Goal: Task Accomplishment & Management: Use online tool/utility

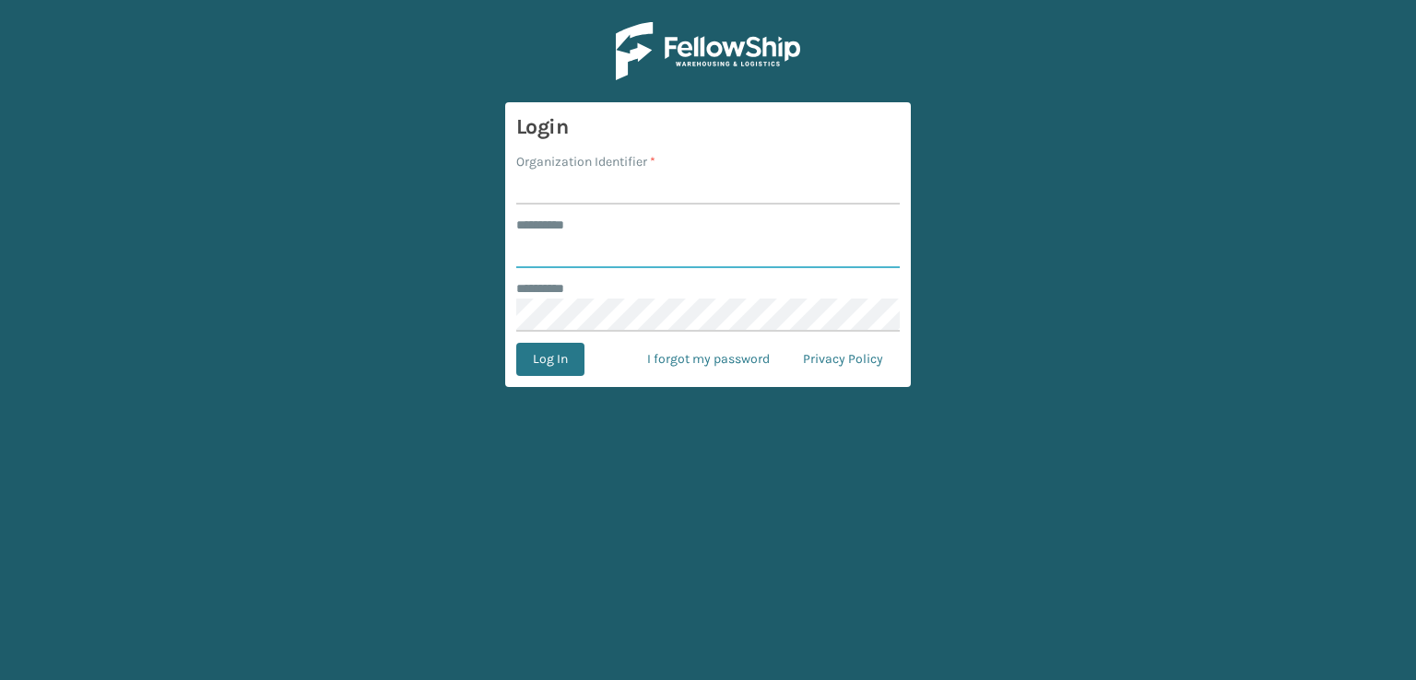
type input "***"
click at [525, 189] on input "Organization Identifier *" at bounding box center [708, 188] width 384 height 33
type input "sleepgeekz warehouse"
click at [566, 361] on button "Log In" at bounding box center [550, 359] width 68 height 33
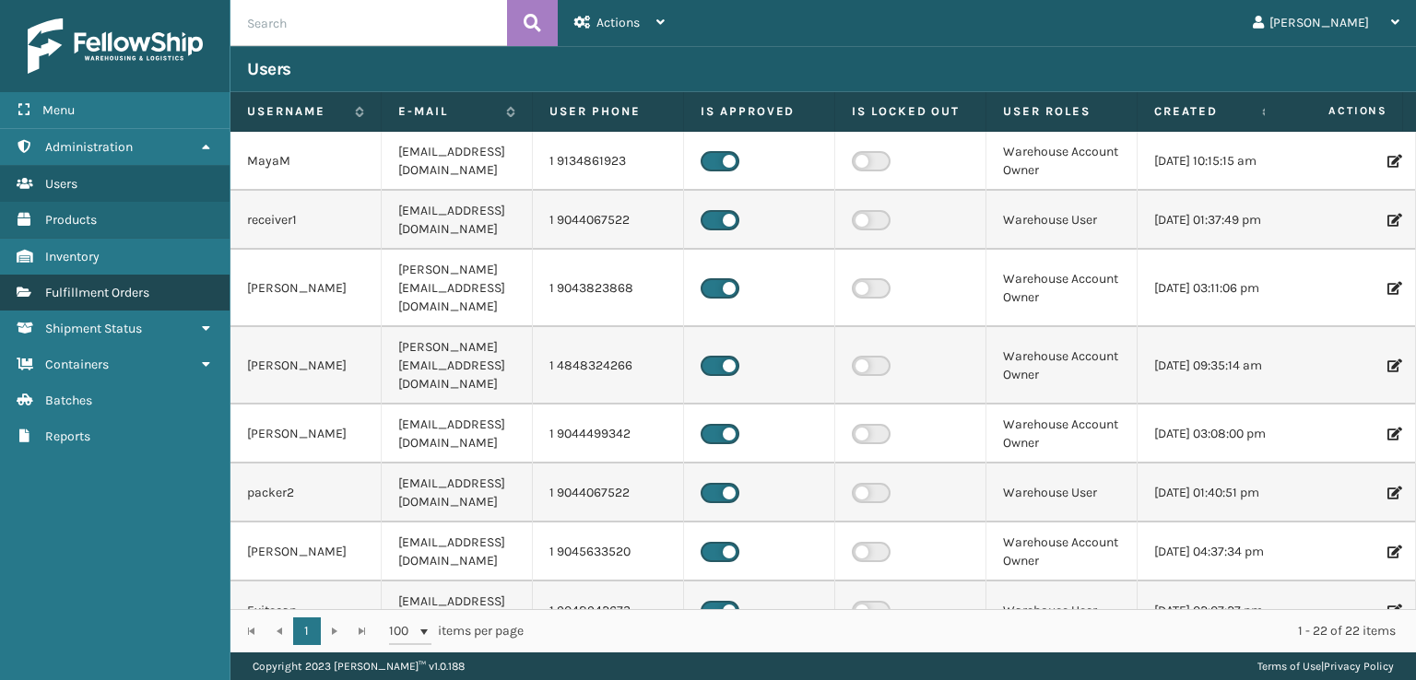
click at [111, 290] on span "Fulfillment Orders" at bounding box center [97, 293] width 104 height 16
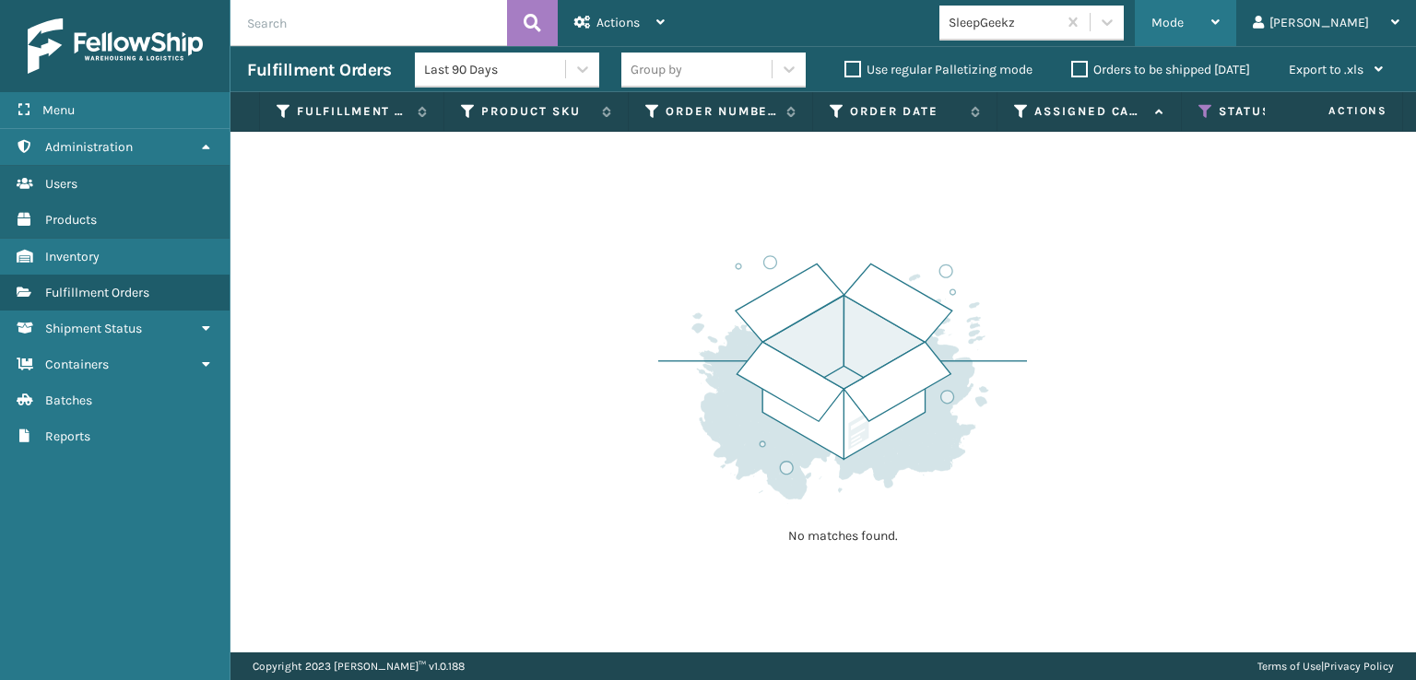
click at [1184, 24] on span "Mode" at bounding box center [1168, 23] width 32 height 16
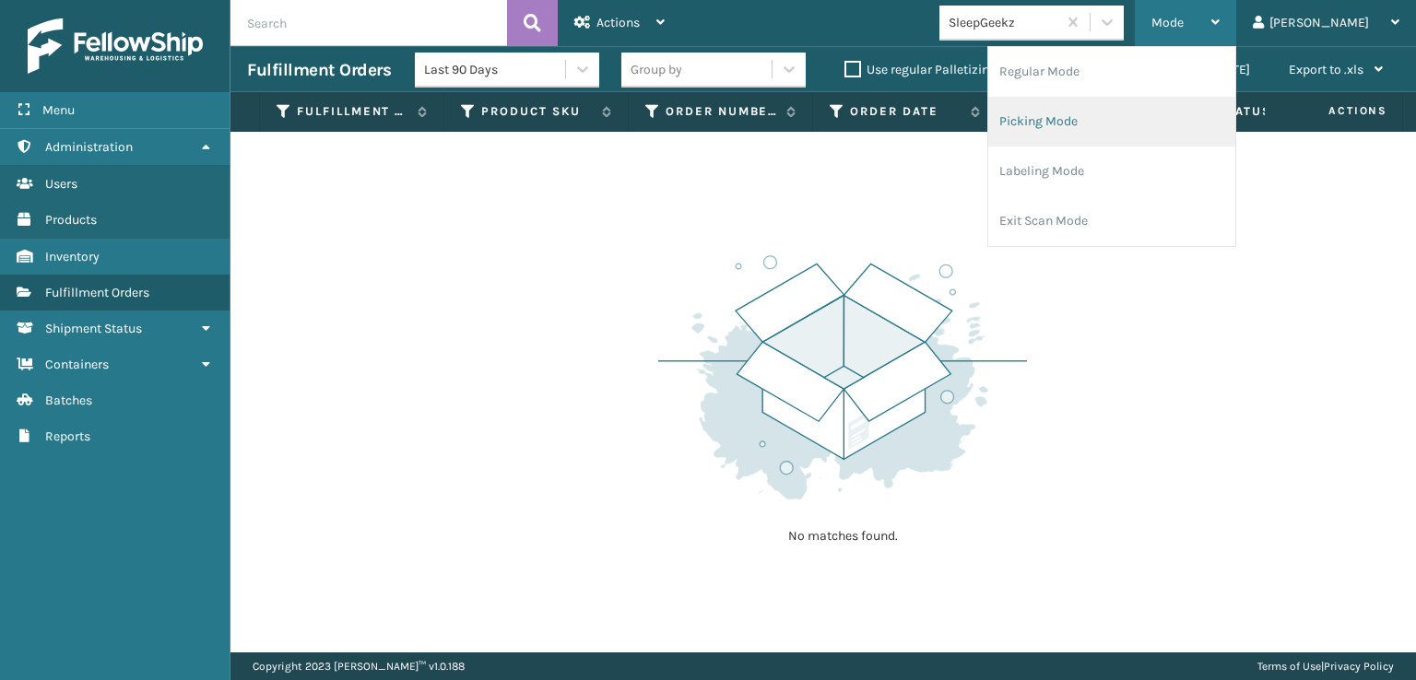
click at [1118, 125] on li "Picking Mode" at bounding box center [1111, 122] width 247 height 50
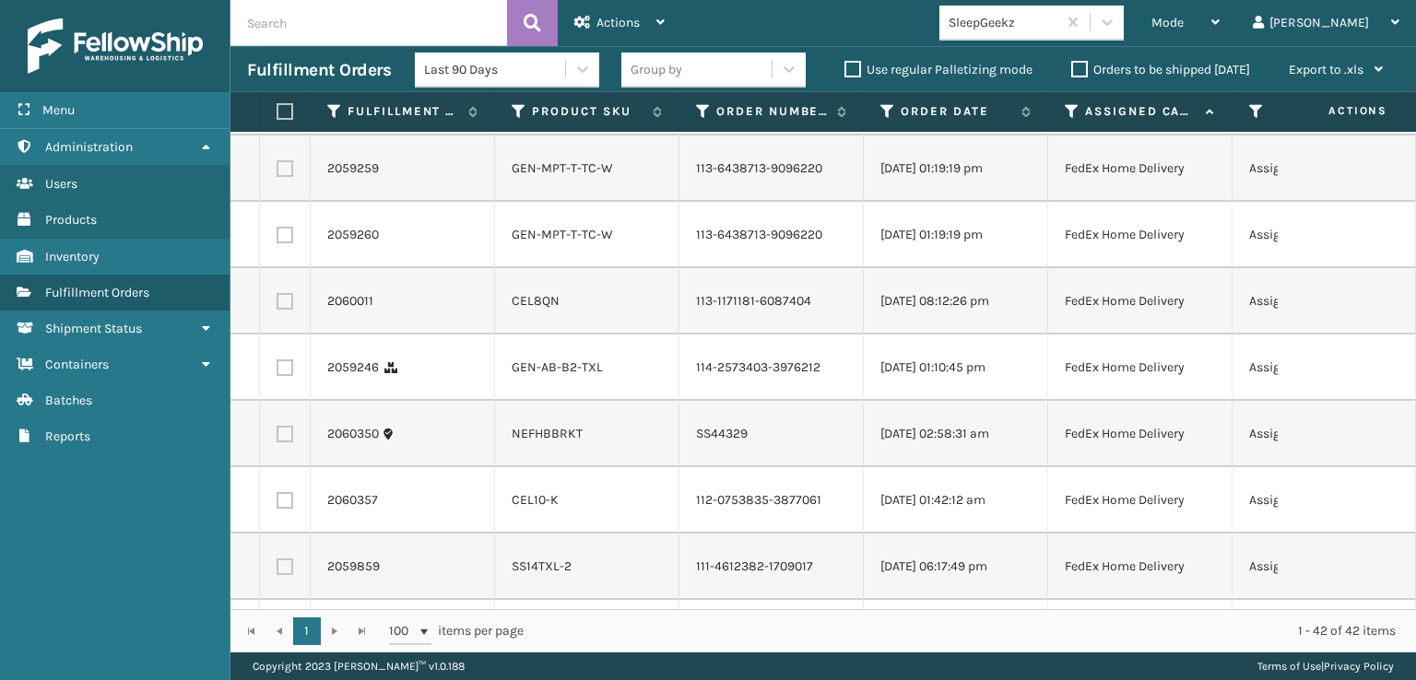
scroll to position [92, 0]
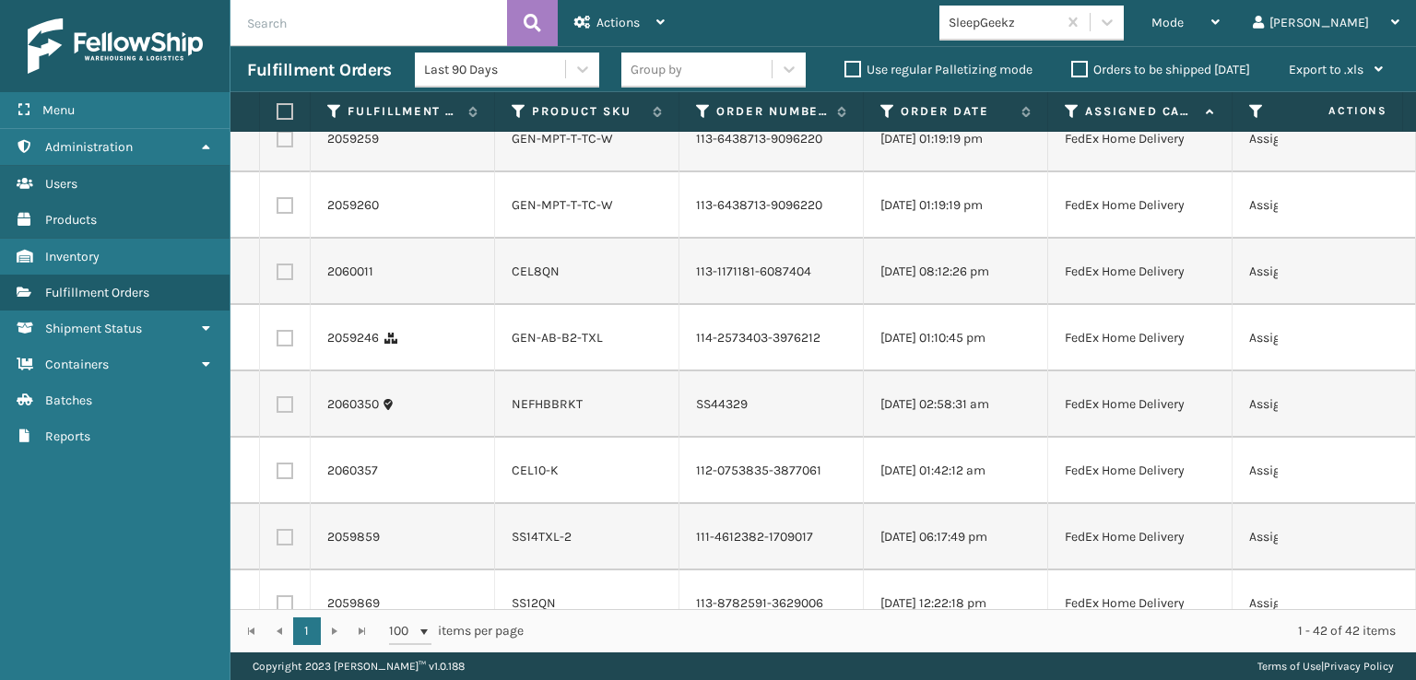
click at [290, 305] on td at bounding box center [285, 272] width 51 height 66
click at [284, 280] on label at bounding box center [285, 272] width 17 height 17
click at [278, 276] on input "checkbox" at bounding box center [277, 270] width 1 height 12
checkbox input "true"
click at [283, 347] on label at bounding box center [285, 338] width 17 height 17
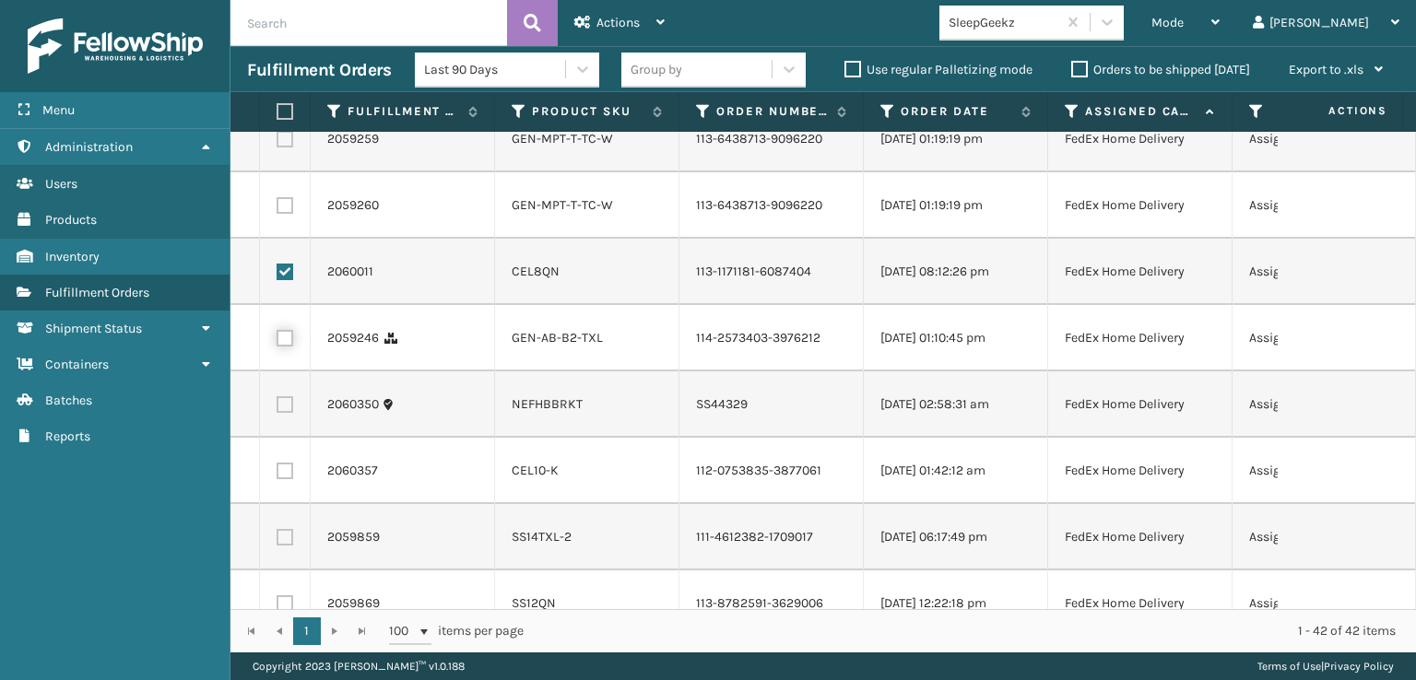
click at [278, 342] on input "checkbox" at bounding box center [277, 336] width 1 height 12
checkbox input "true"
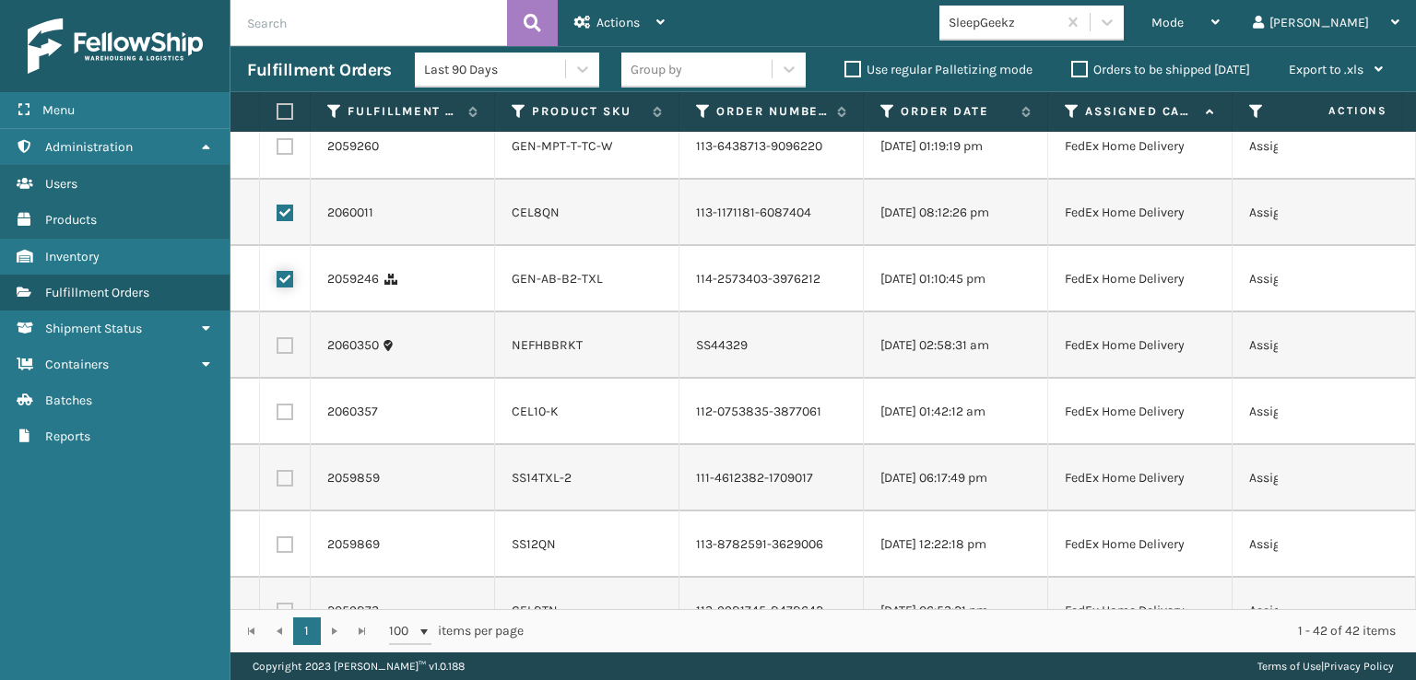
scroll to position [184, 0]
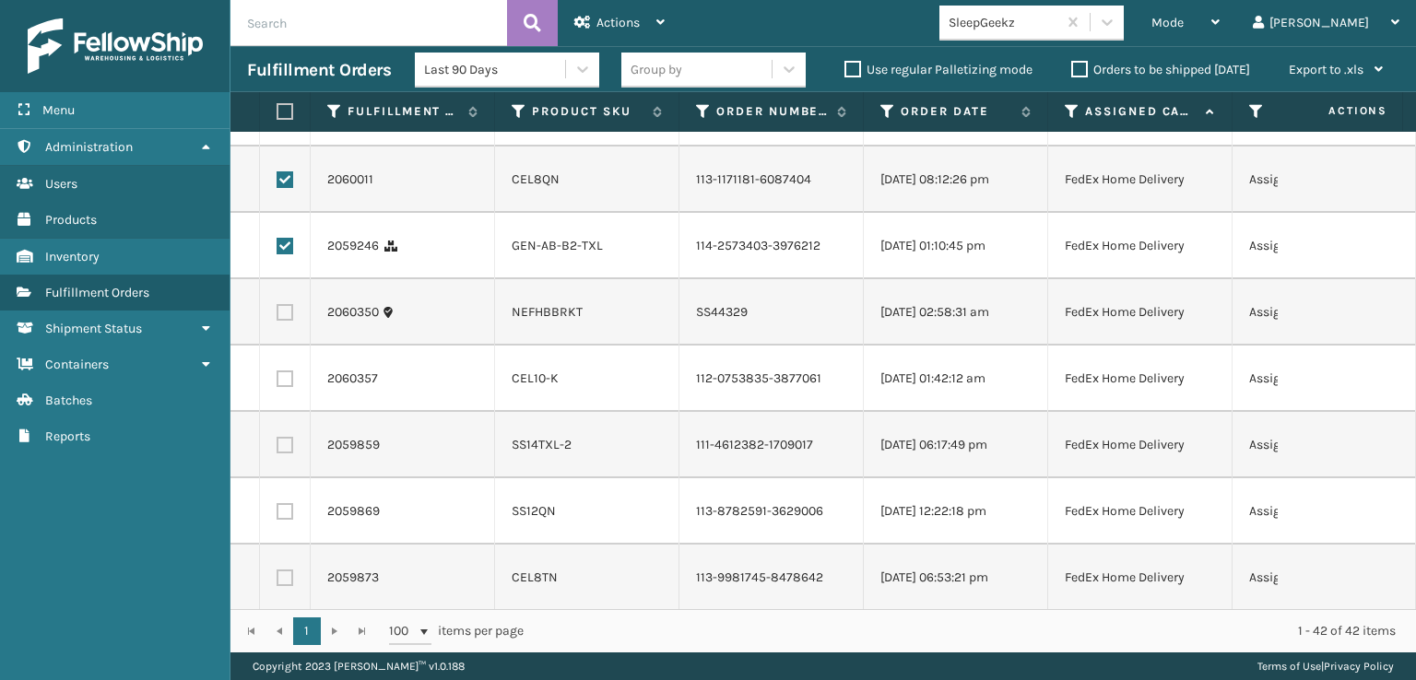
click at [287, 387] on label at bounding box center [285, 379] width 17 height 17
click at [278, 383] on input "checkbox" at bounding box center [277, 377] width 1 height 12
checkbox input "true"
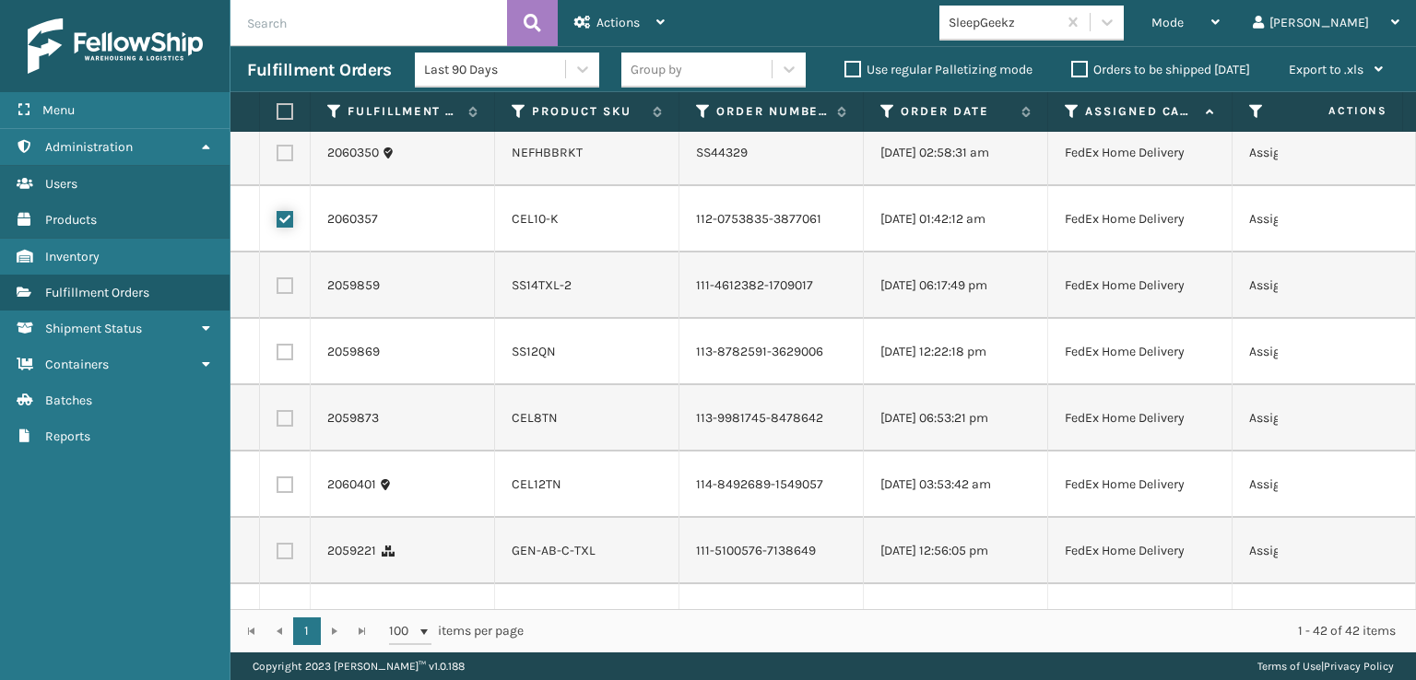
scroll to position [369, 0]
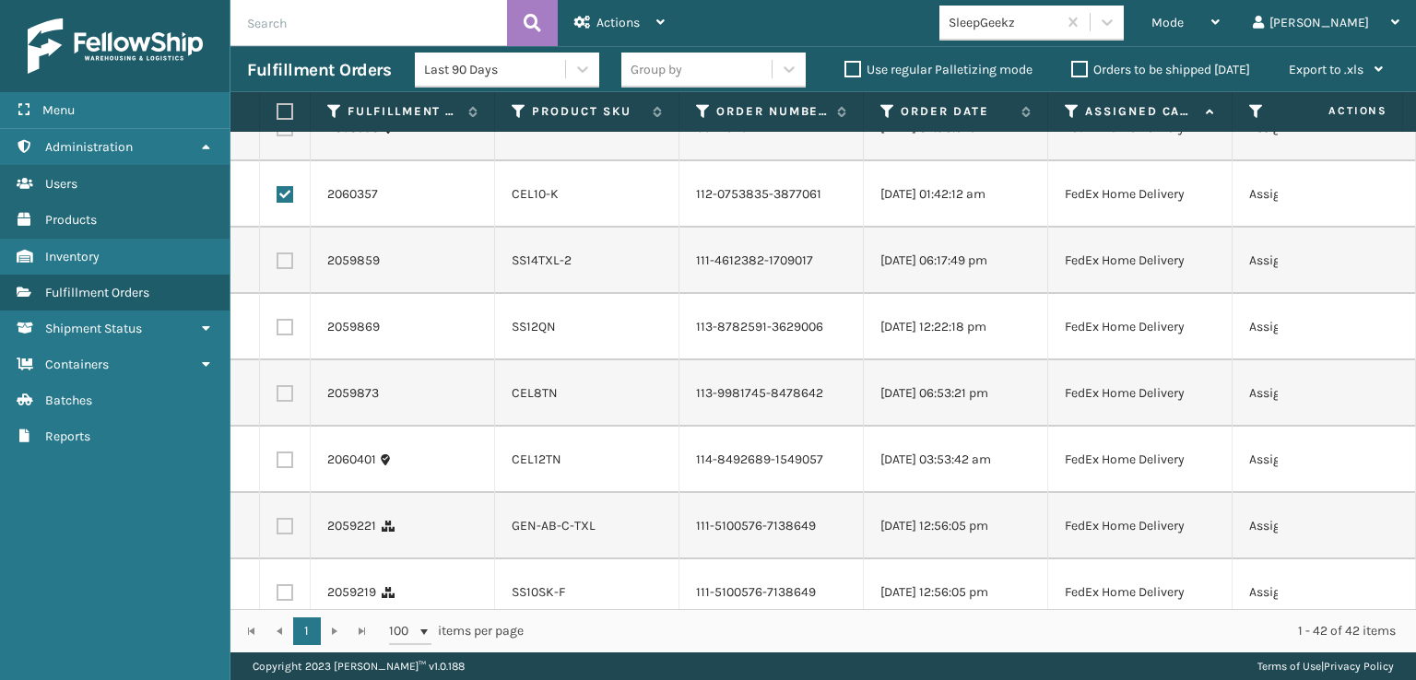
click at [287, 269] on label at bounding box center [285, 261] width 17 height 17
click at [278, 265] on input "checkbox" at bounding box center [277, 259] width 1 height 12
checkbox input "true"
click at [280, 336] on label at bounding box center [285, 327] width 17 height 17
click at [278, 331] on input "checkbox" at bounding box center [277, 325] width 1 height 12
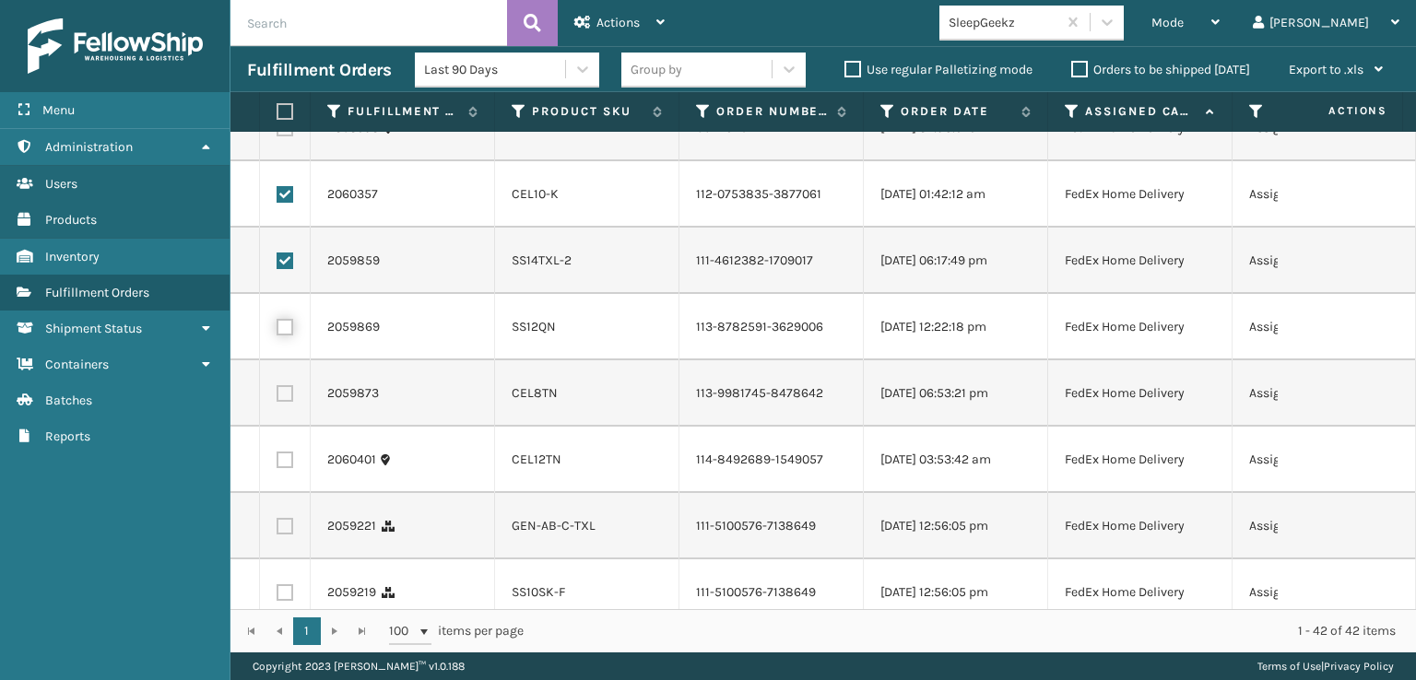
checkbox input "true"
click at [290, 402] on label at bounding box center [285, 393] width 17 height 17
click at [278, 397] on input "checkbox" at bounding box center [277, 391] width 1 height 12
checkbox input "true"
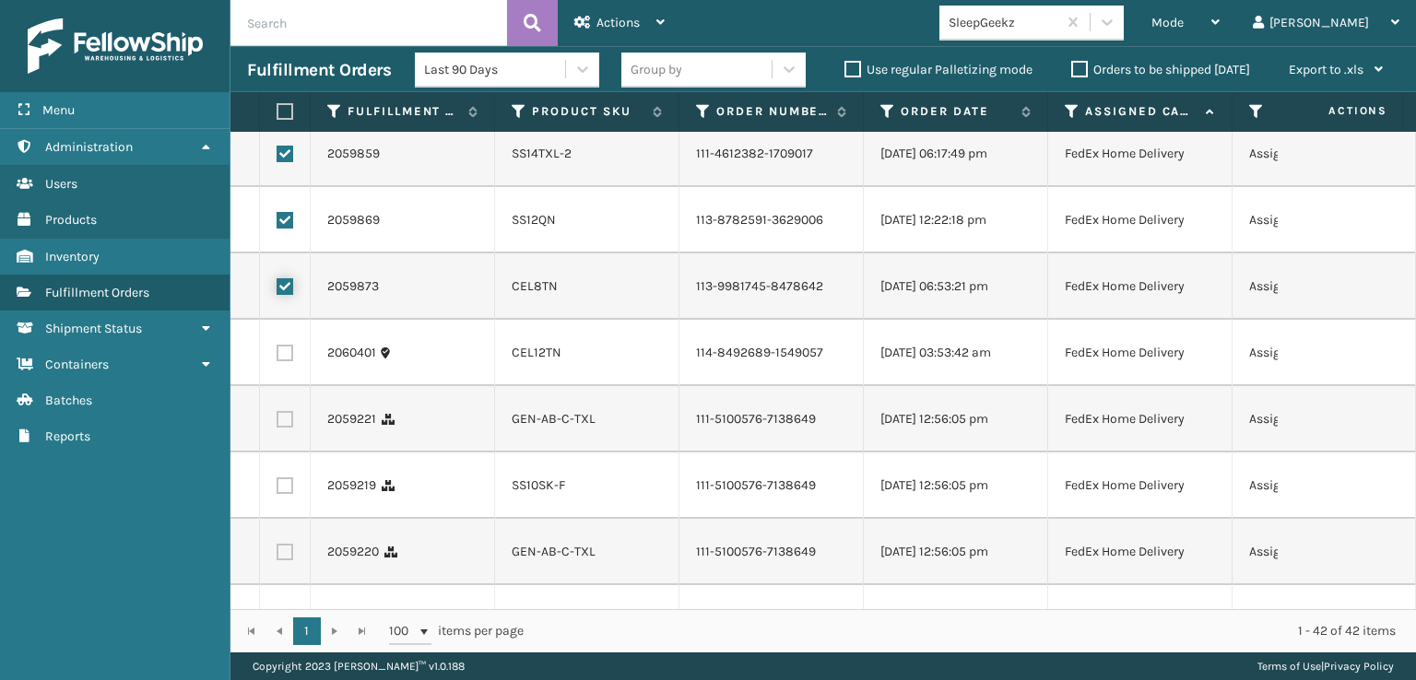
scroll to position [553, 0]
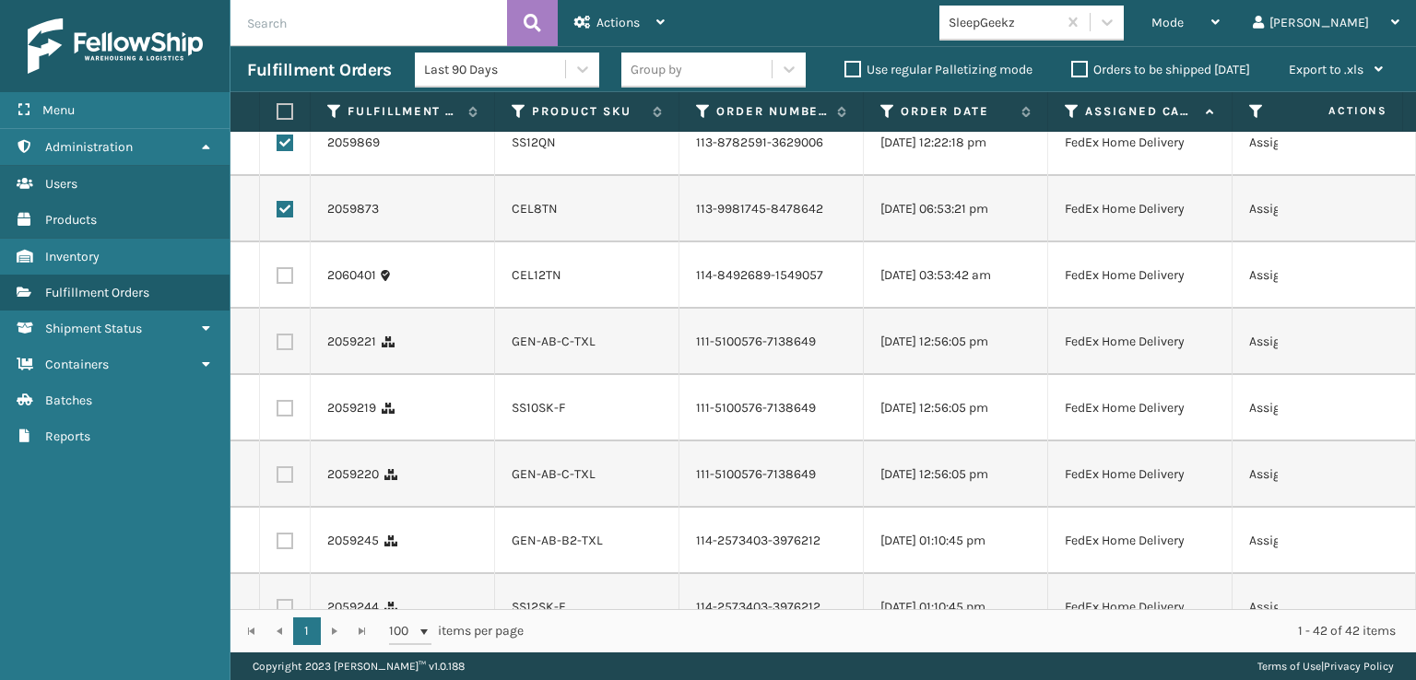
click at [284, 284] on label at bounding box center [285, 275] width 17 height 17
click at [278, 279] on input "checkbox" at bounding box center [277, 273] width 1 height 12
checkbox input "true"
click at [283, 350] on label at bounding box center [285, 342] width 17 height 17
click at [278, 346] on input "checkbox" at bounding box center [277, 340] width 1 height 12
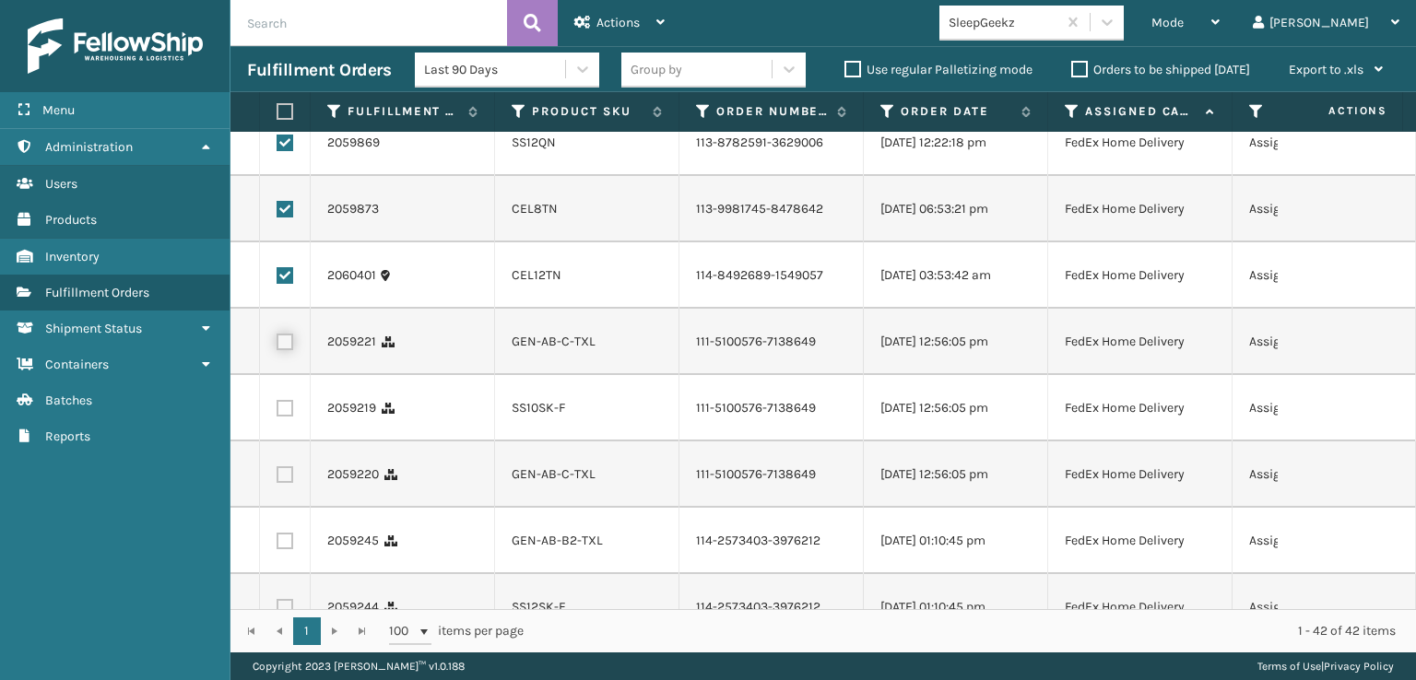
checkbox input "true"
click at [289, 417] on label at bounding box center [285, 408] width 17 height 17
click at [278, 412] on input "checkbox" at bounding box center [277, 406] width 1 height 12
checkbox input "true"
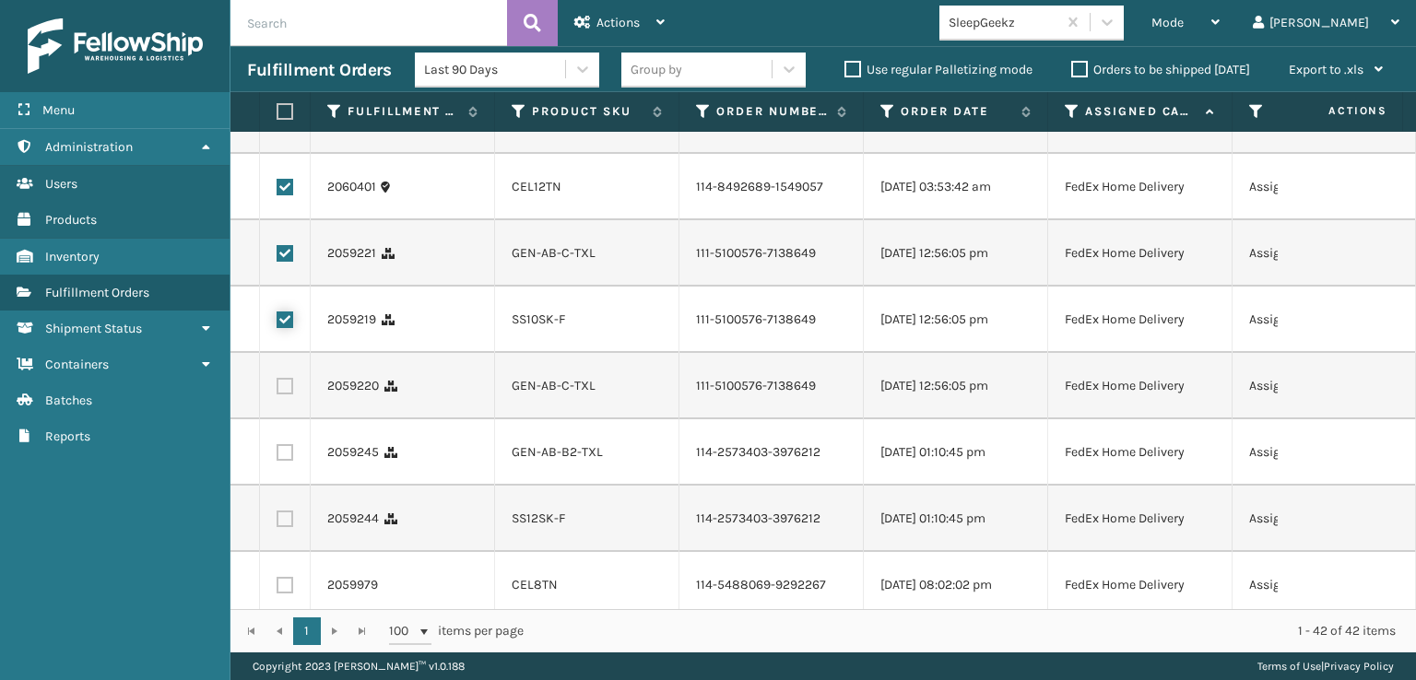
scroll to position [738, 0]
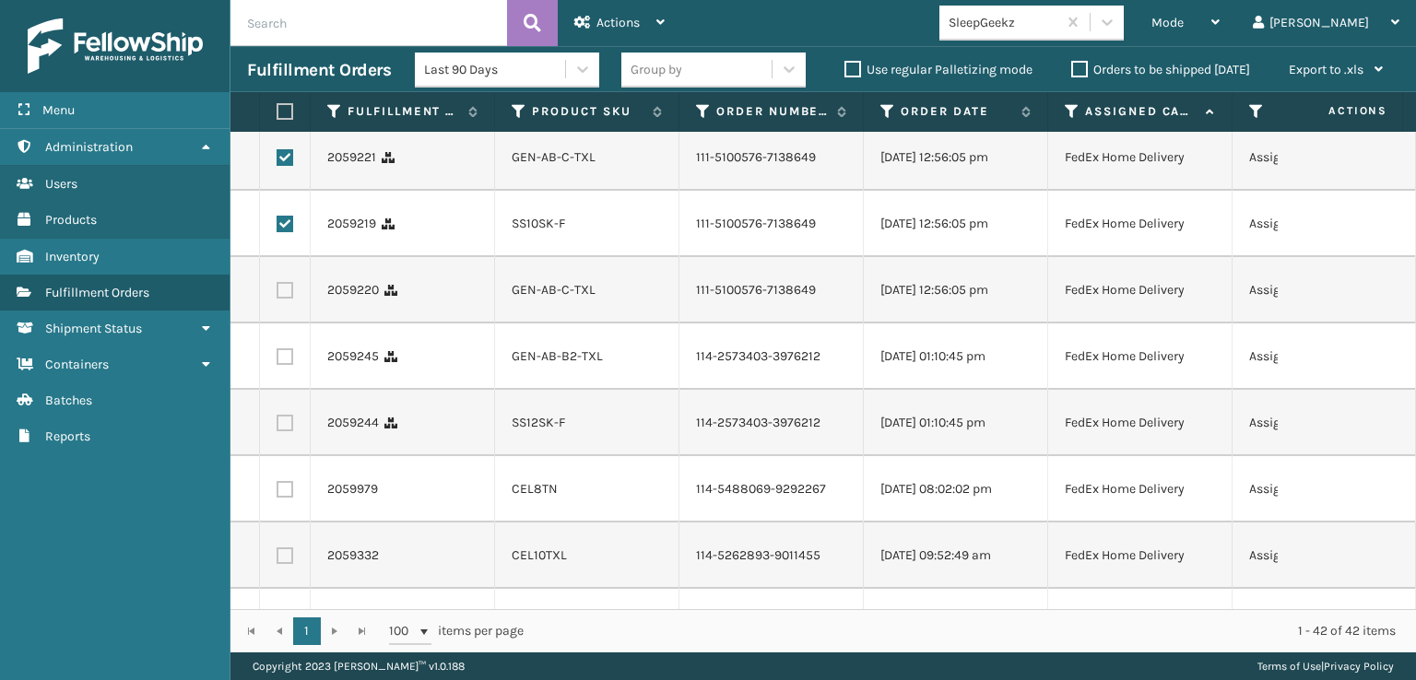
click at [287, 324] on td at bounding box center [285, 290] width 51 height 66
click at [280, 299] on label at bounding box center [285, 290] width 17 height 17
click at [278, 294] on input "checkbox" at bounding box center [277, 288] width 1 height 12
checkbox input "true"
click at [284, 365] on label at bounding box center [285, 357] width 17 height 17
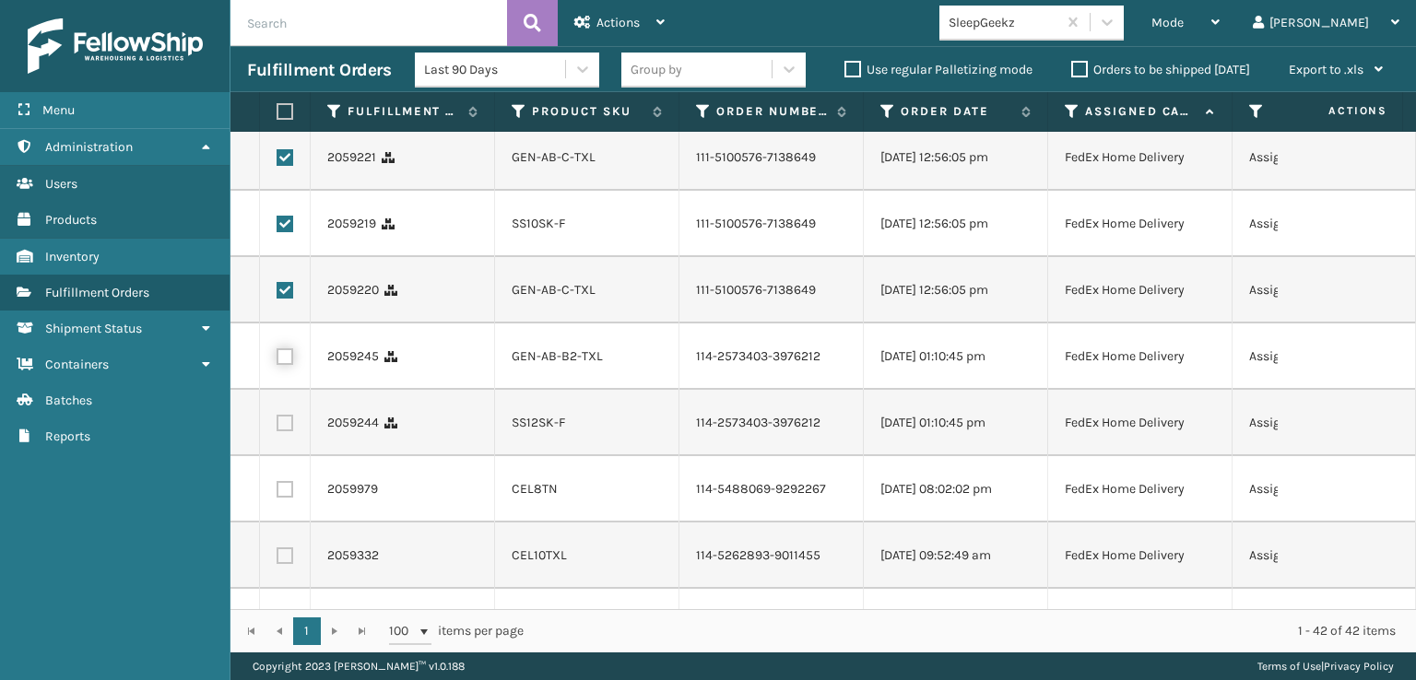
click at [278, 361] on input "checkbox" at bounding box center [277, 355] width 1 height 12
checkbox input "true"
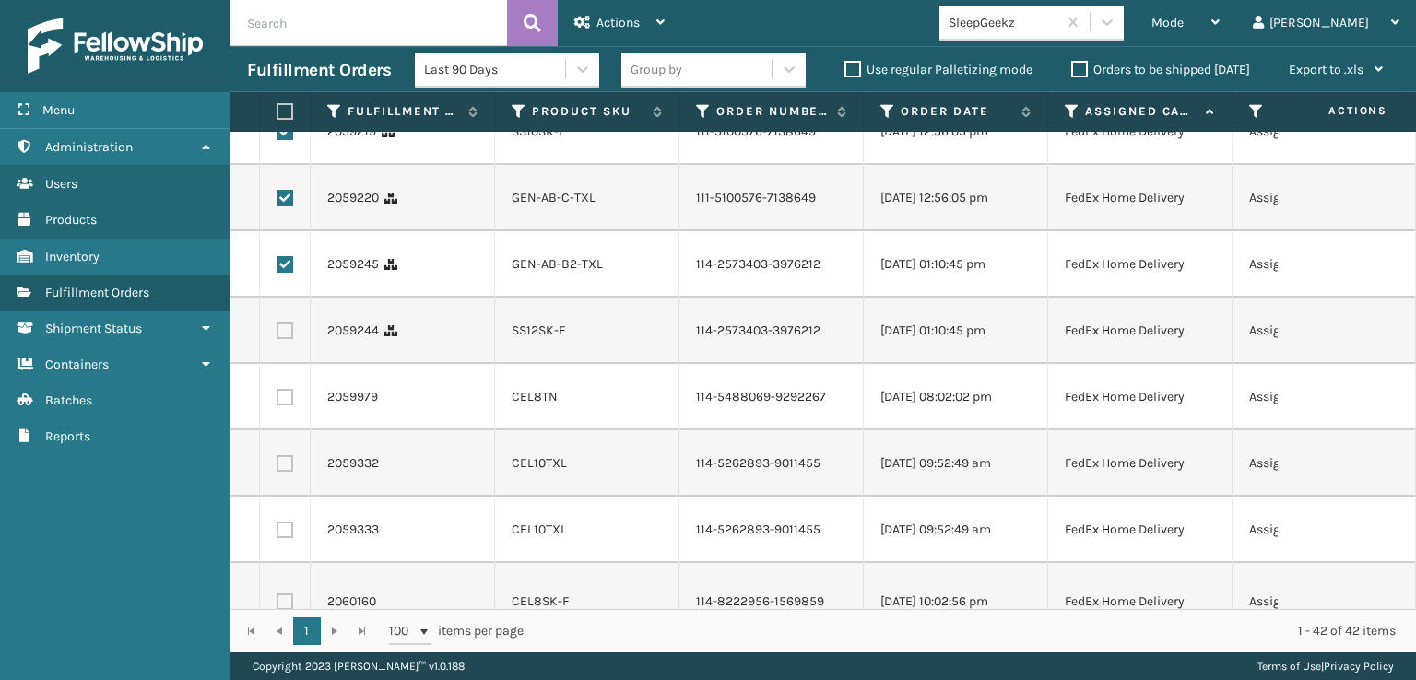
click at [284, 339] on label at bounding box center [285, 331] width 17 height 17
click at [278, 335] on input "checkbox" at bounding box center [277, 329] width 1 height 12
checkbox input "true"
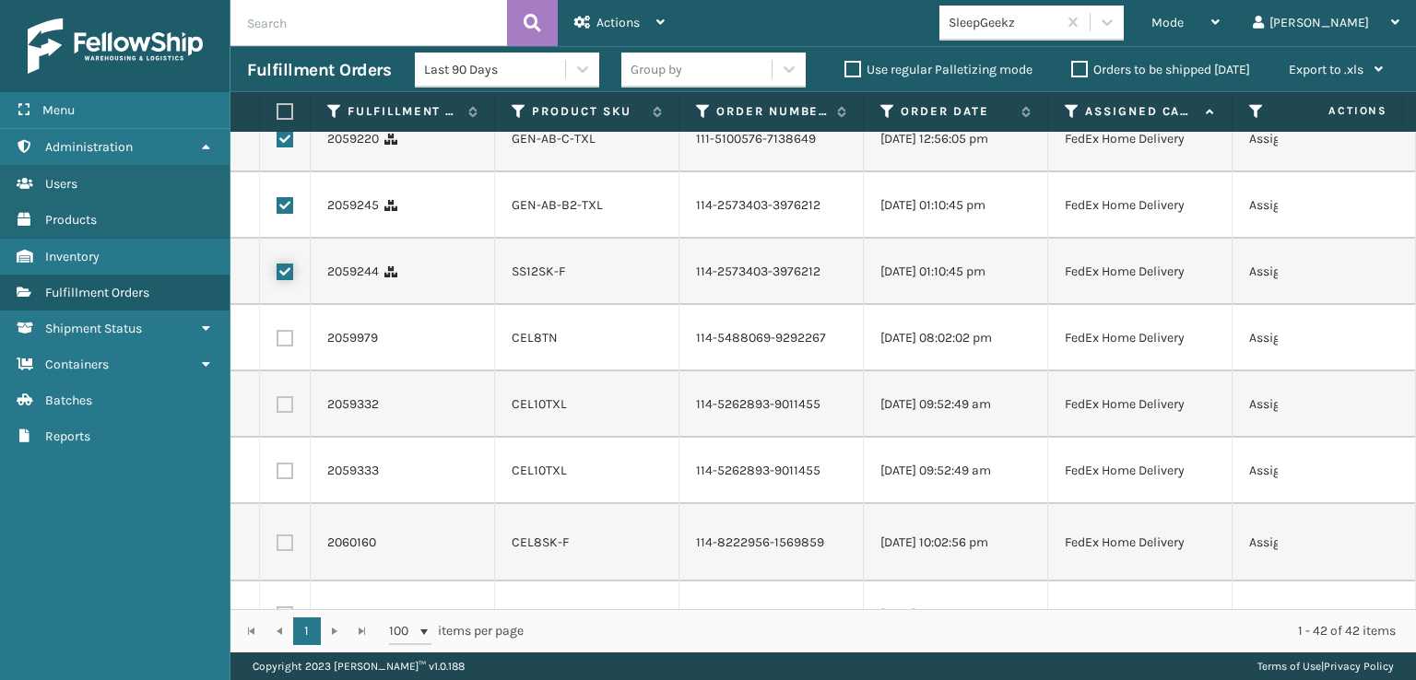
scroll to position [922, 0]
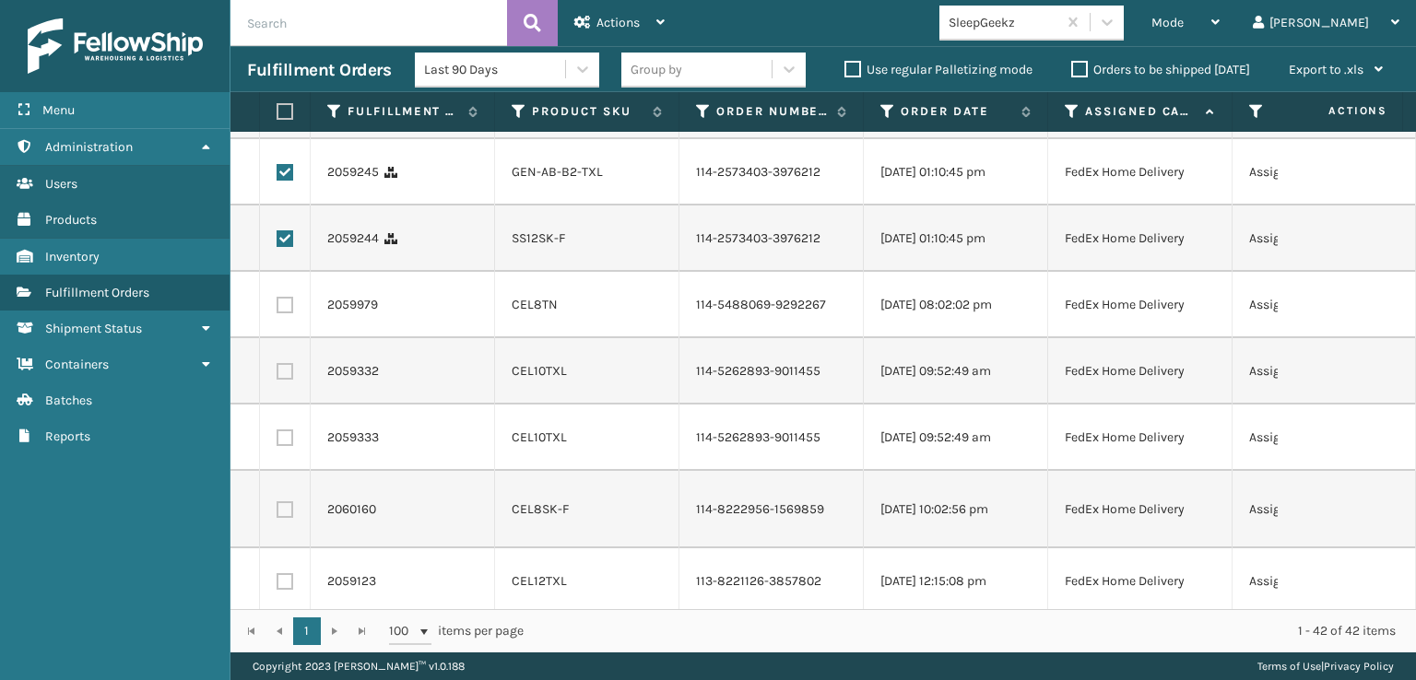
click at [284, 314] on label at bounding box center [285, 305] width 17 height 17
click at [278, 309] on input "checkbox" at bounding box center [277, 303] width 1 height 12
checkbox input "true"
click at [288, 380] on label at bounding box center [285, 371] width 17 height 17
click at [278, 375] on input "checkbox" at bounding box center [277, 369] width 1 height 12
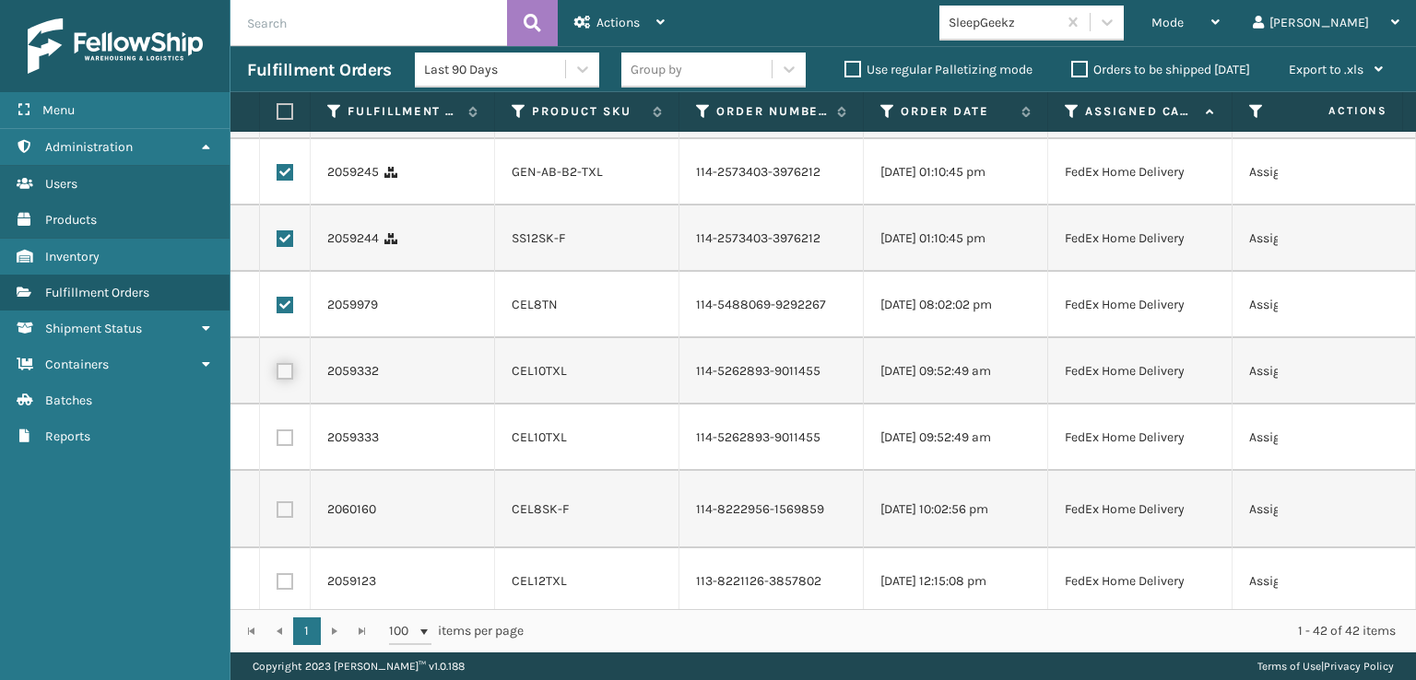
checkbox input "true"
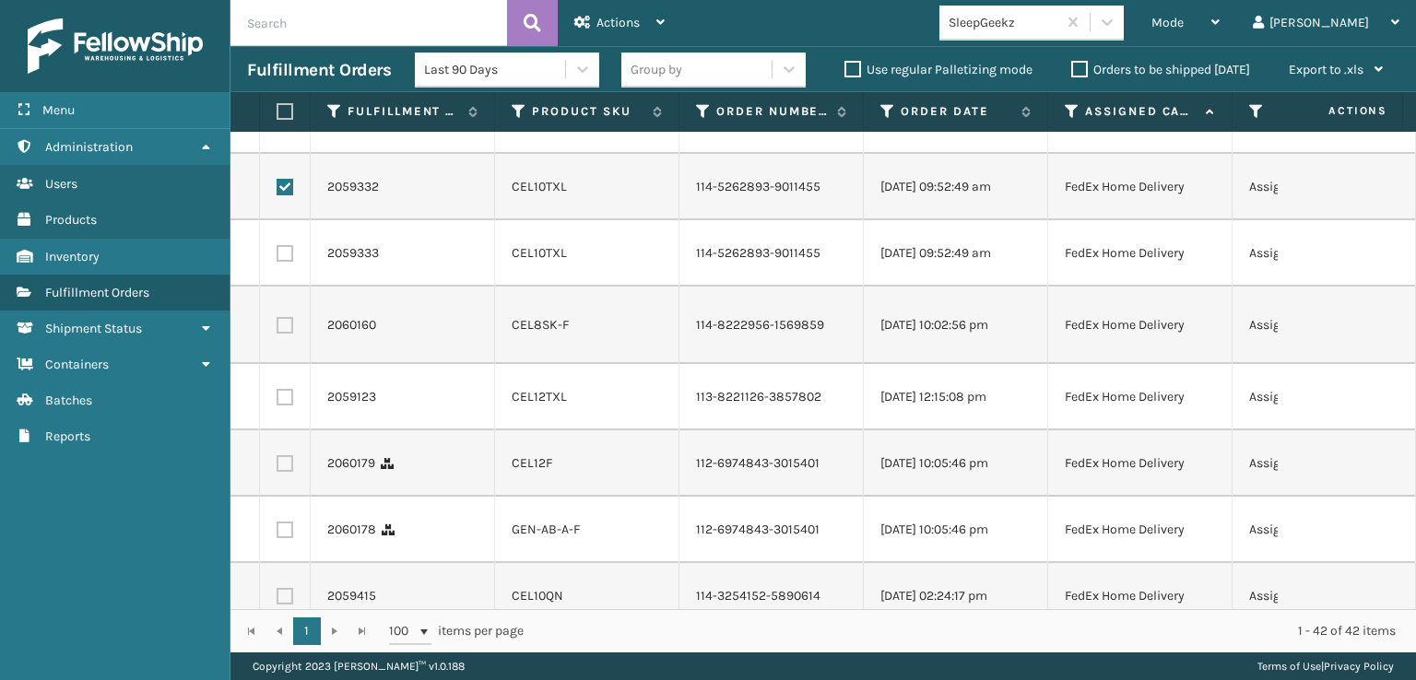
click at [286, 262] on label at bounding box center [285, 253] width 17 height 17
click at [278, 257] on input "checkbox" at bounding box center [277, 251] width 1 height 12
checkbox input "true"
click at [284, 364] on td at bounding box center [285, 325] width 51 height 77
click at [281, 334] on label at bounding box center [285, 325] width 17 height 17
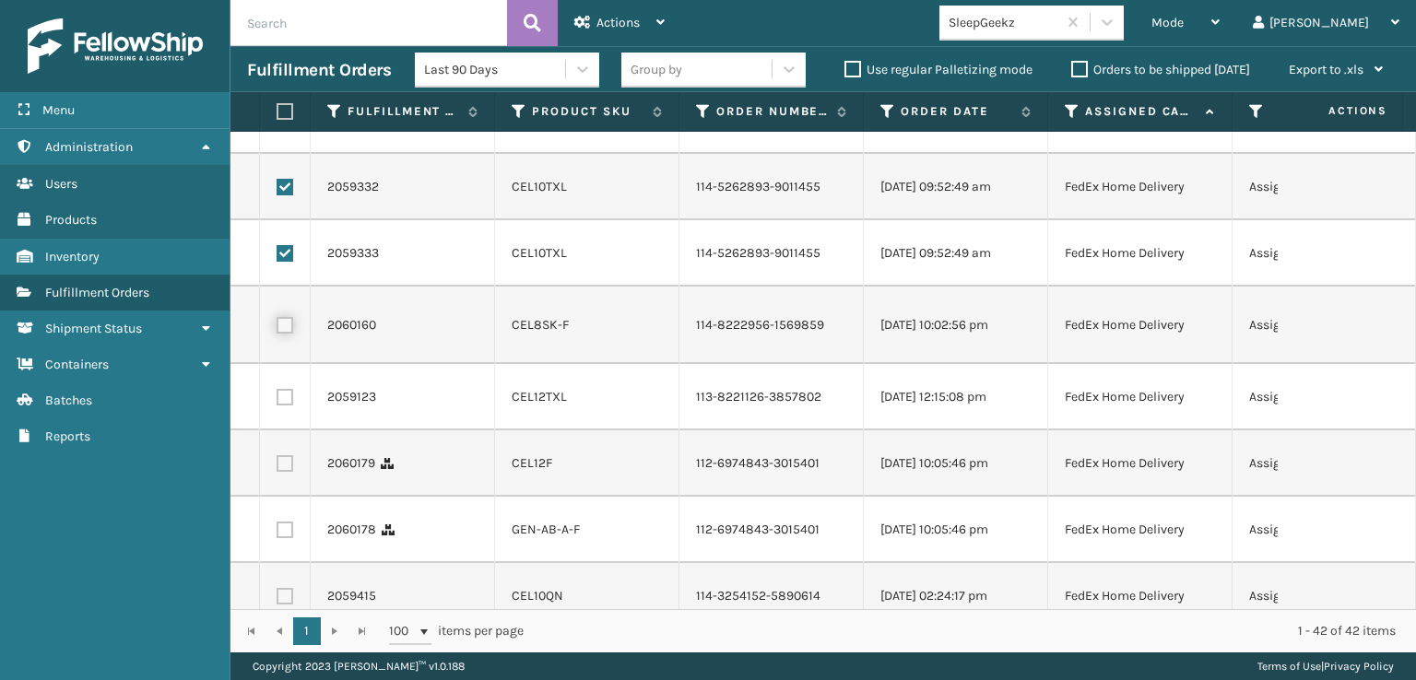
click at [278, 329] on input "checkbox" at bounding box center [277, 323] width 1 height 12
checkbox input "true"
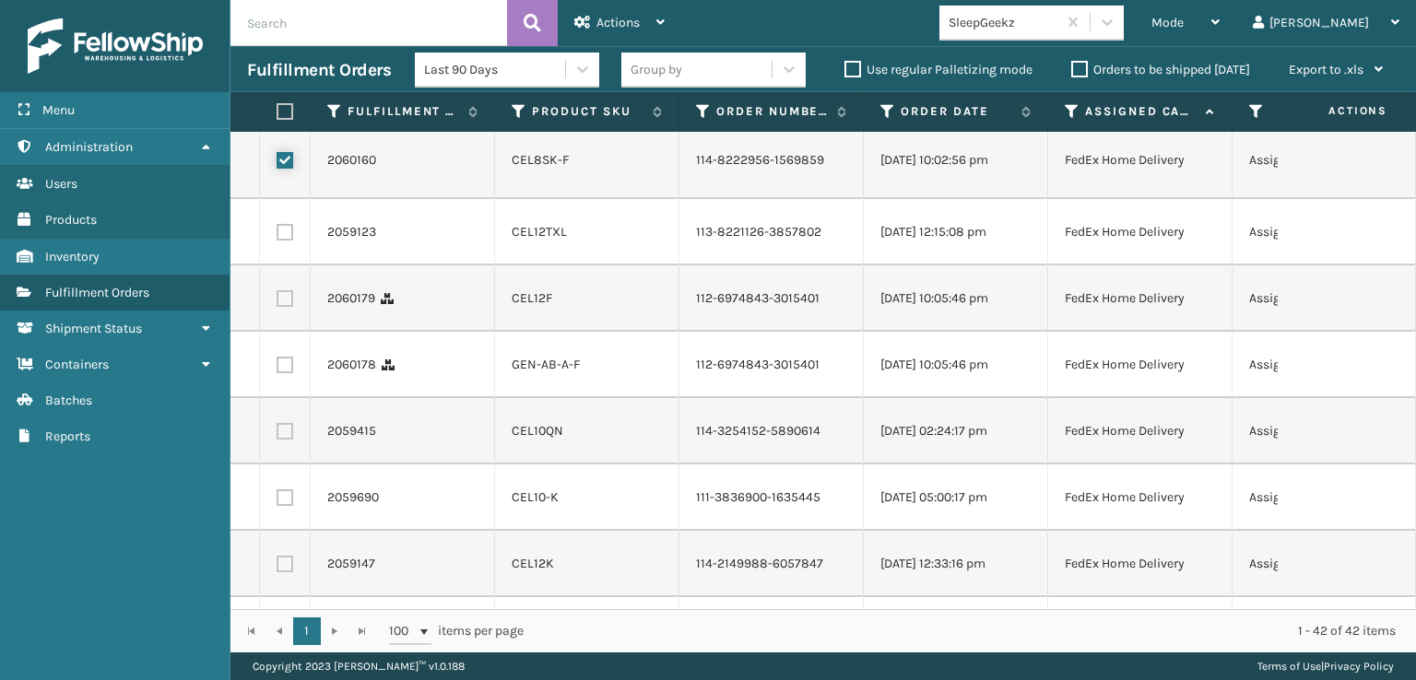
scroll to position [1291, 0]
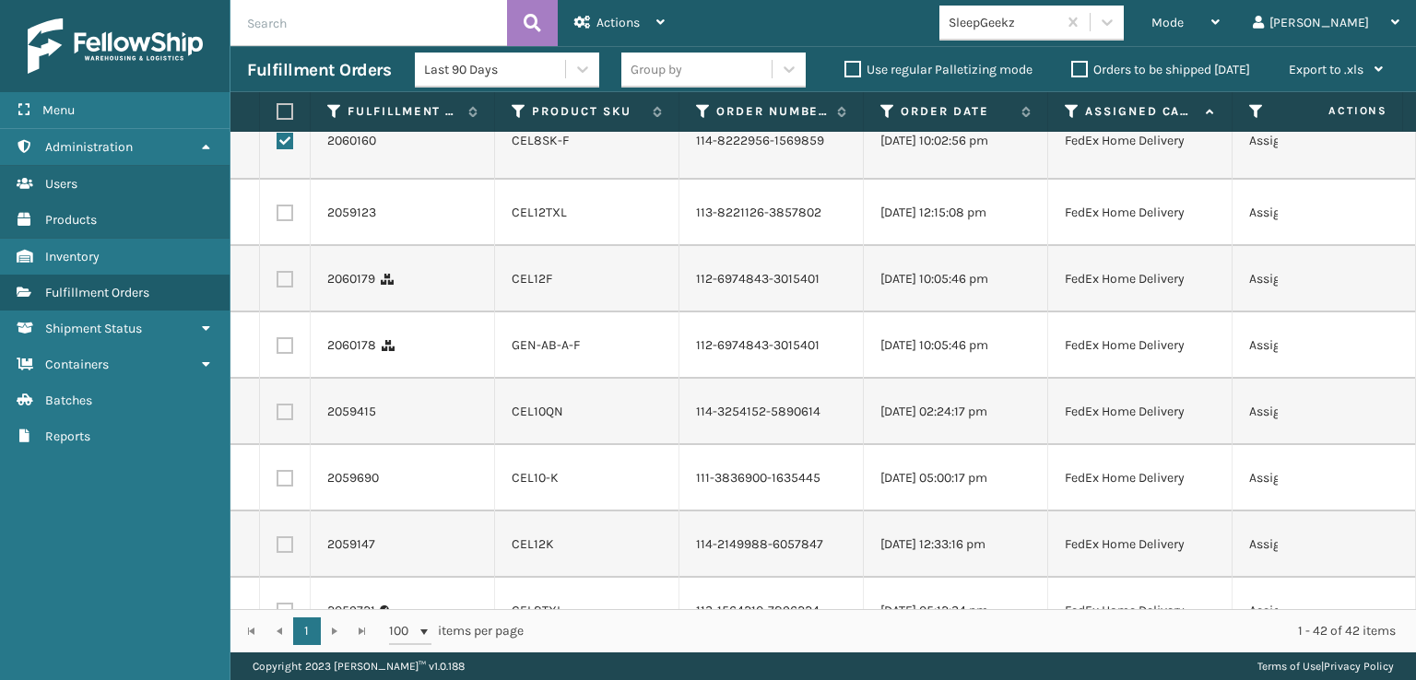
click at [289, 221] on label at bounding box center [285, 213] width 17 height 17
click at [278, 217] on input "checkbox" at bounding box center [277, 211] width 1 height 12
checkbox input "true"
click at [289, 288] on label at bounding box center [285, 279] width 17 height 17
click at [278, 283] on input "checkbox" at bounding box center [277, 277] width 1 height 12
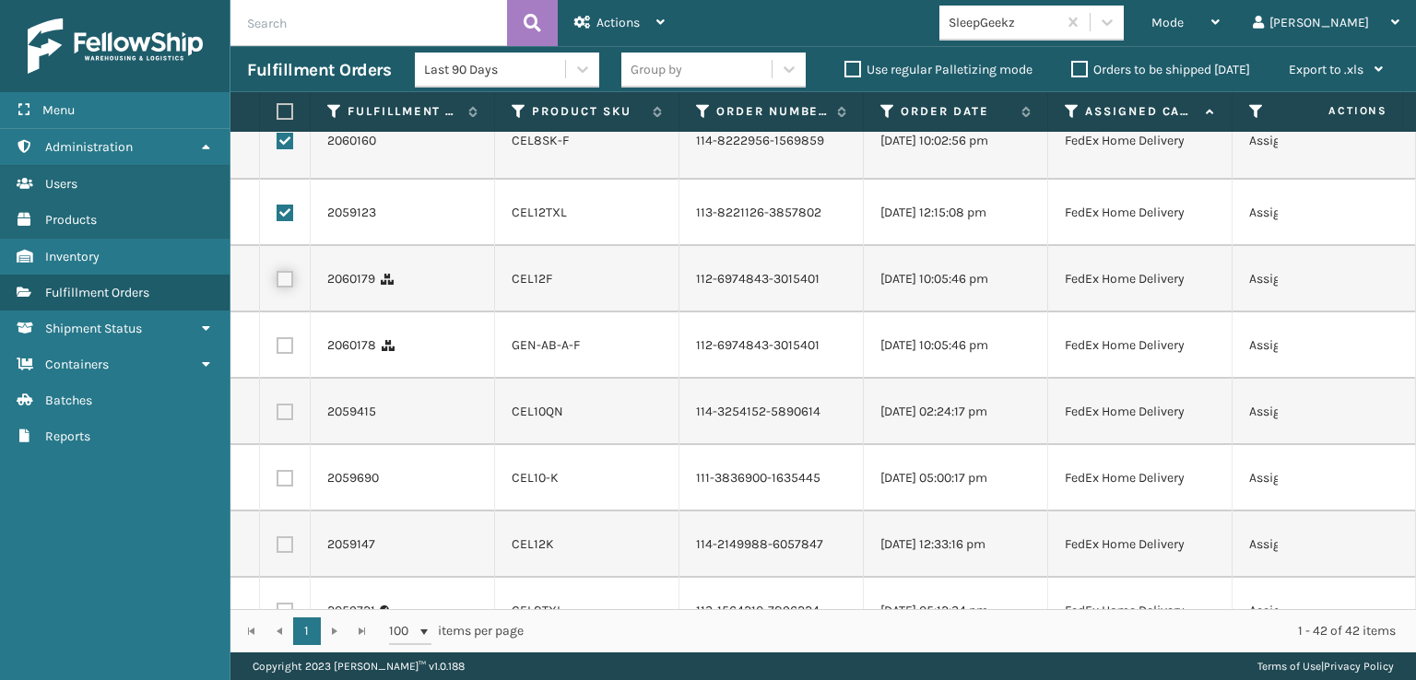
checkbox input "true"
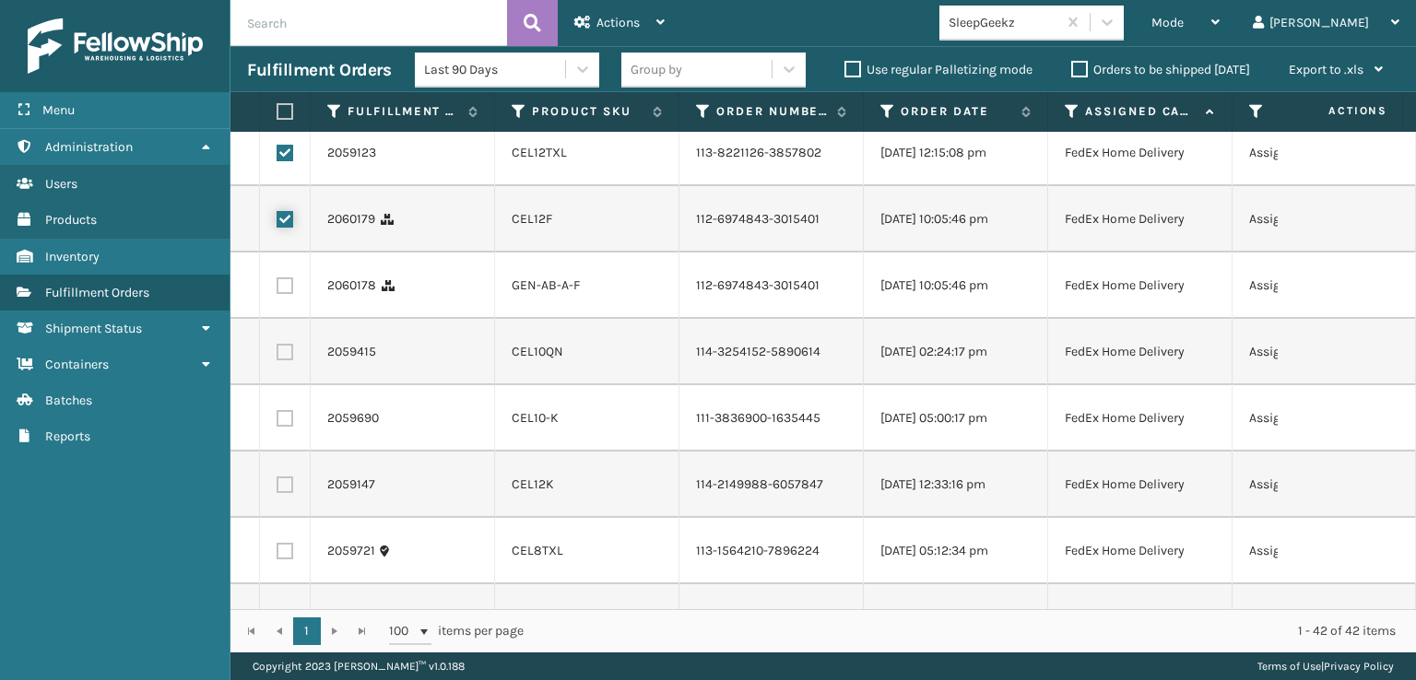
scroll to position [1383, 0]
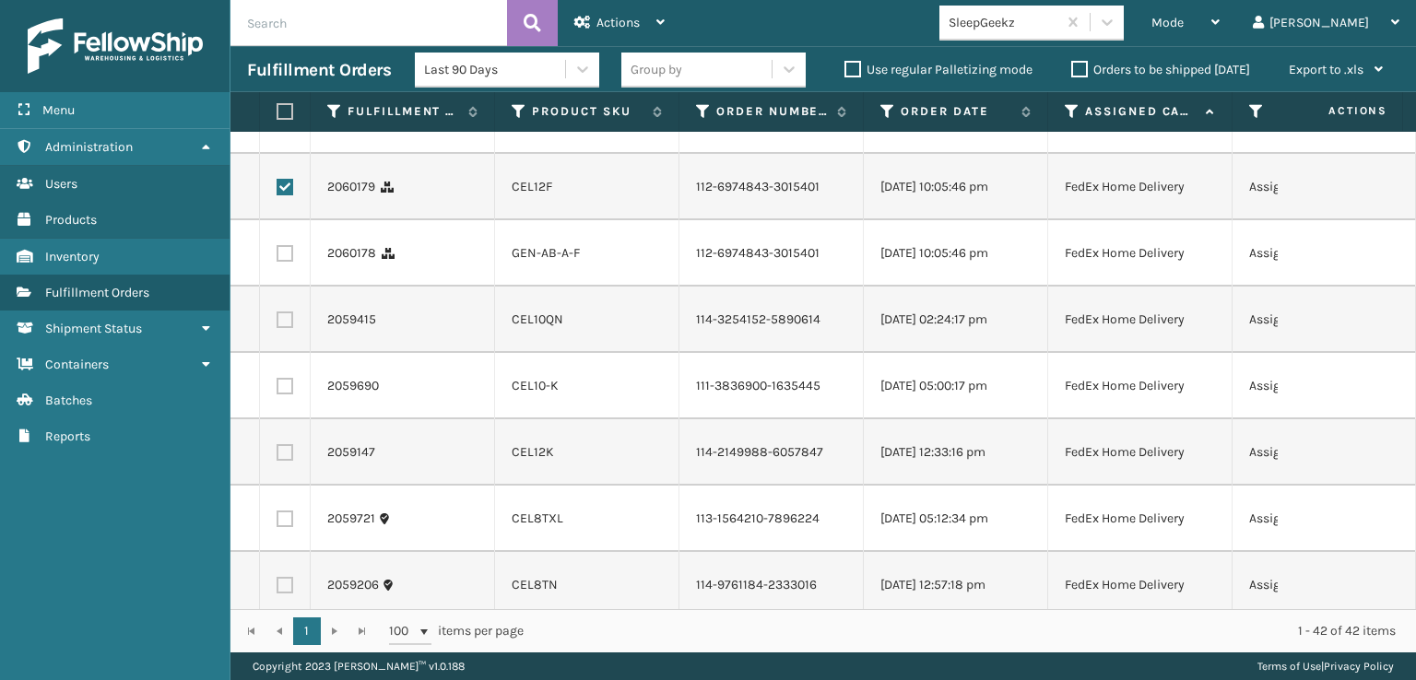
click at [290, 262] on label at bounding box center [285, 253] width 17 height 17
click at [278, 257] on input "checkbox" at bounding box center [277, 251] width 1 height 12
checkbox input "true"
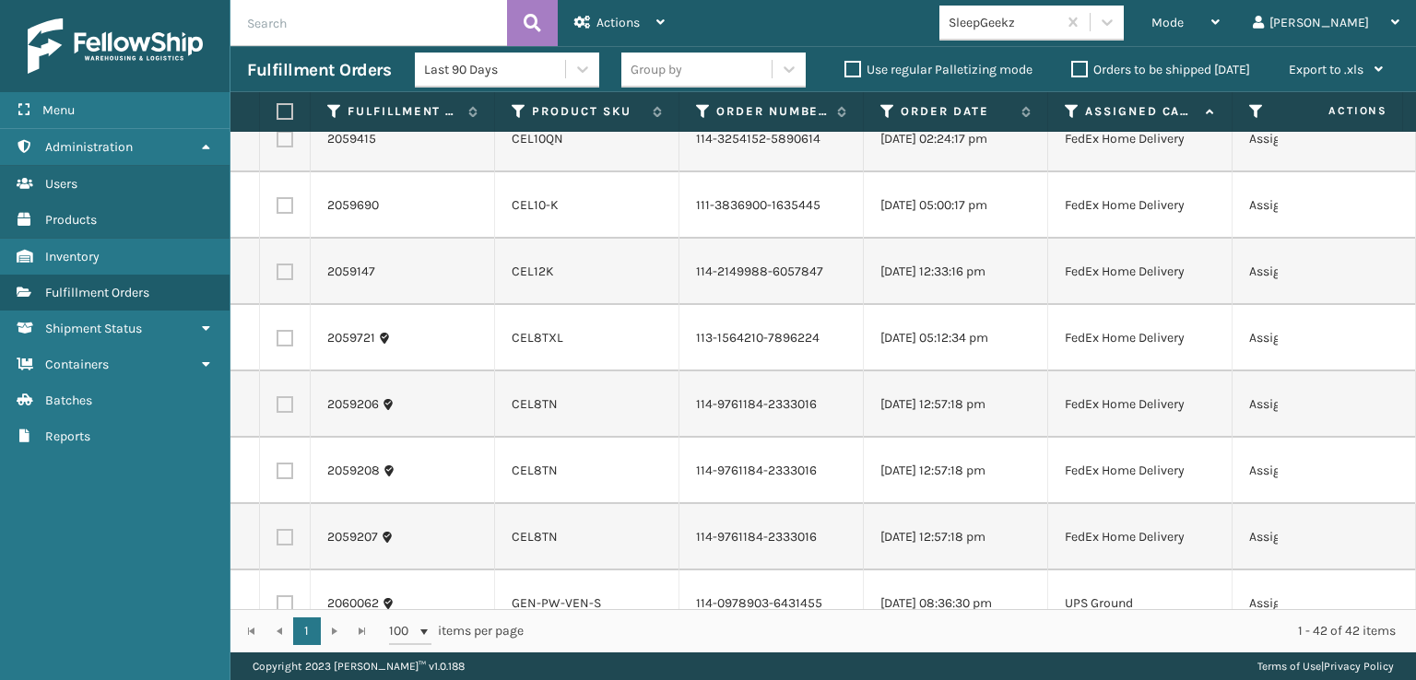
scroll to position [1568, 0]
click at [284, 144] on label at bounding box center [285, 135] width 17 height 17
click at [278, 139] on input "checkbox" at bounding box center [277, 133] width 1 height 12
checkbox input "true"
click at [288, 235] on td at bounding box center [285, 202] width 51 height 66
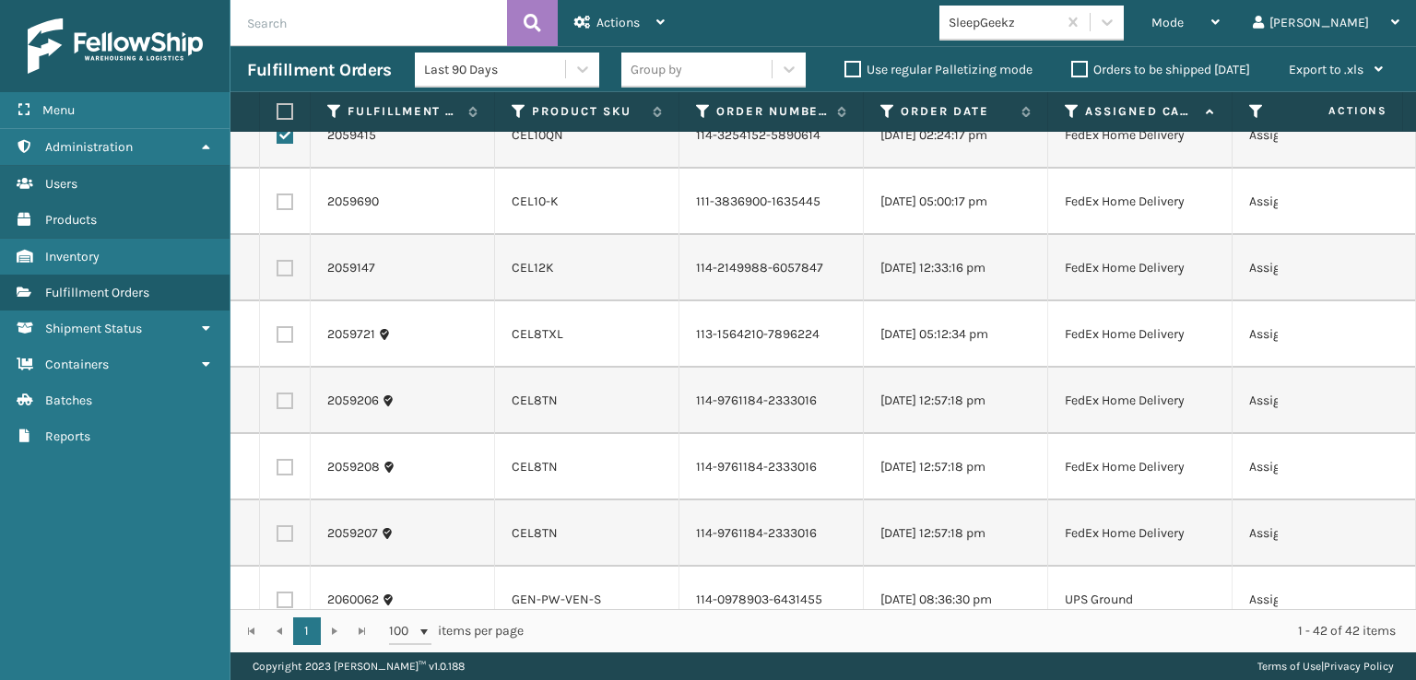
click at [288, 210] on label at bounding box center [285, 202] width 17 height 17
click at [278, 206] on input "checkbox" at bounding box center [277, 200] width 1 height 12
checkbox input "true"
click at [288, 277] on label at bounding box center [285, 268] width 17 height 17
click at [278, 272] on input "checkbox" at bounding box center [277, 266] width 1 height 12
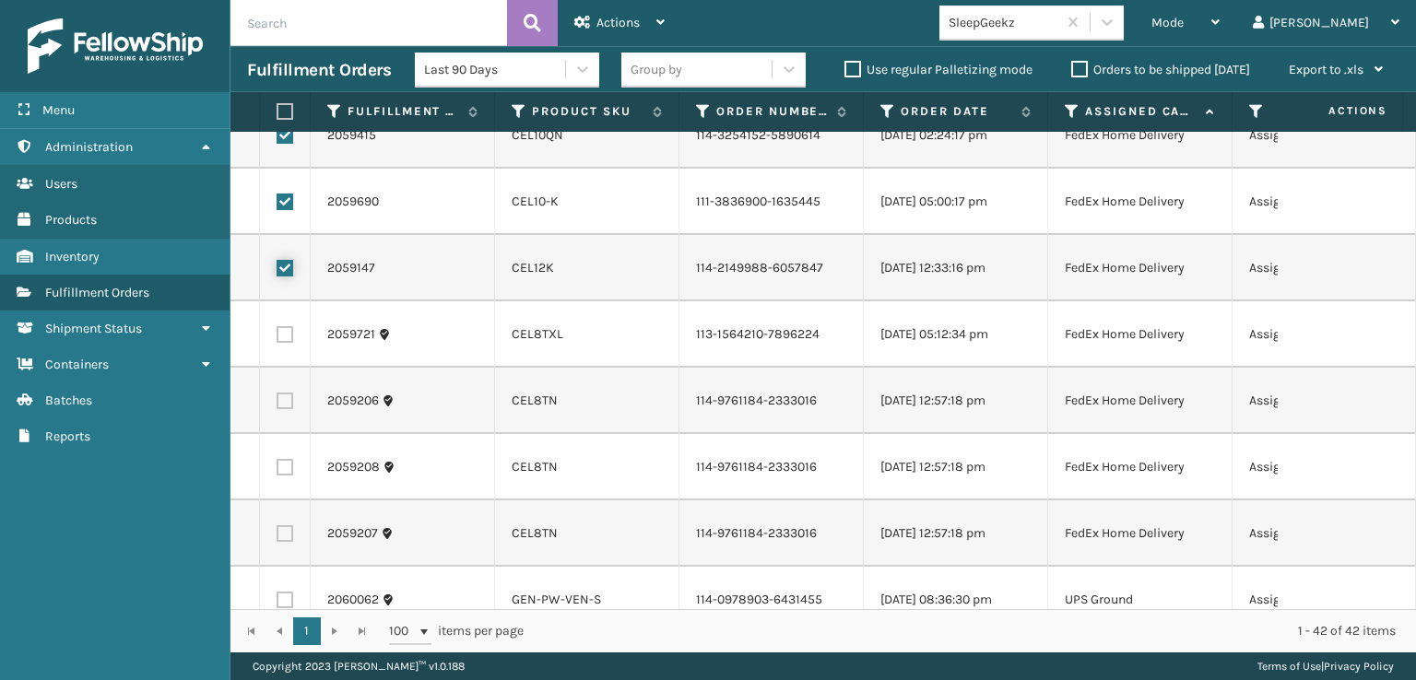
checkbox input "true"
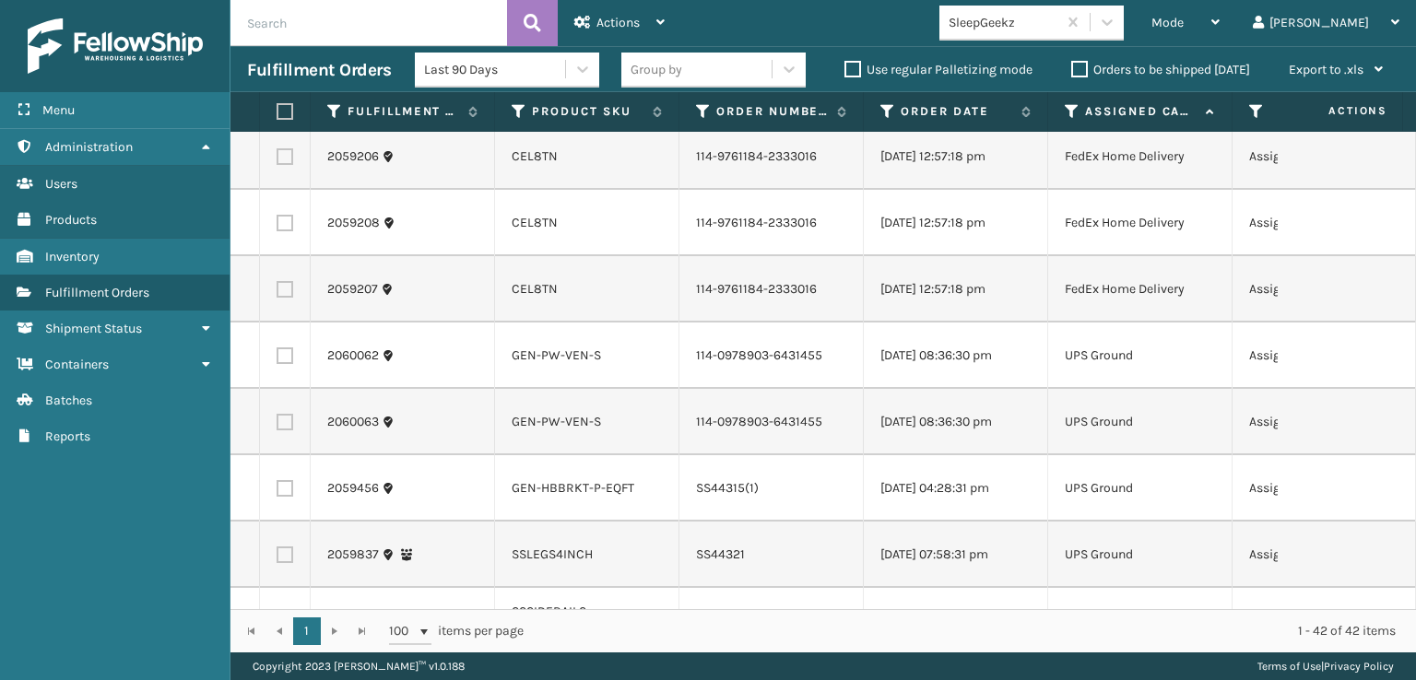
scroll to position [1844, 0]
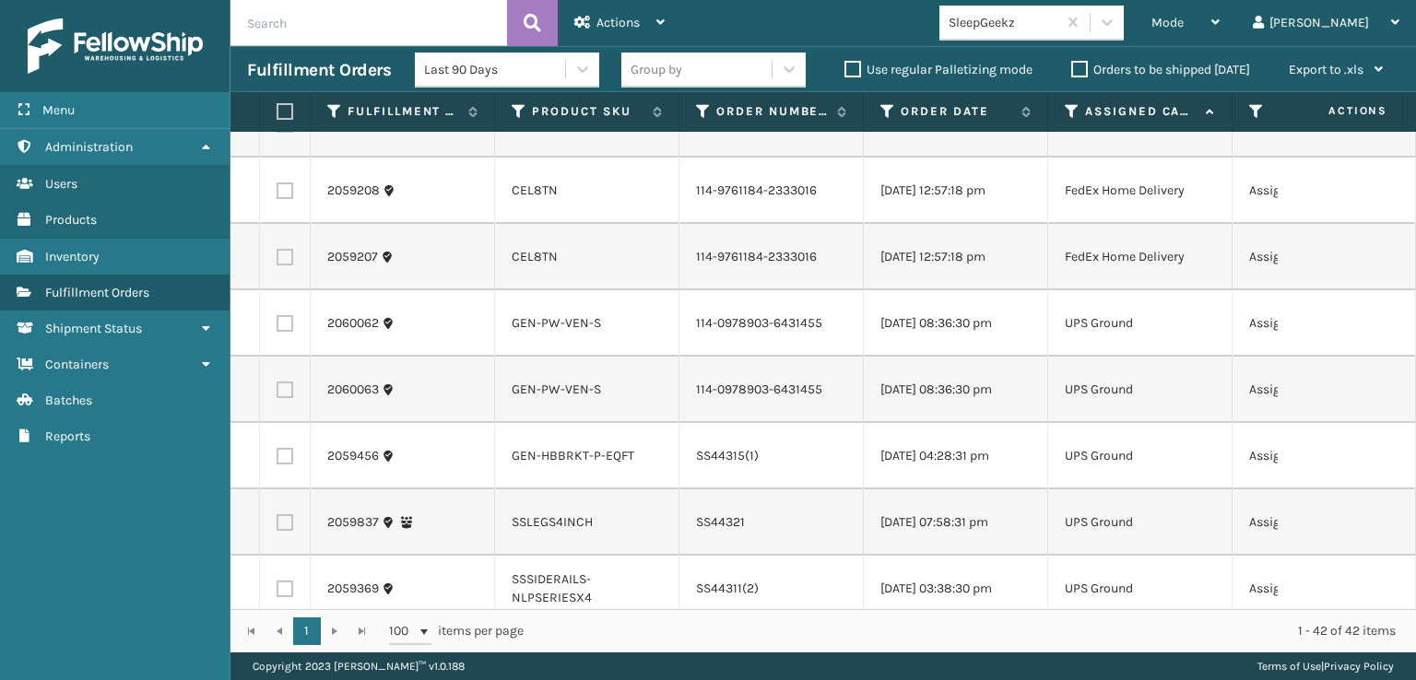
click at [290, 91] on td at bounding box center [285, 58] width 51 height 66
click at [288, 66] on label at bounding box center [285, 58] width 17 height 17
click at [278, 62] on input "checkbox" at bounding box center [277, 56] width 1 height 12
checkbox input "true"
click at [292, 133] on label at bounding box center [285, 124] width 17 height 17
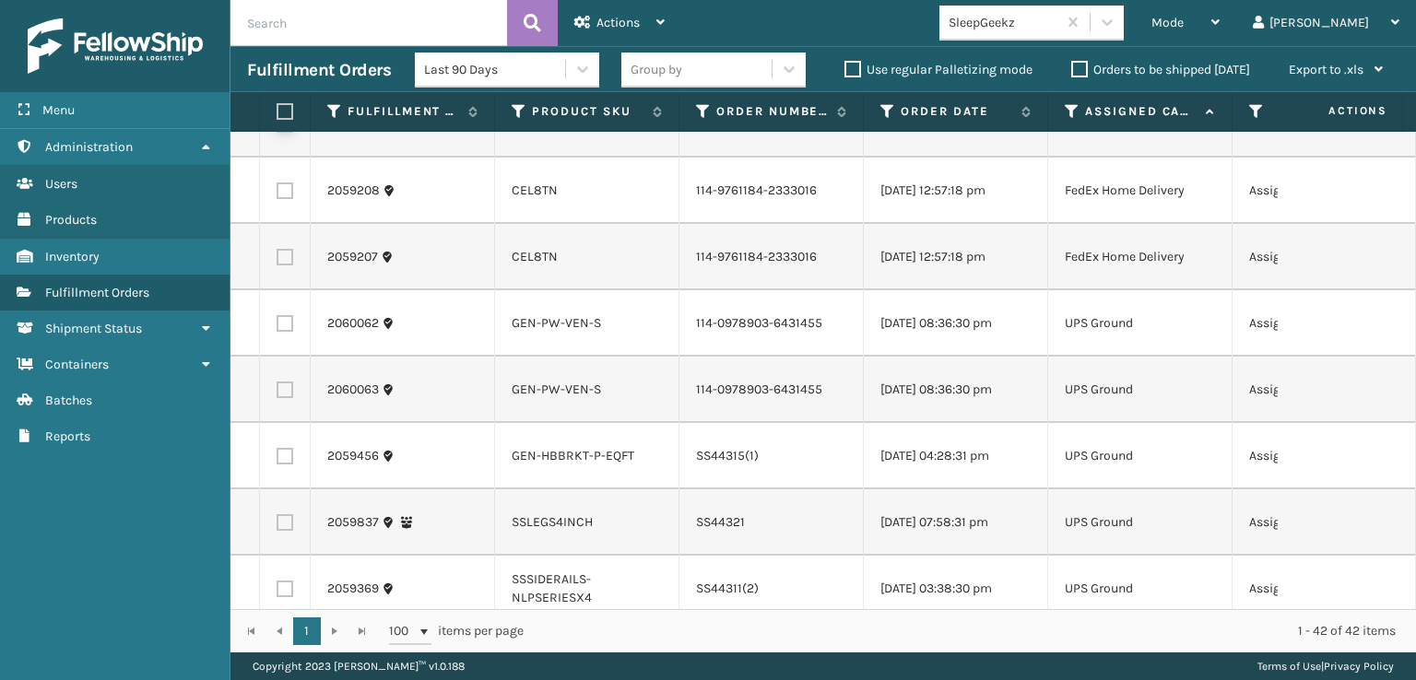
click at [278, 128] on input "checkbox" at bounding box center [277, 122] width 1 height 12
checkbox input "true"
click at [285, 199] on label at bounding box center [285, 191] width 17 height 17
click at [278, 195] on input "checkbox" at bounding box center [277, 189] width 1 height 12
checkbox input "true"
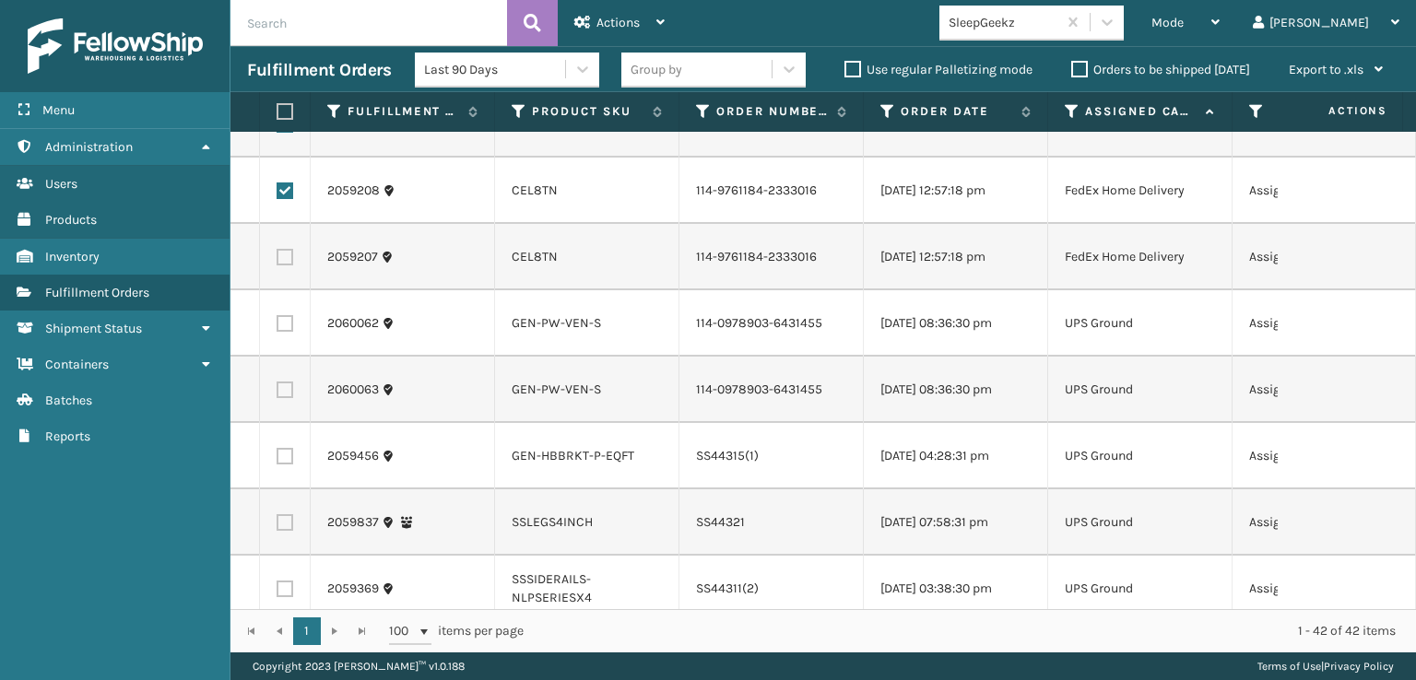
click at [285, 266] on label at bounding box center [285, 257] width 17 height 17
click at [278, 261] on input "checkbox" at bounding box center [277, 255] width 1 height 12
checkbox input "true"
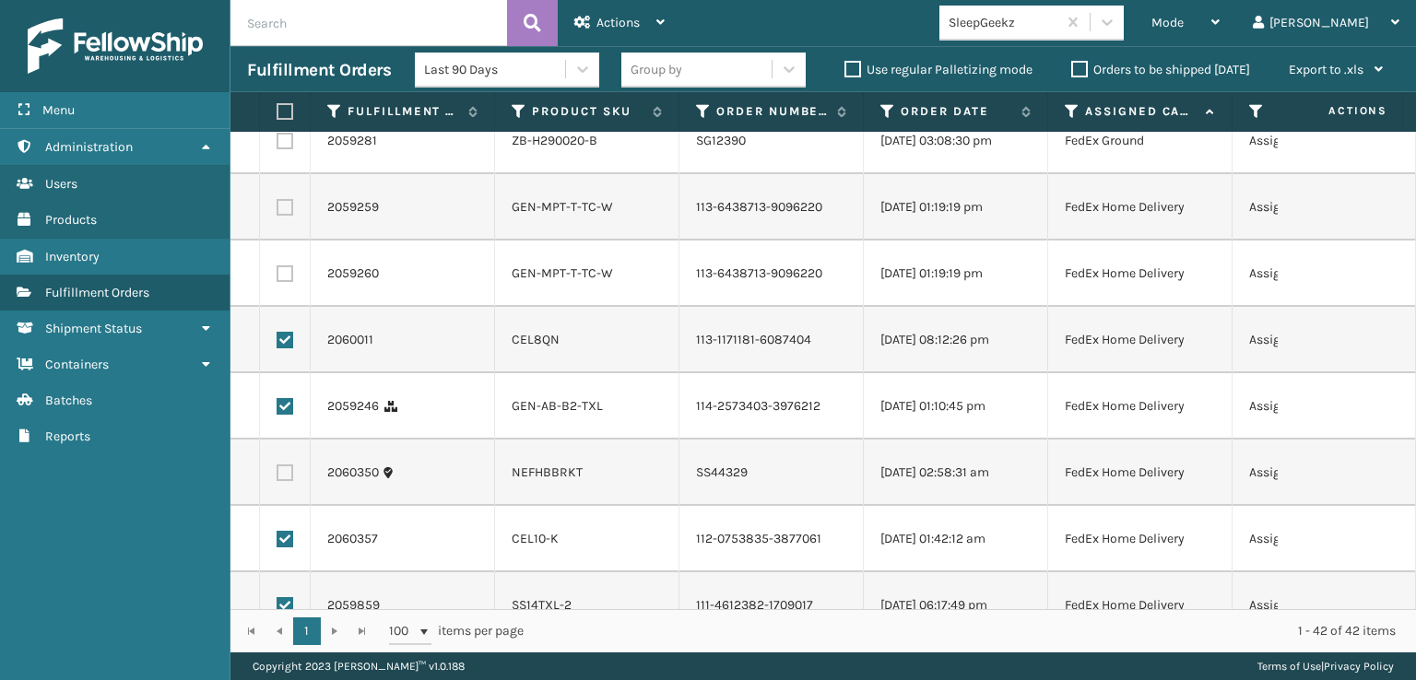
scroll to position [0, 0]
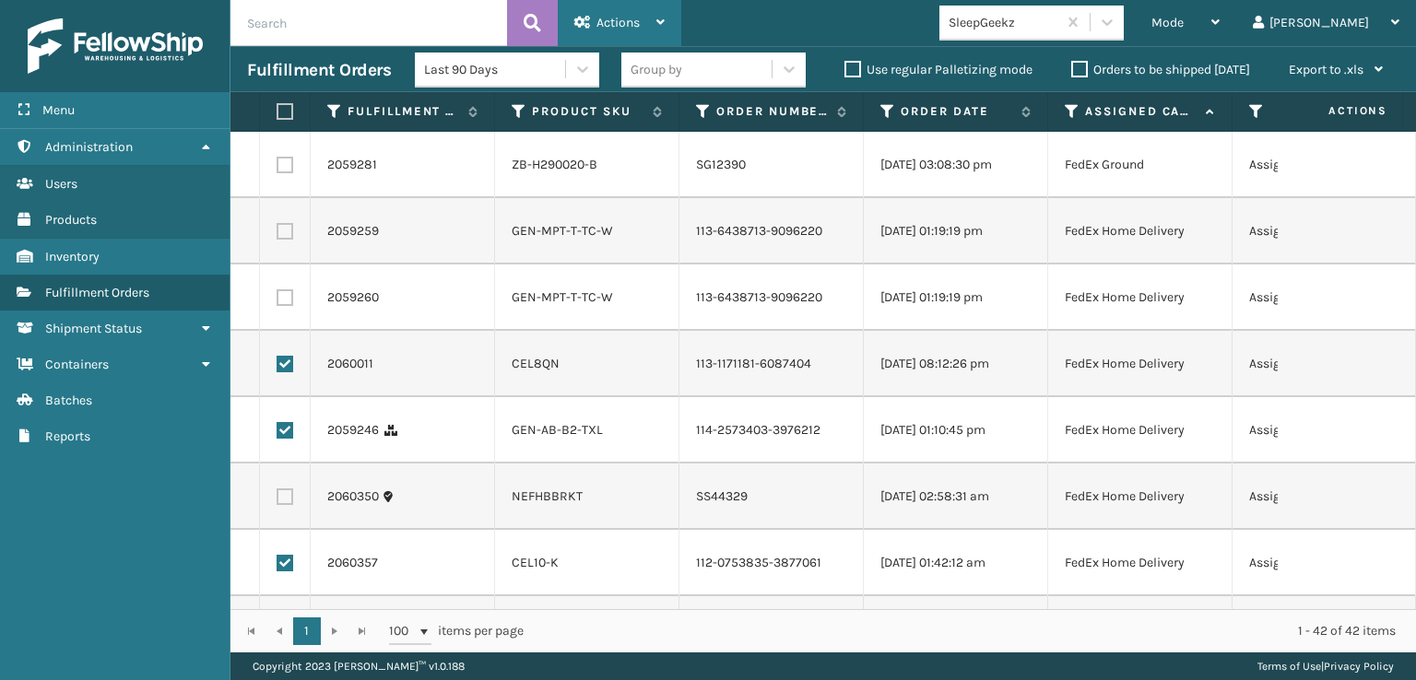
click at [654, 19] on div "Actions" at bounding box center [619, 23] width 90 height 46
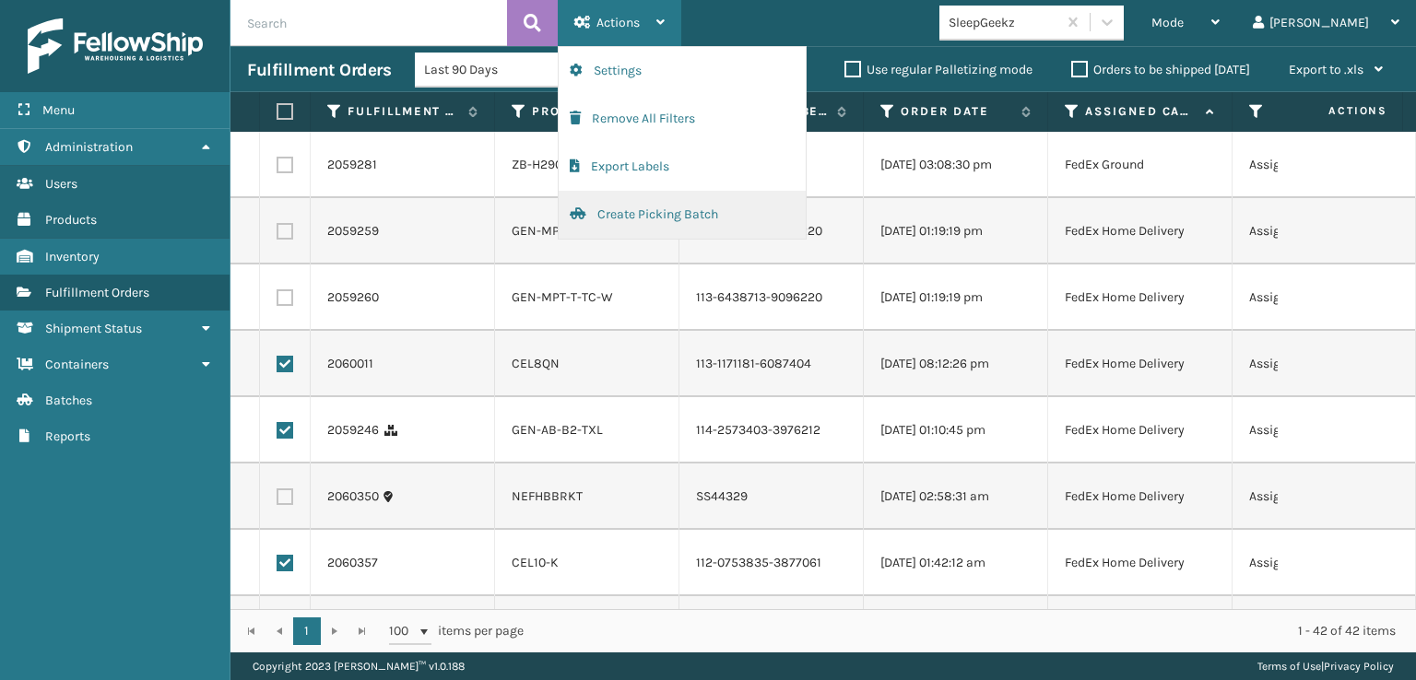
click at [630, 214] on button "Create Picking Batch" at bounding box center [682, 215] width 247 height 48
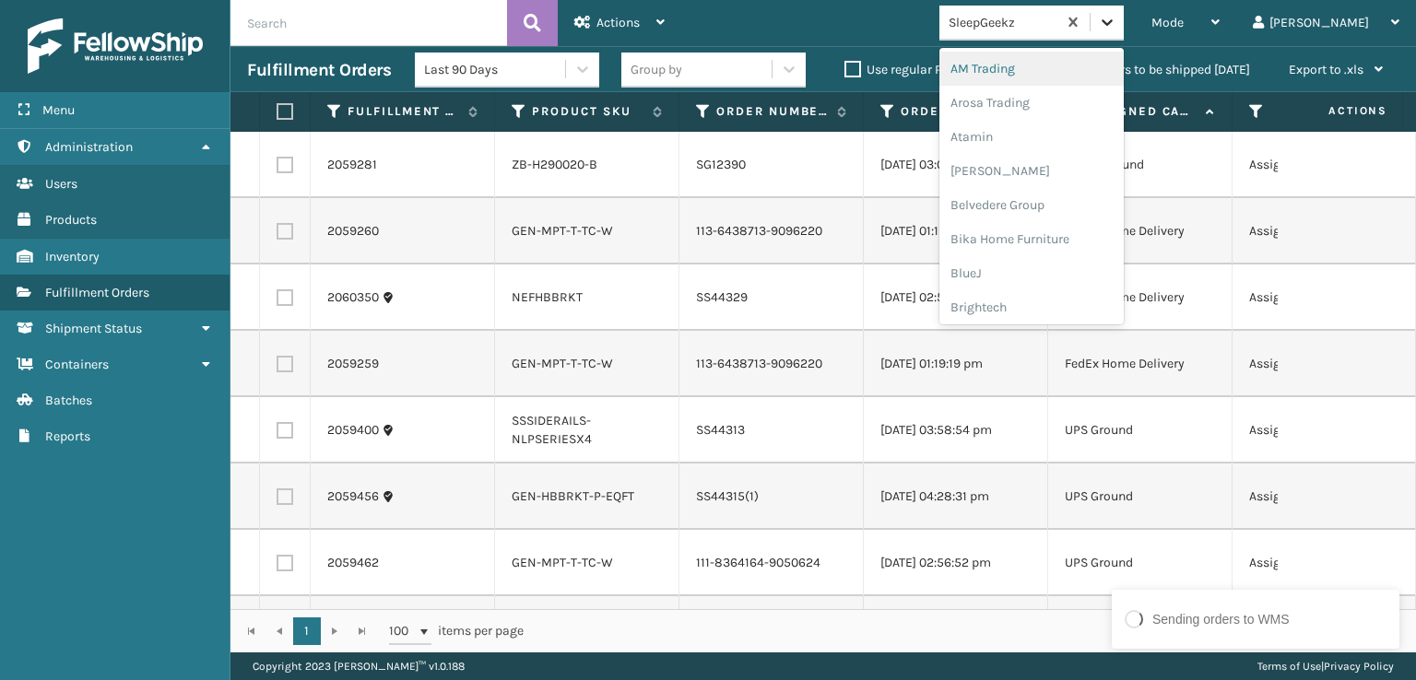
click at [1117, 18] on icon at bounding box center [1107, 22] width 18 height 18
click at [1068, 230] on div "FoamTex" at bounding box center [1032, 236] width 184 height 34
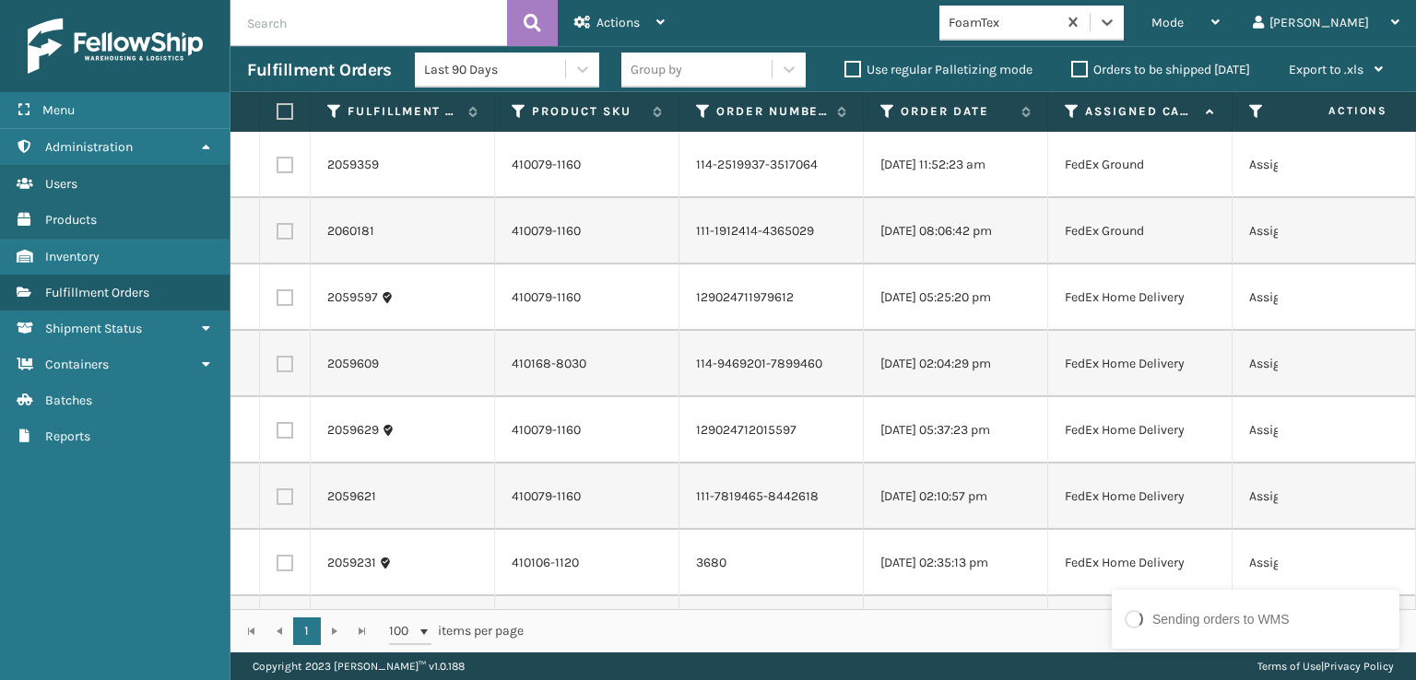
click at [280, 163] on label at bounding box center [285, 165] width 17 height 17
click at [278, 163] on input "checkbox" at bounding box center [277, 163] width 1 height 12
checkbox input "true"
click at [280, 231] on label at bounding box center [285, 231] width 17 height 17
click at [278, 231] on input "checkbox" at bounding box center [277, 229] width 1 height 12
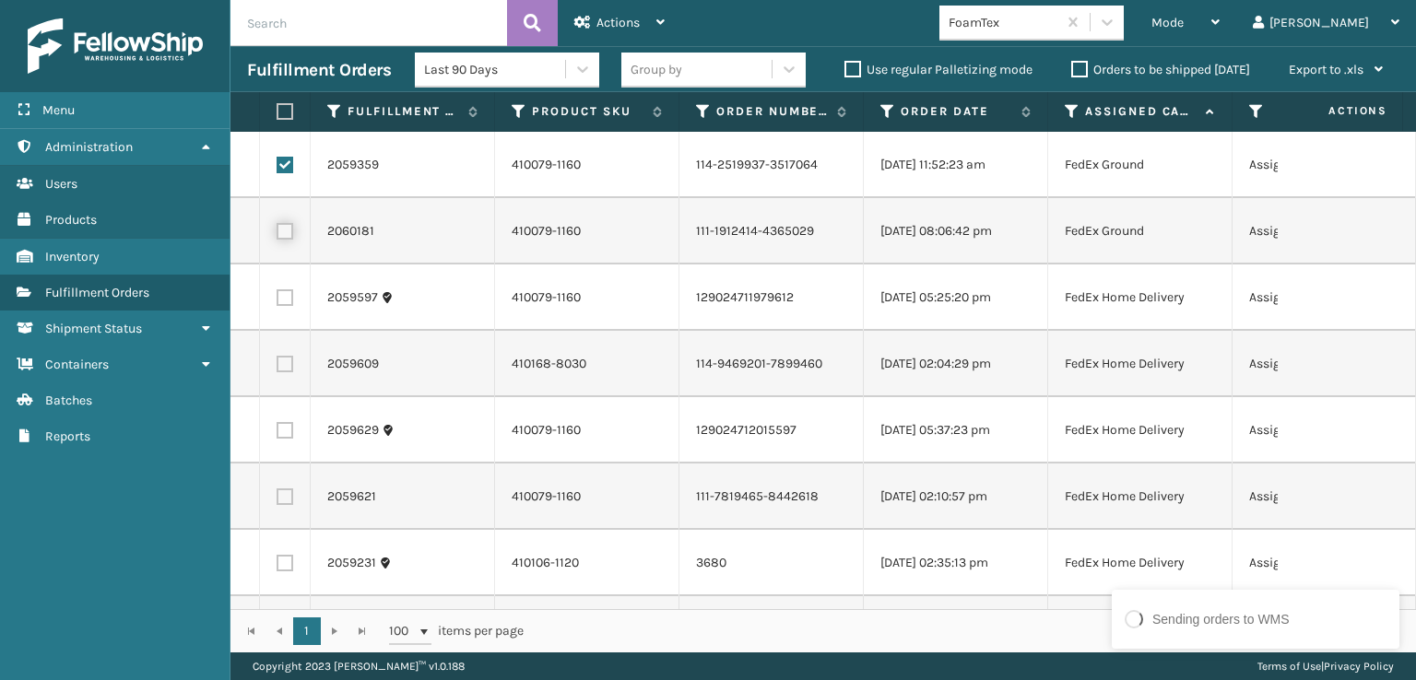
checkbox input "true"
click at [286, 293] on label at bounding box center [285, 298] width 17 height 17
click at [278, 293] on input "checkbox" at bounding box center [277, 296] width 1 height 12
checkbox input "true"
click at [289, 386] on td at bounding box center [285, 364] width 51 height 66
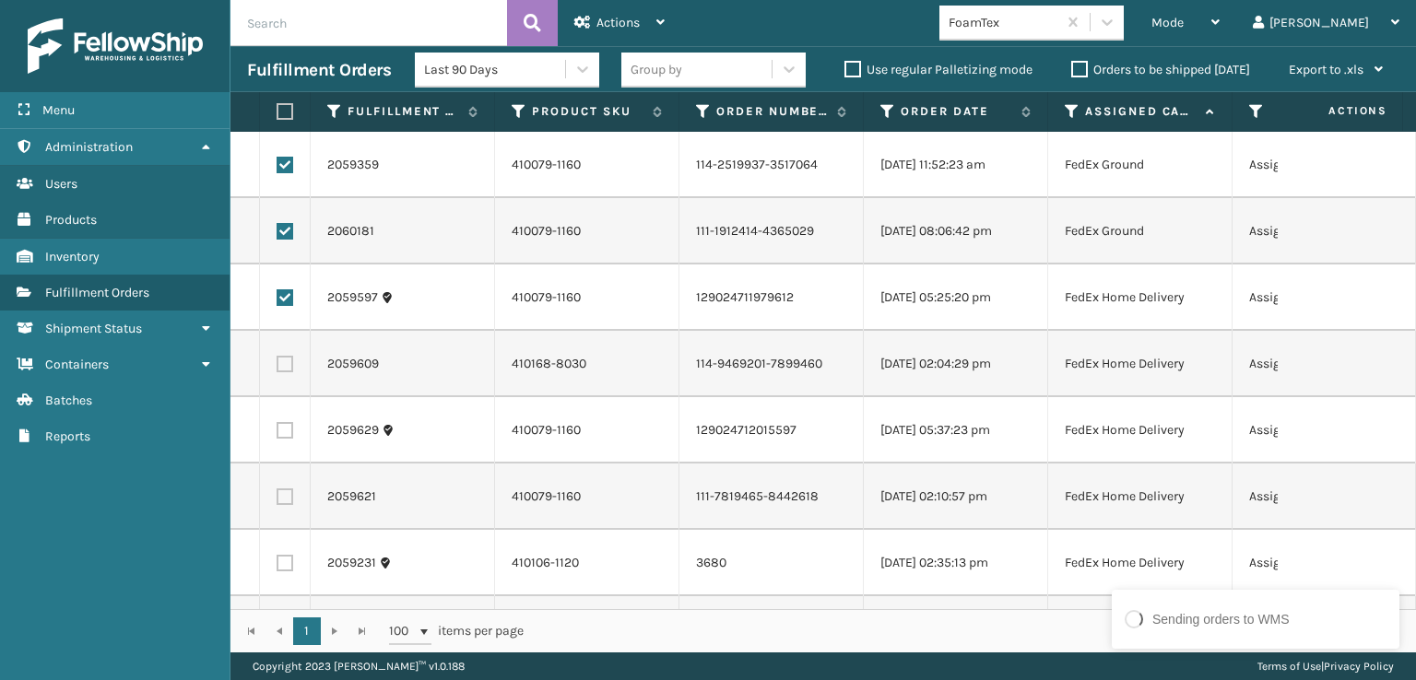
click at [284, 365] on label at bounding box center [285, 364] width 17 height 17
click at [278, 365] on input "checkbox" at bounding box center [277, 362] width 1 height 12
checkbox input "true"
click at [286, 428] on label at bounding box center [285, 430] width 17 height 17
click at [278, 428] on input "checkbox" at bounding box center [277, 428] width 1 height 12
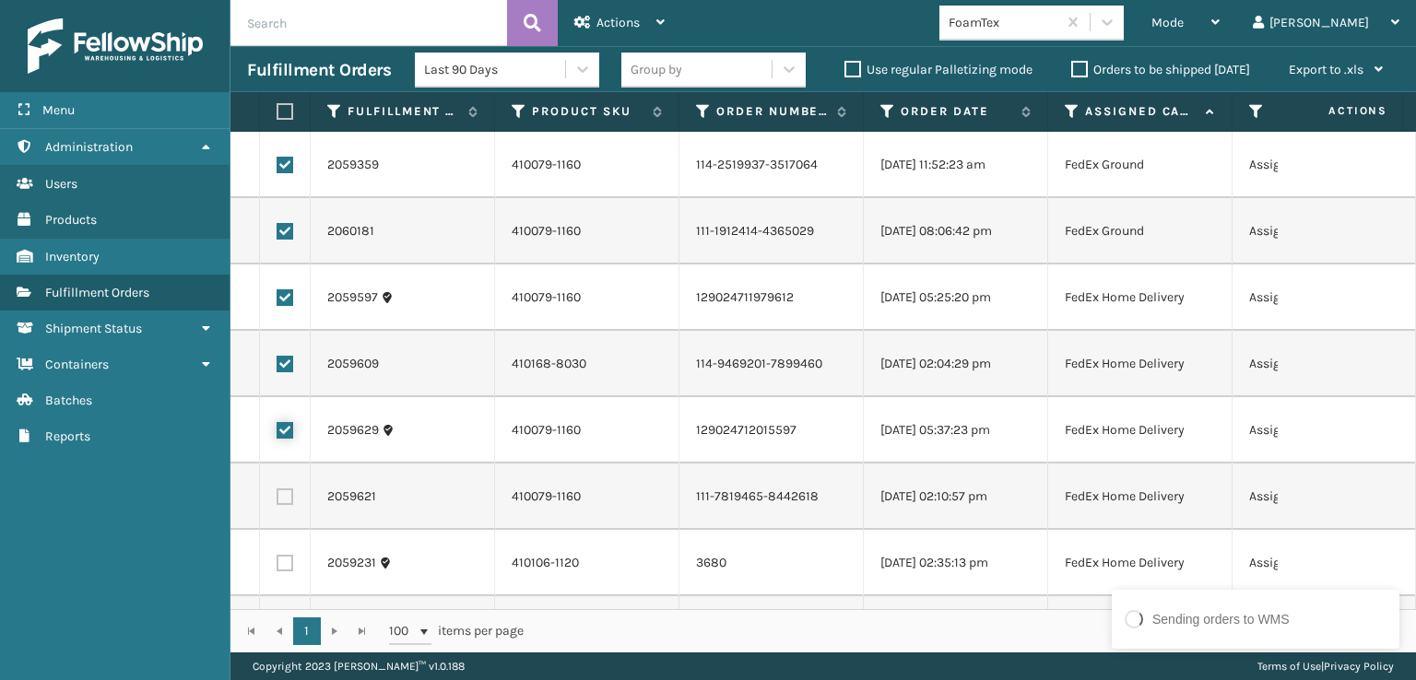
checkbox input "true"
click at [288, 494] on label at bounding box center [285, 497] width 17 height 17
click at [278, 494] on input "checkbox" at bounding box center [277, 495] width 1 height 12
checkbox input "true"
click at [290, 559] on label at bounding box center [285, 563] width 17 height 17
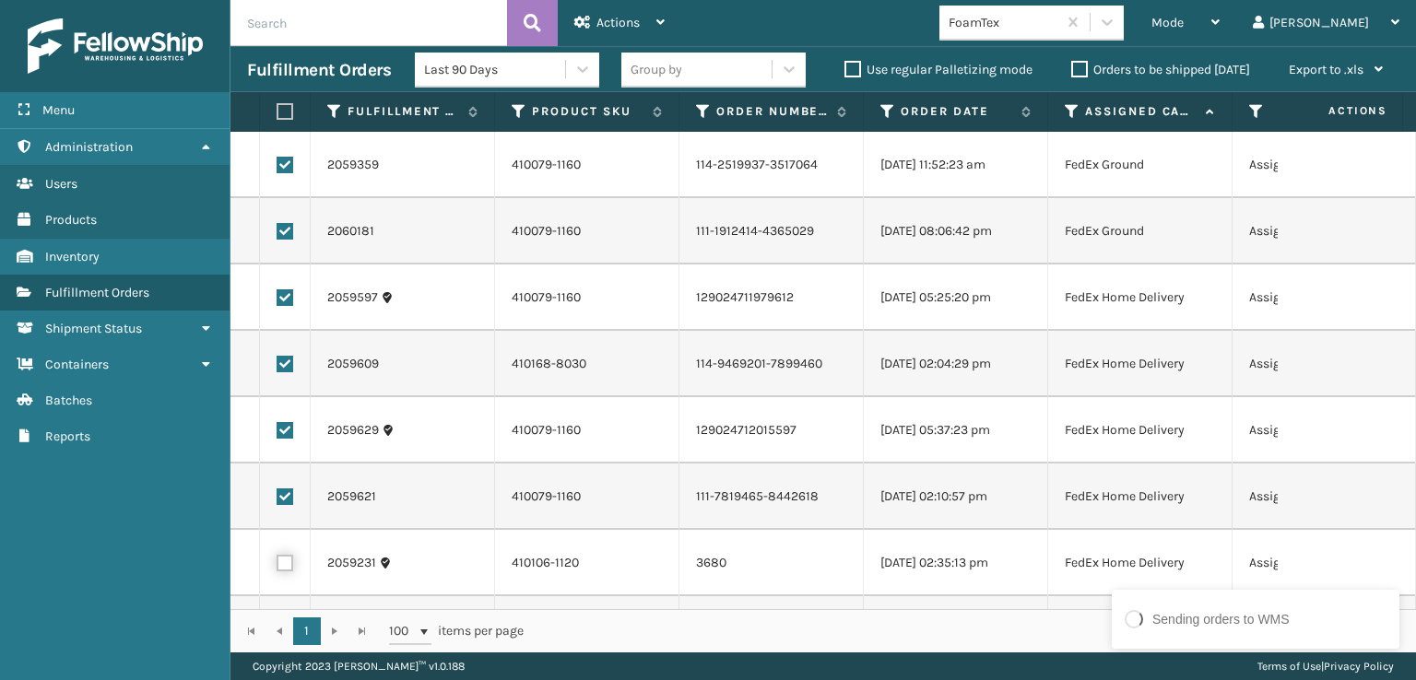
click at [278, 559] on input "checkbox" at bounding box center [277, 561] width 1 height 12
checkbox input "true"
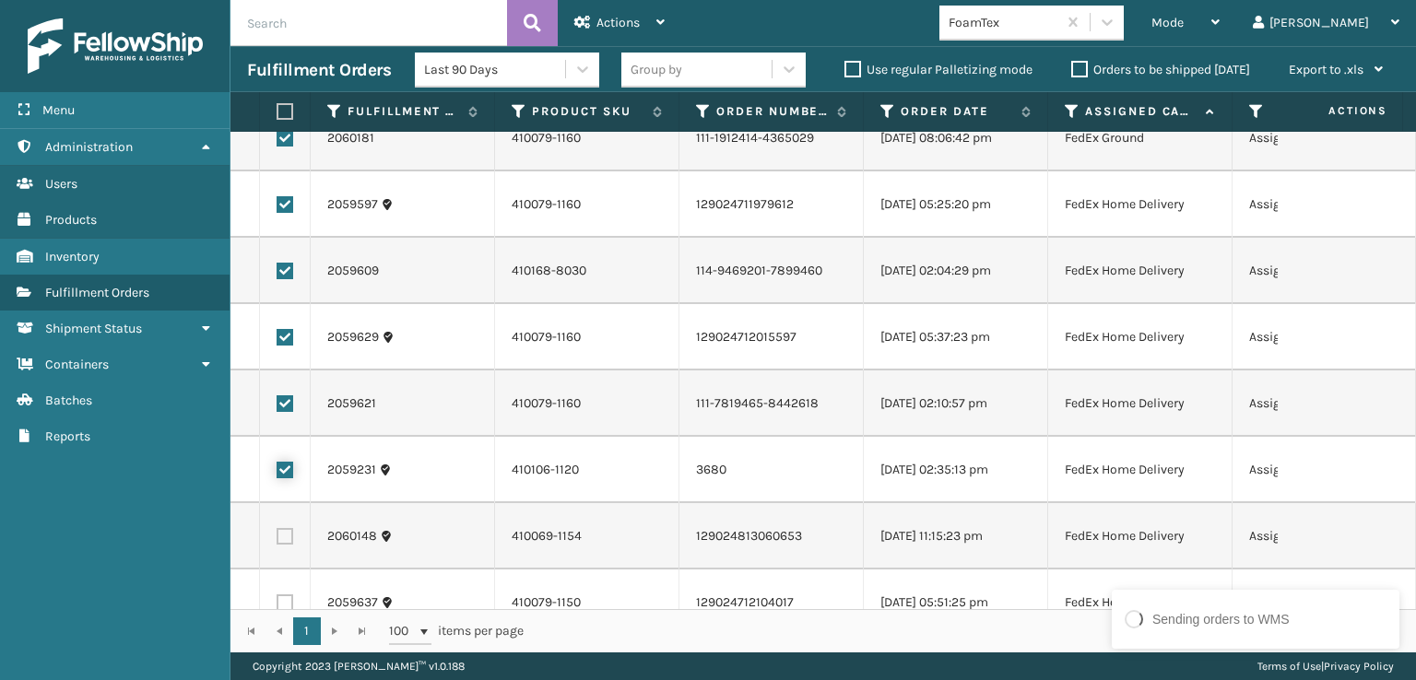
scroll to position [184, 0]
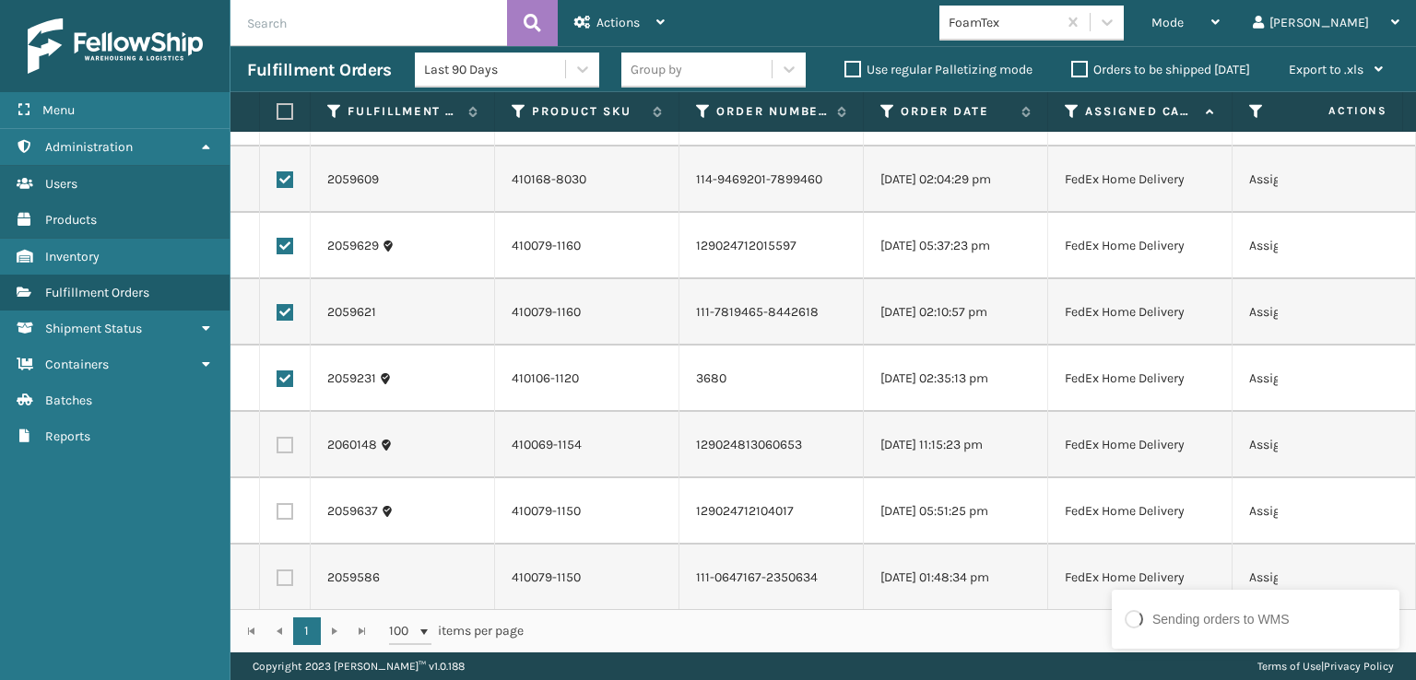
click at [290, 449] on label at bounding box center [285, 445] width 17 height 17
click at [278, 449] on input "checkbox" at bounding box center [277, 443] width 1 height 12
checkbox input "true"
click at [282, 517] on label at bounding box center [285, 511] width 17 height 17
click at [278, 515] on input "checkbox" at bounding box center [277, 509] width 1 height 12
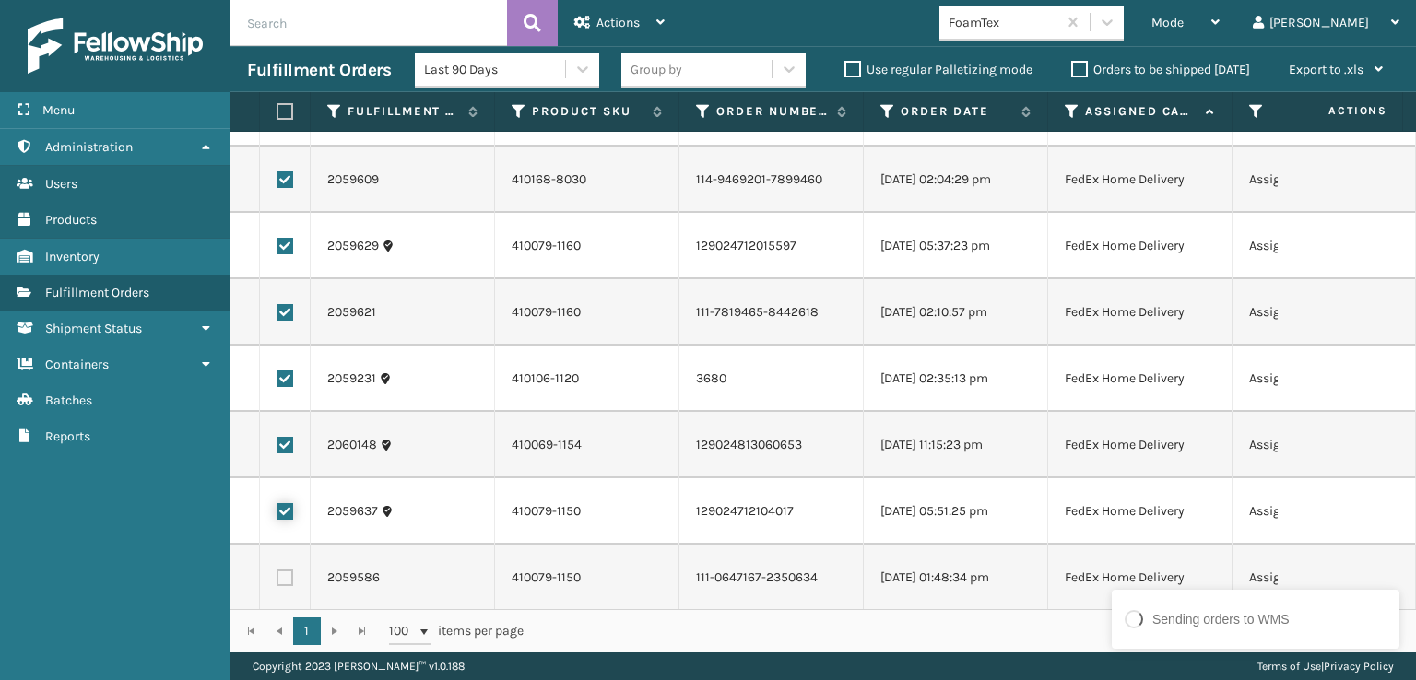
checkbox input "true"
click at [285, 577] on label at bounding box center [285, 578] width 17 height 17
click at [278, 577] on input "checkbox" at bounding box center [277, 576] width 1 height 12
checkbox input "true"
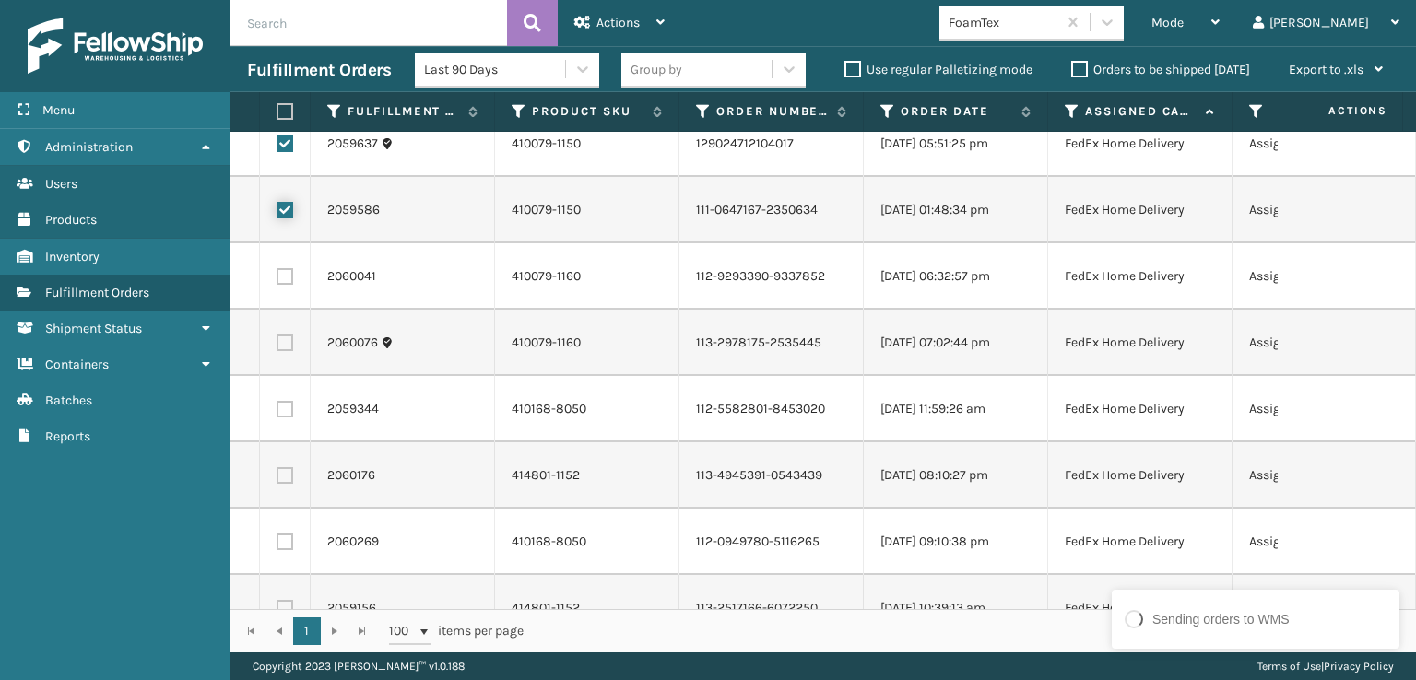
scroll to position [553, 0]
click at [288, 278] on label at bounding box center [285, 275] width 17 height 17
click at [278, 278] on input "checkbox" at bounding box center [277, 273] width 1 height 12
checkbox input "true"
click at [288, 338] on label at bounding box center [285, 342] width 17 height 17
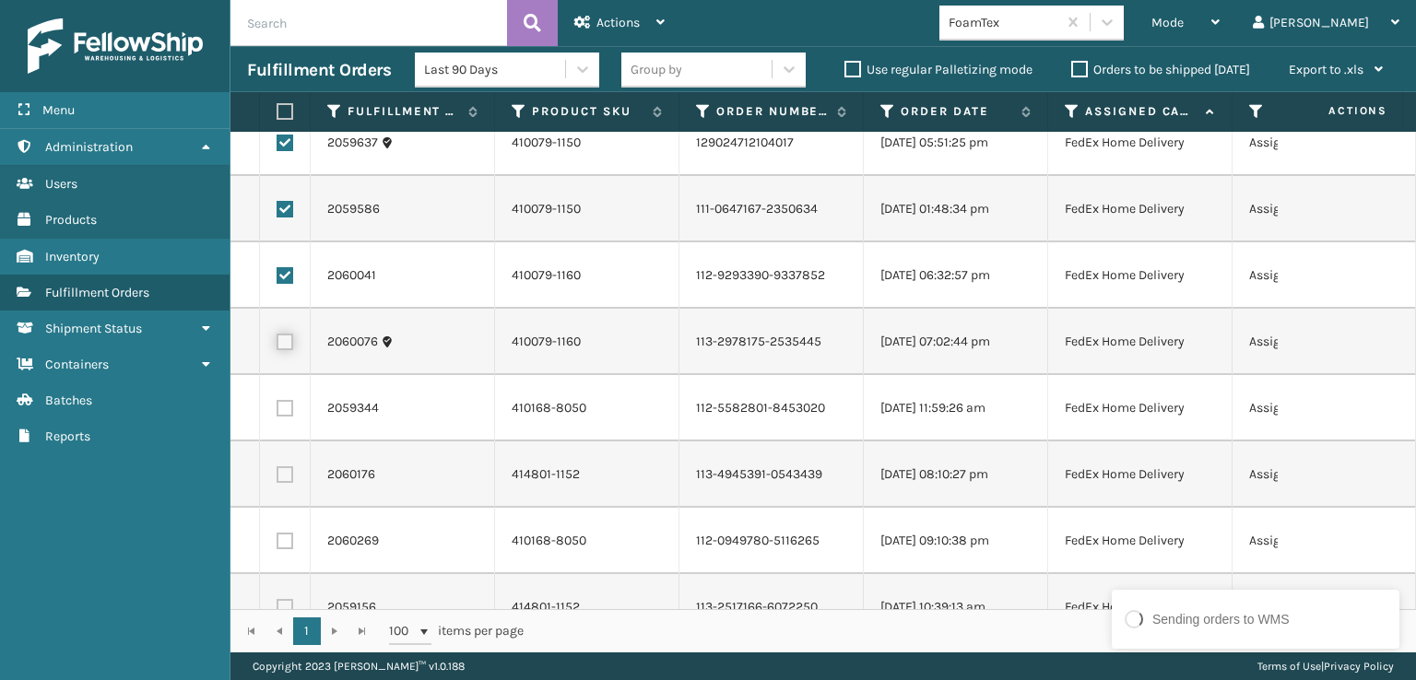
click at [278, 338] on input "checkbox" at bounding box center [277, 340] width 1 height 12
checkbox input "true"
click at [288, 407] on label at bounding box center [285, 408] width 17 height 17
click at [278, 407] on input "checkbox" at bounding box center [277, 406] width 1 height 12
checkbox input "true"
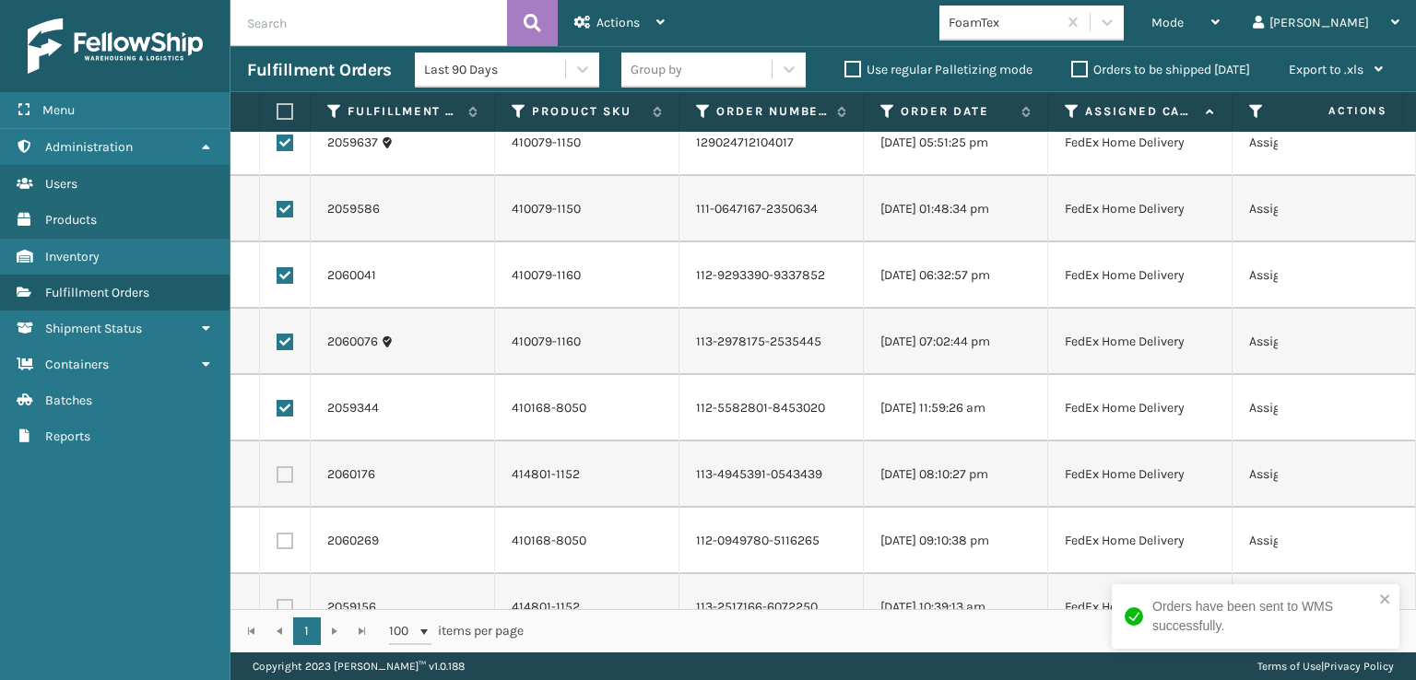
click at [281, 479] on label at bounding box center [285, 475] width 17 height 17
click at [278, 479] on input "checkbox" at bounding box center [277, 473] width 1 height 12
checkbox input "true"
click at [283, 538] on label at bounding box center [285, 541] width 17 height 17
click at [278, 538] on input "checkbox" at bounding box center [277, 539] width 1 height 12
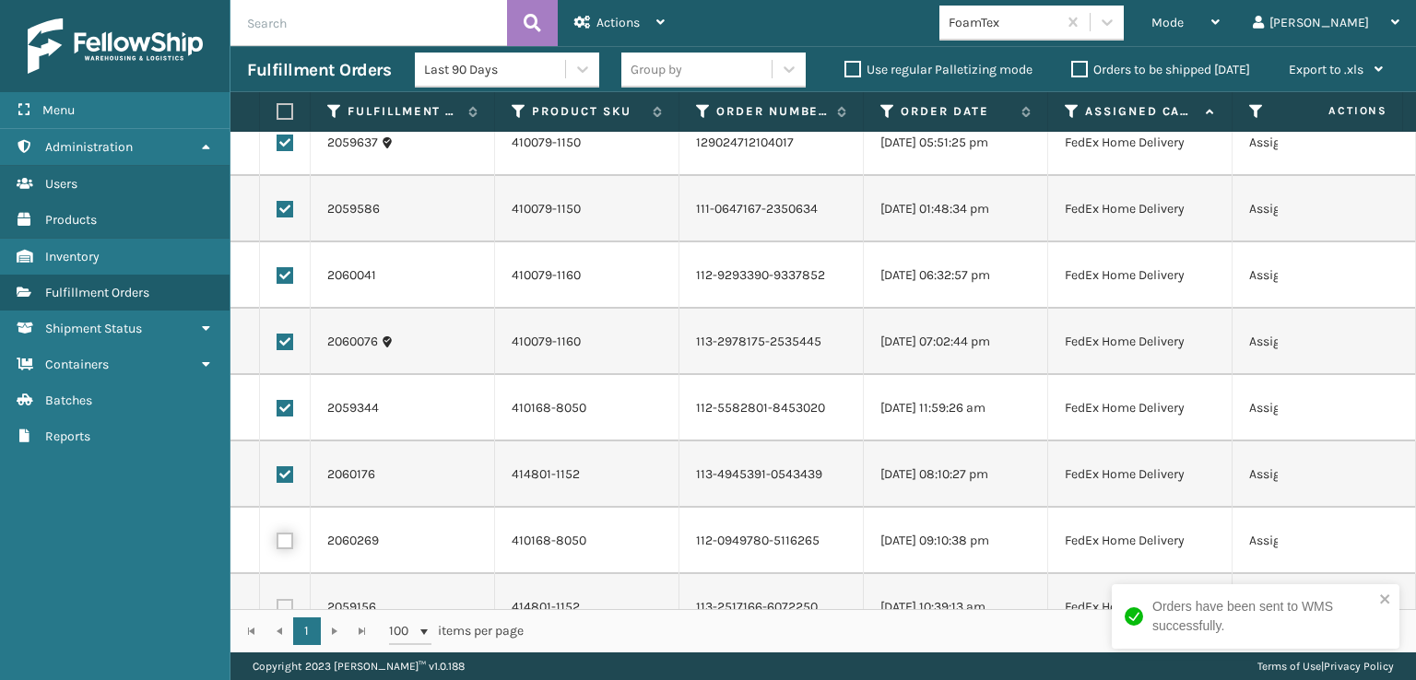
checkbox input "true"
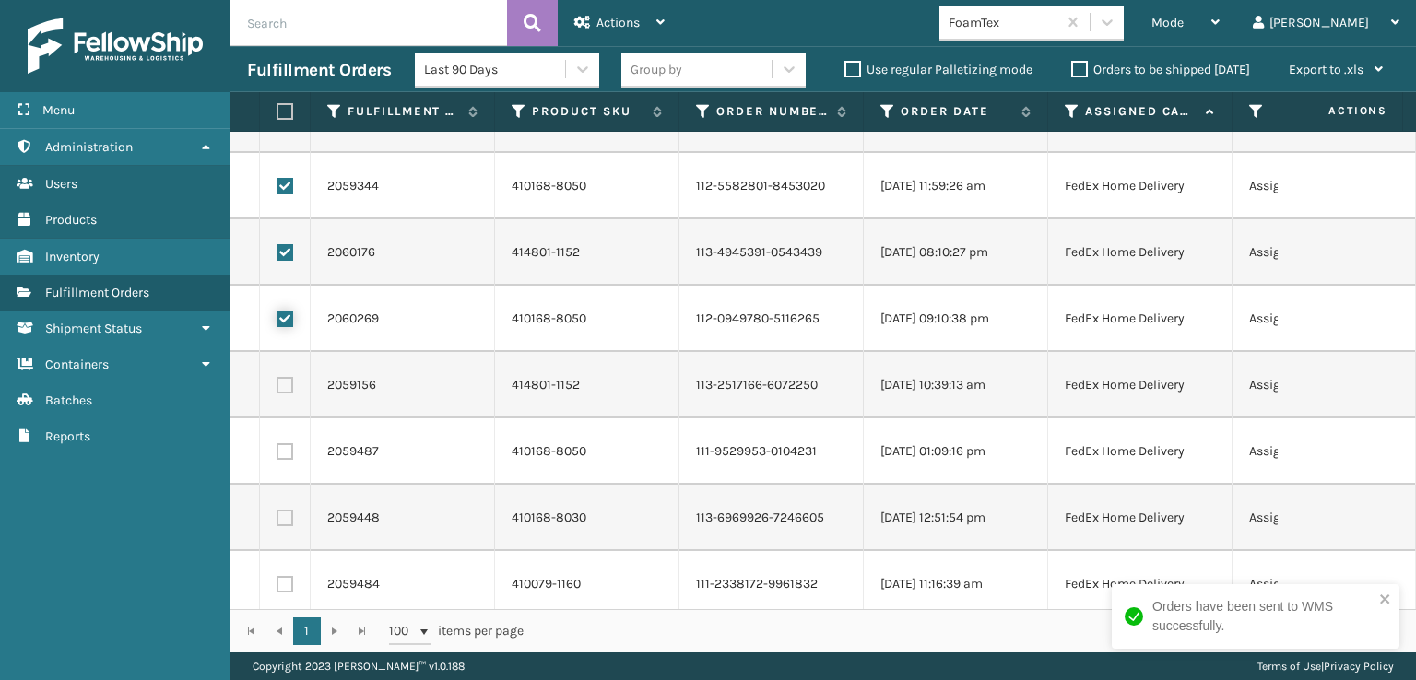
scroll to position [830, 0]
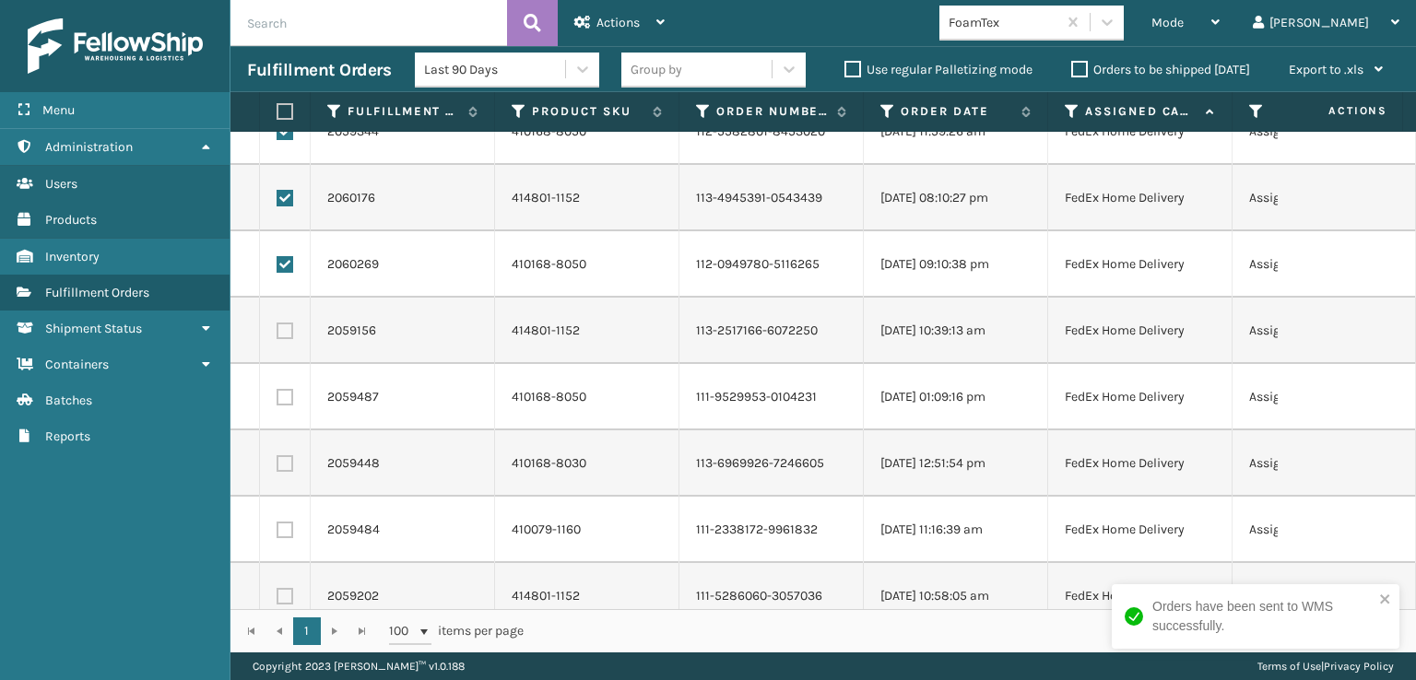
click at [284, 325] on label at bounding box center [285, 331] width 17 height 17
click at [278, 325] on input "checkbox" at bounding box center [277, 329] width 1 height 12
checkbox input "true"
click at [283, 385] on td at bounding box center [285, 397] width 51 height 66
click at [283, 397] on label at bounding box center [285, 397] width 17 height 17
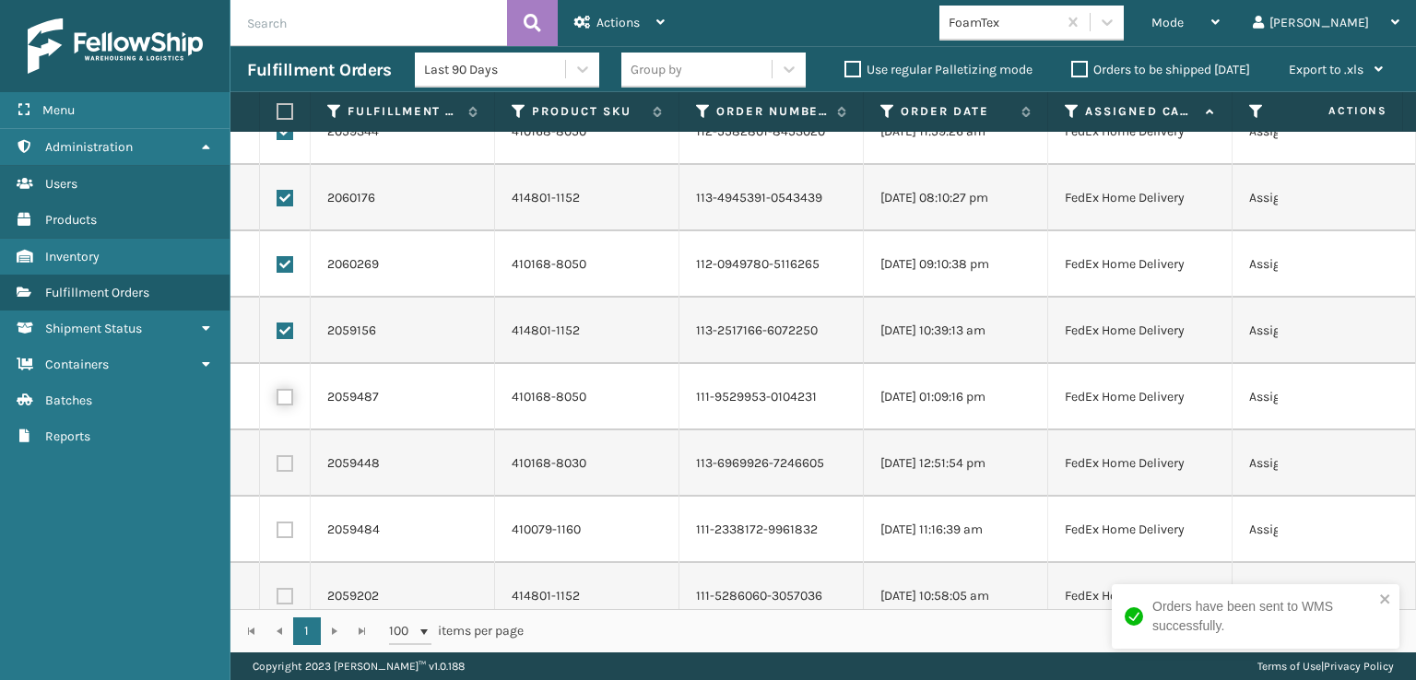
click at [278, 397] on input "checkbox" at bounding box center [277, 395] width 1 height 12
checkbox input "true"
click at [284, 467] on label at bounding box center [285, 464] width 17 height 17
click at [278, 467] on input "checkbox" at bounding box center [277, 462] width 1 height 12
checkbox input "true"
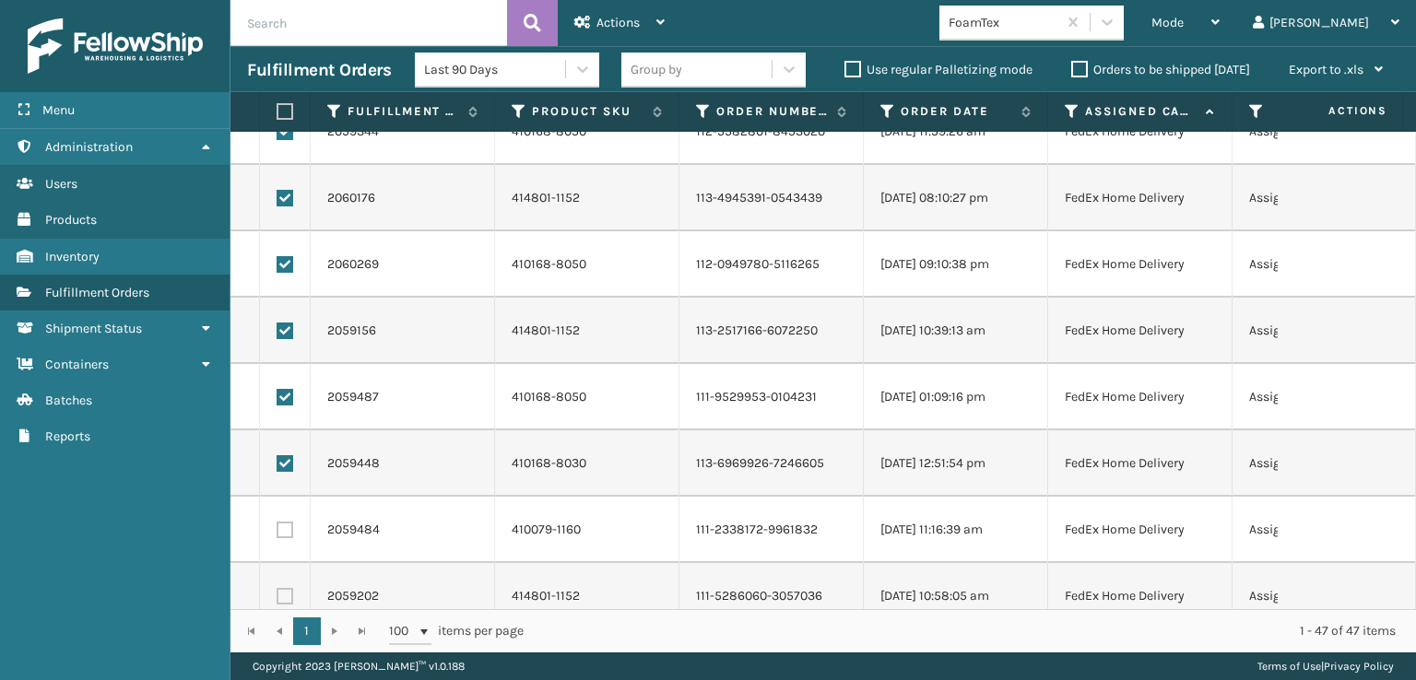
click at [287, 544] on td at bounding box center [285, 530] width 51 height 66
click at [287, 525] on label at bounding box center [285, 530] width 17 height 17
click at [278, 525] on input "checkbox" at bounding box center [277, 528] width 1 height 12
checkbox input "true"
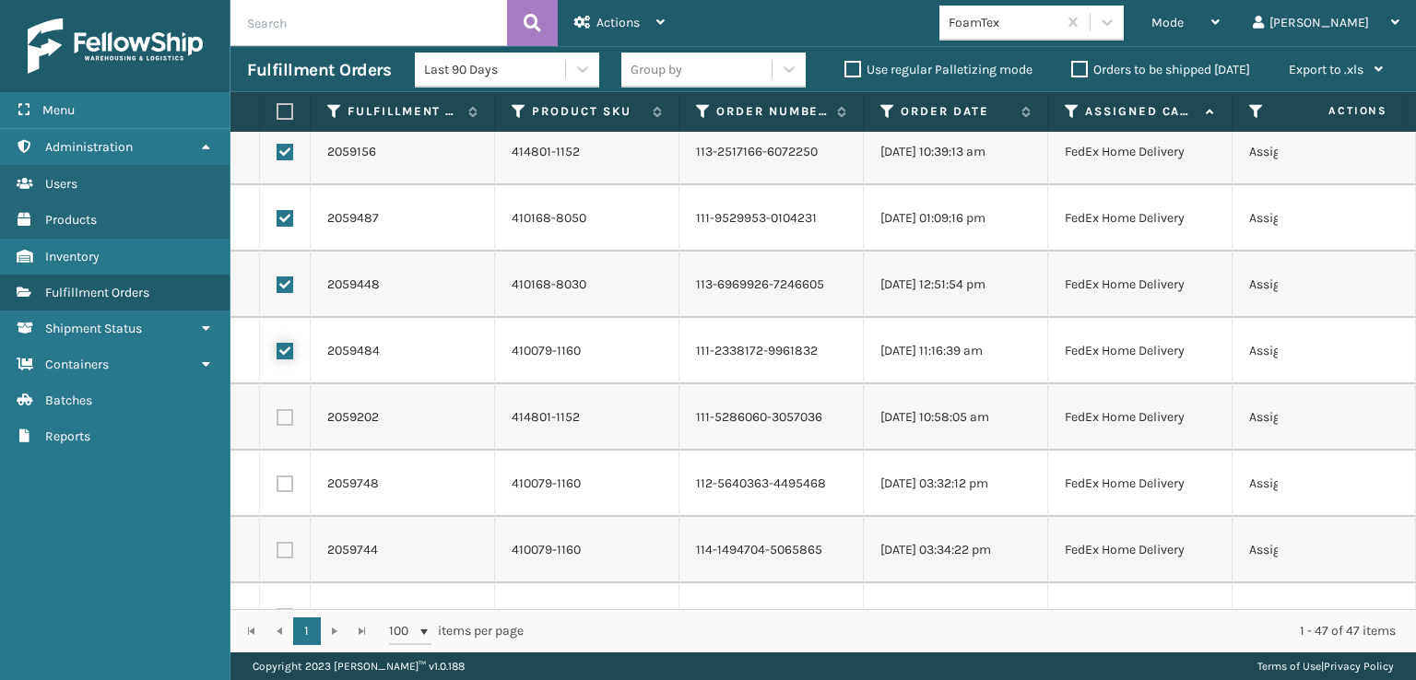
scroll to position [1014, 0]
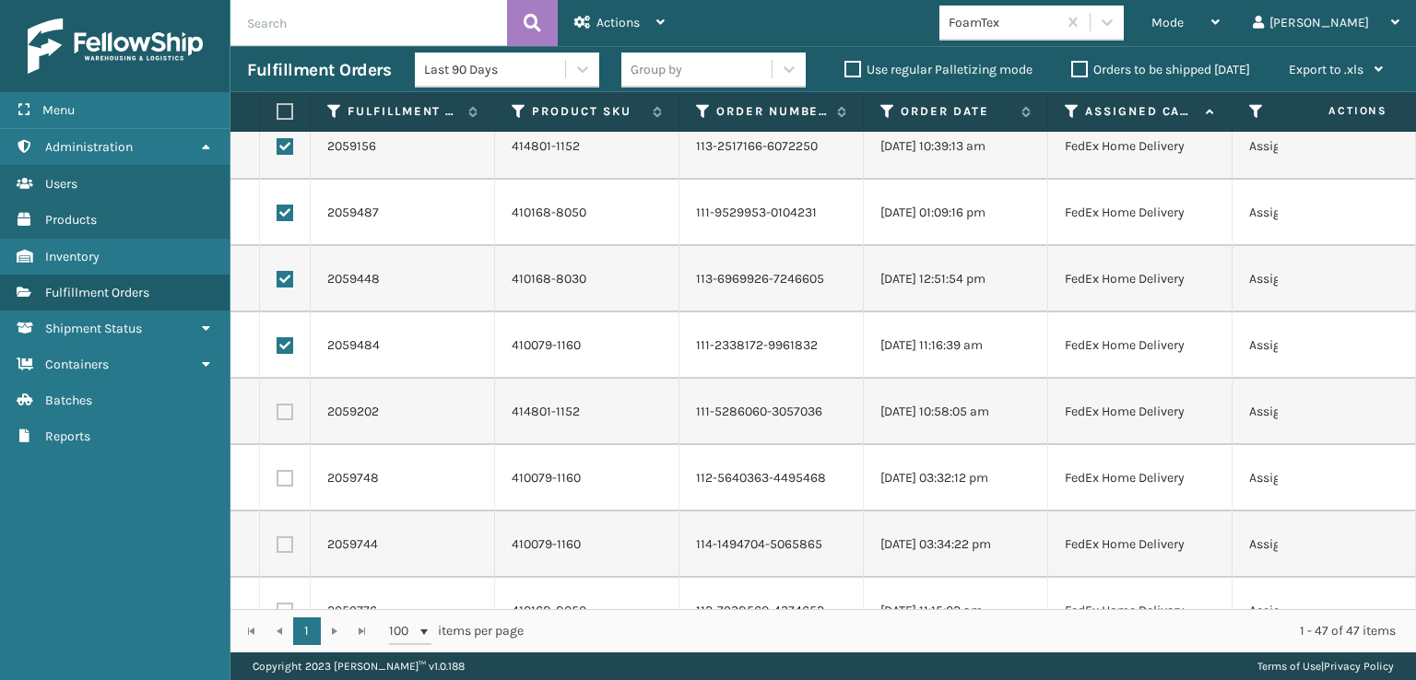
click at [287, 410] on label at bounding box center [285, 412] width 17 height 17
click at [278, 410] on input "checkbox" at bounding box center [277, 410] width 1 height 12
checkbox input "true"
click at [279, 480] on label at bounding box center [285, 478] width 17 height 17
click at [278, 480] on input "checkbox" at bounding box center [277, 476] width 1 height 12
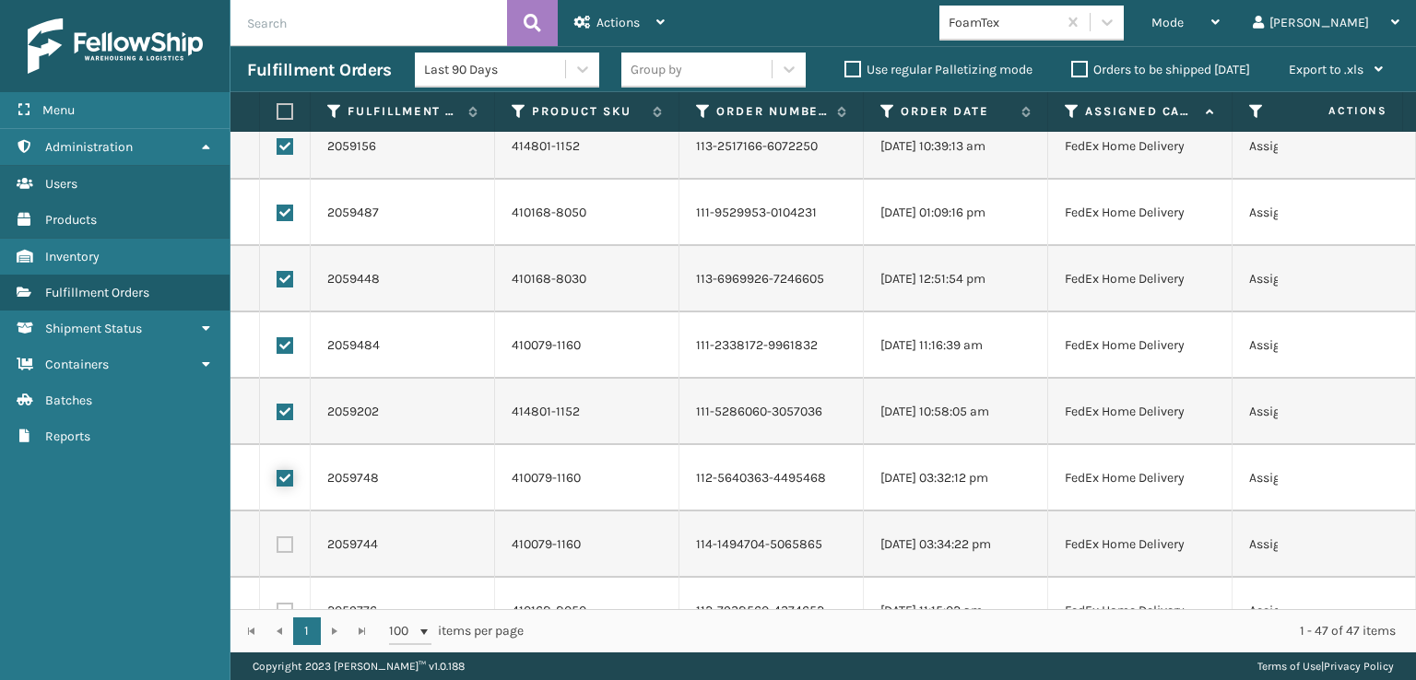
checkbox input "true"
click at [281, 552] on label at bounding box center [285, 545] width 17 height 17
click at [278, 549] on input "checkbox" at bounding box center [277, 543] width 1 height 12
checkbox input "true"
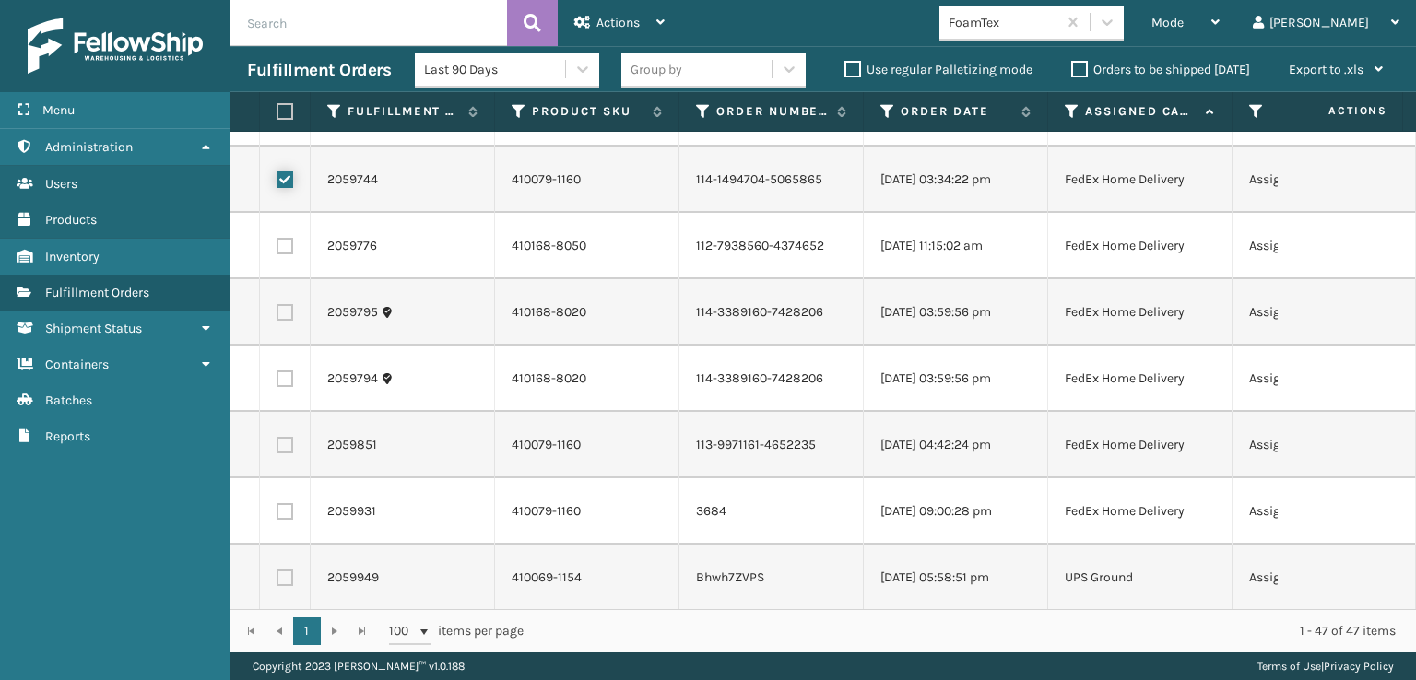
scroll to position [1383, 0]
click at [283, 244] on label at bounding box center [285, 242] width 17 height 17
click at [278, 244] on input "checkbox" at bounding box center [277, 240] width 1 height 12
checkbox input "true"
click at [284, 313] on label at bounding box center [285, 309] width 17 height 17
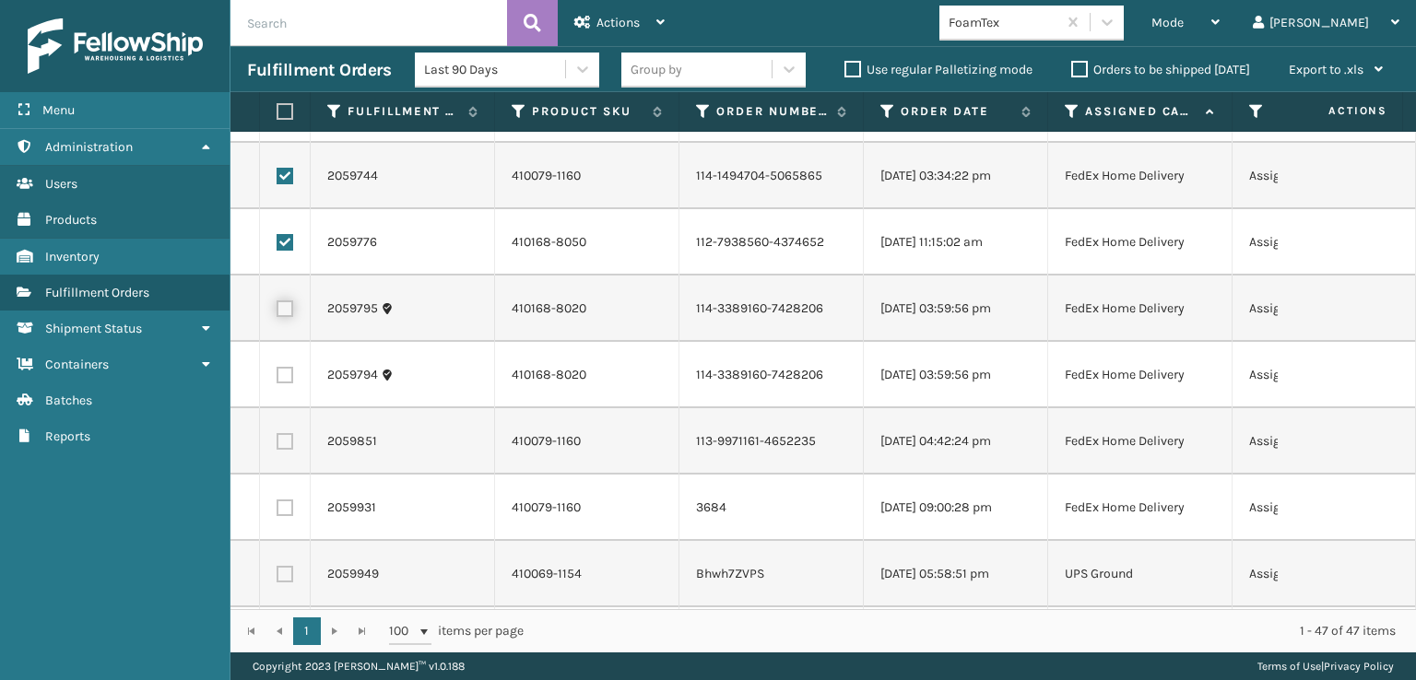
click at [278, 313] on input "checkbox" at bounding box center [277, 307] width 1 height 12
checkbox input "true"
click at [290, 376] on label at bounding box center [285, 375] width 17 height 17
click at [278, 376] on input "checkbox" at bounding box center [277, 373] width 1 height 12
checkbox input "true"
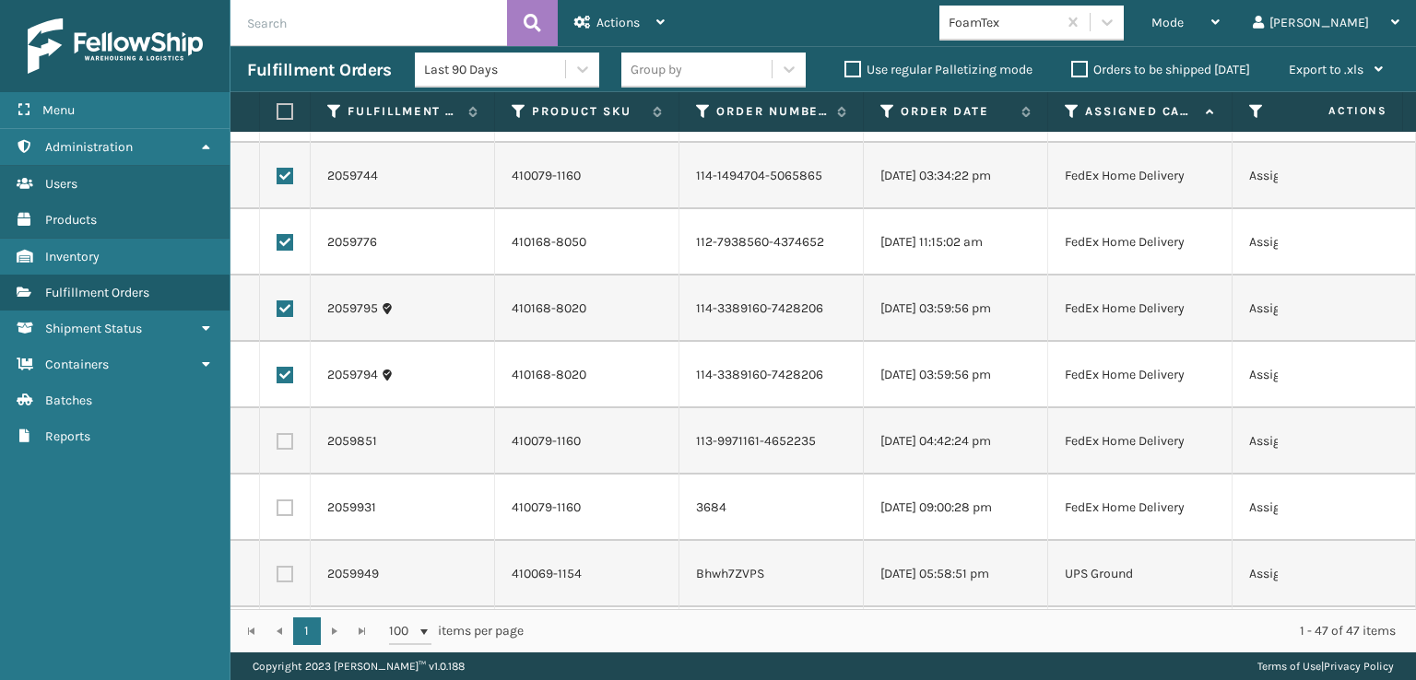
click at [283, 442] on label at bounding box center [285, 441] width 17 height 17
click at [278, 442] on input "checkbox" at bounding box center [277, 439] width 1 height 12
checkbox input "true"
click at [282, 513] on label at bounding box center [285, 508] width 17 height 17
click at [278, 512] on input "checkbox" at bounding box center [277, 506] width 1 height 12
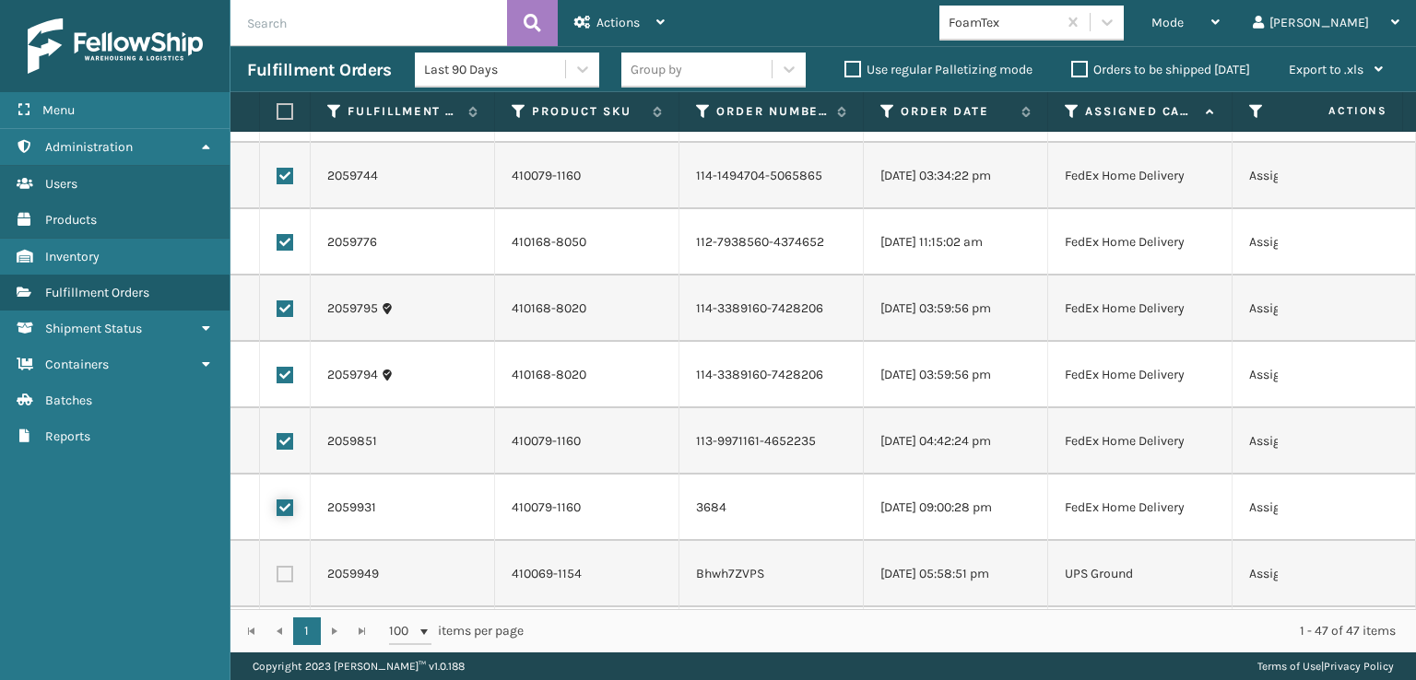
checkbox input "true"
click at [280, 566] on label at bounding box center [285, 574] width 17 height 17
click at [278, 566] on input "checkbox" at bounding box center [277, 572] width 1 height 12
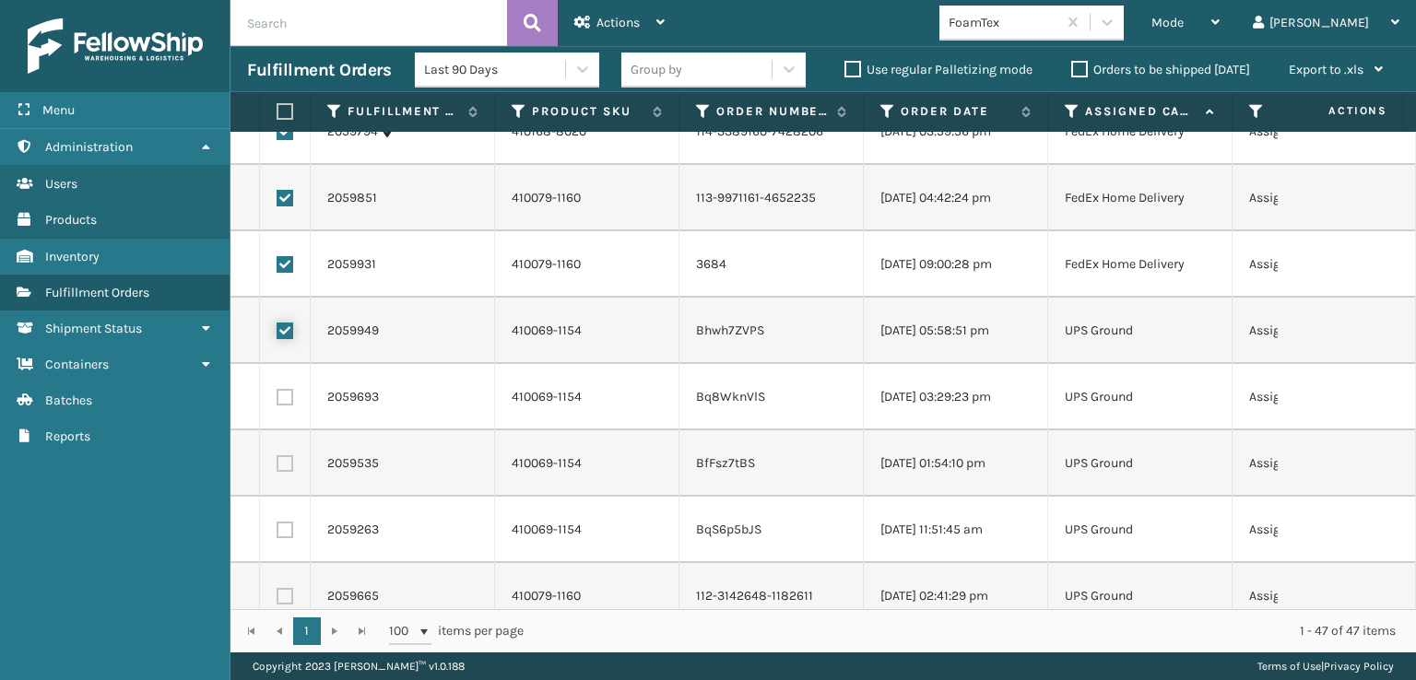
scroll to position [1660, 0]
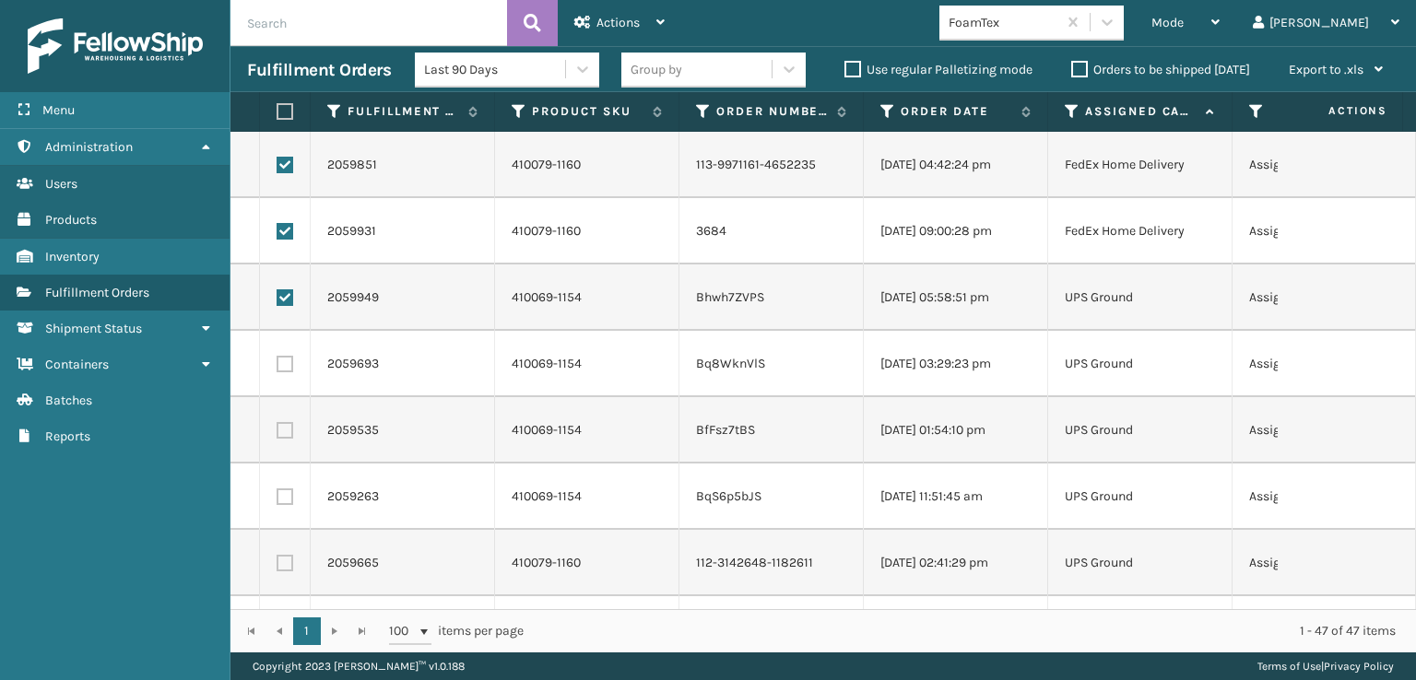
click at [284, 304] on label at bounding box center [285, 298] width 17 height 17
click at [278, 302] on input "checkbox" at bounding box center [277, 296] width 1 height 12
checkbox input "false"
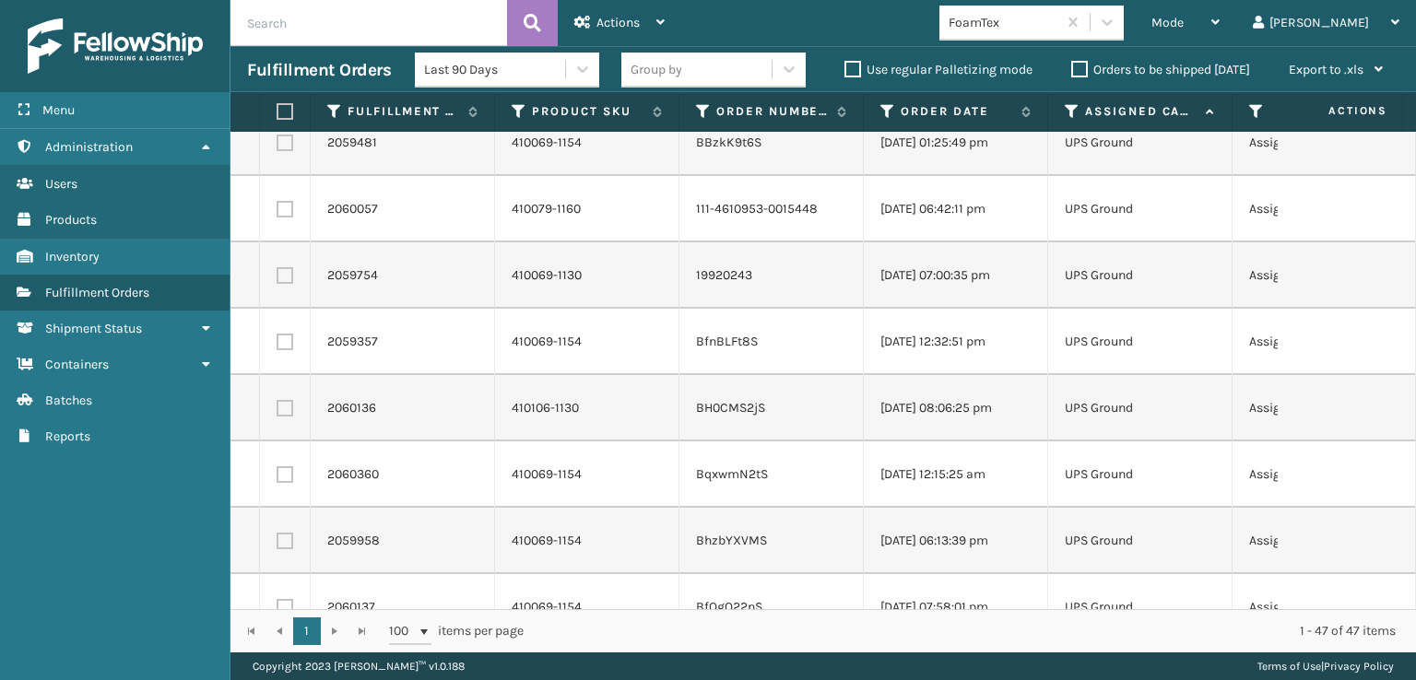
scroll to position [2656, 0]
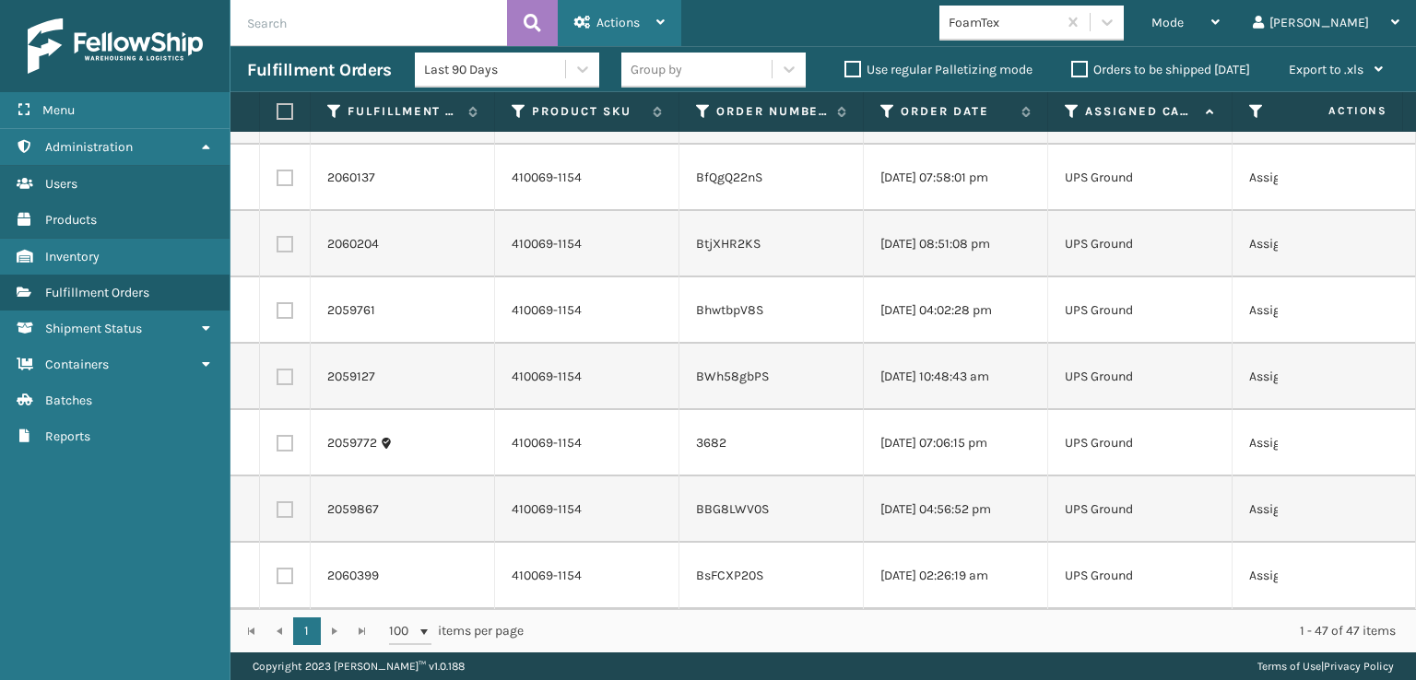
click at [616, 26] on span "Actions" at bounding box center [618, 23] width 43 height 16
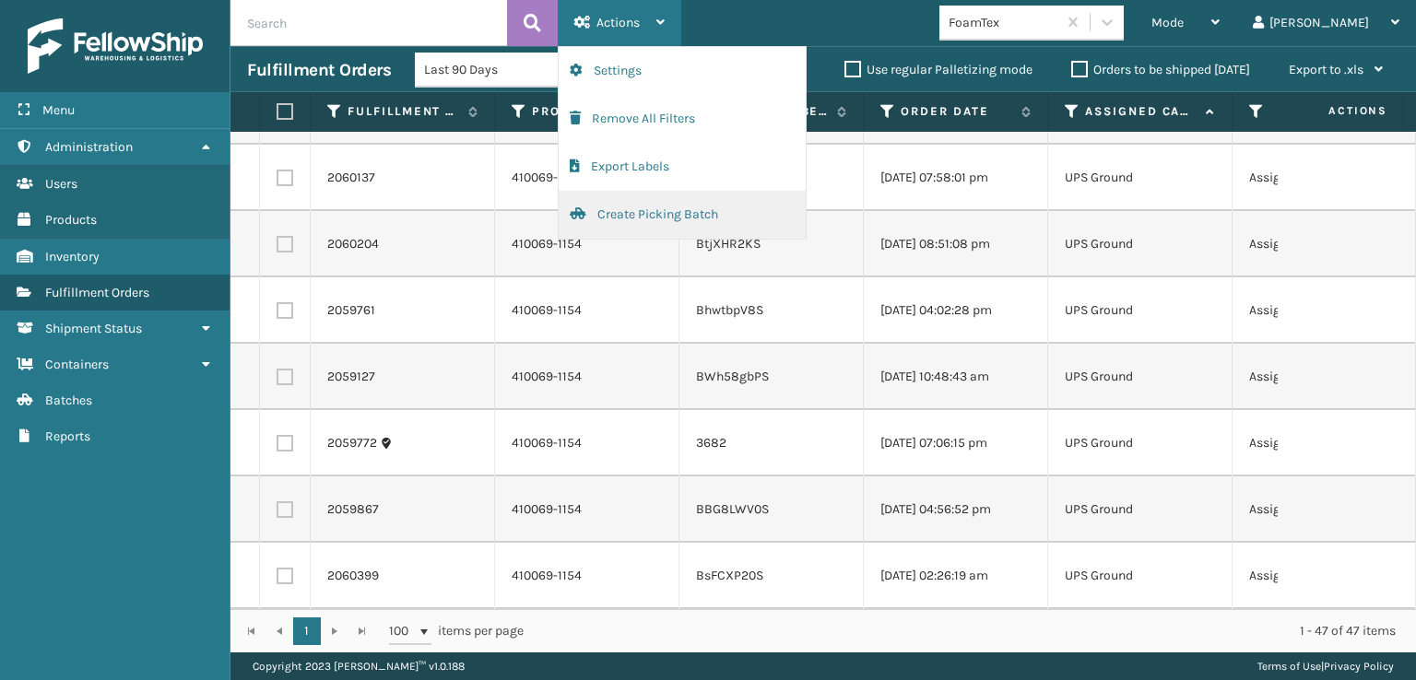
click at [627, 213] on button "Create Picking Batch" at bounding box center [682, 215] width 247 height 48
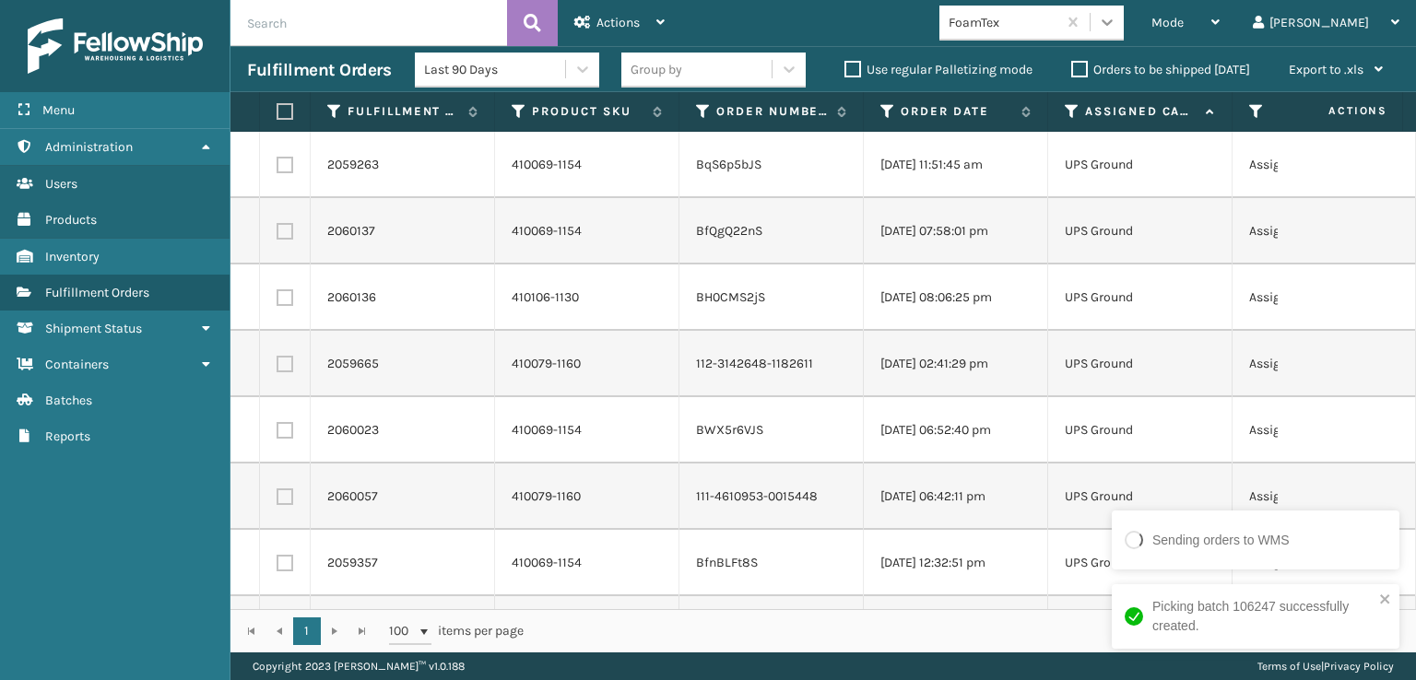
click at [1117, 30] on icon at bounding box center [1107, 22] width 18 height 18
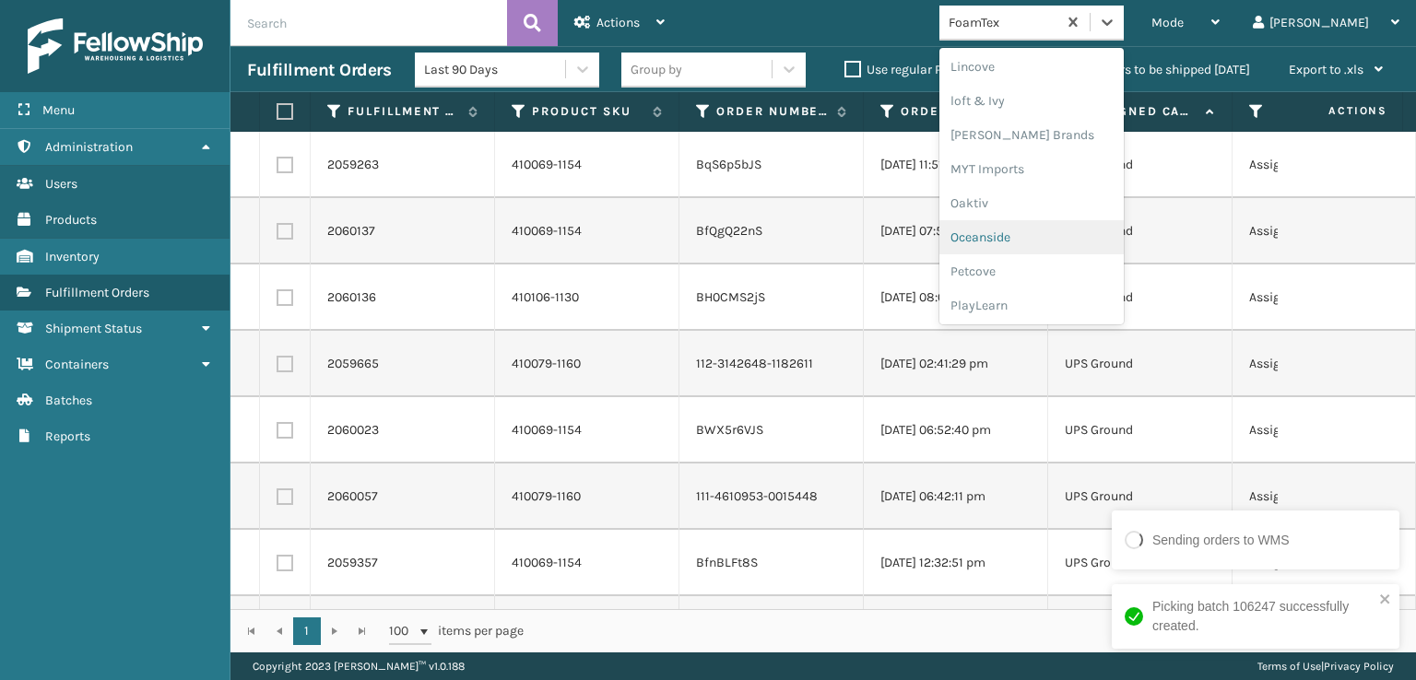
scroll to position [767, 0]
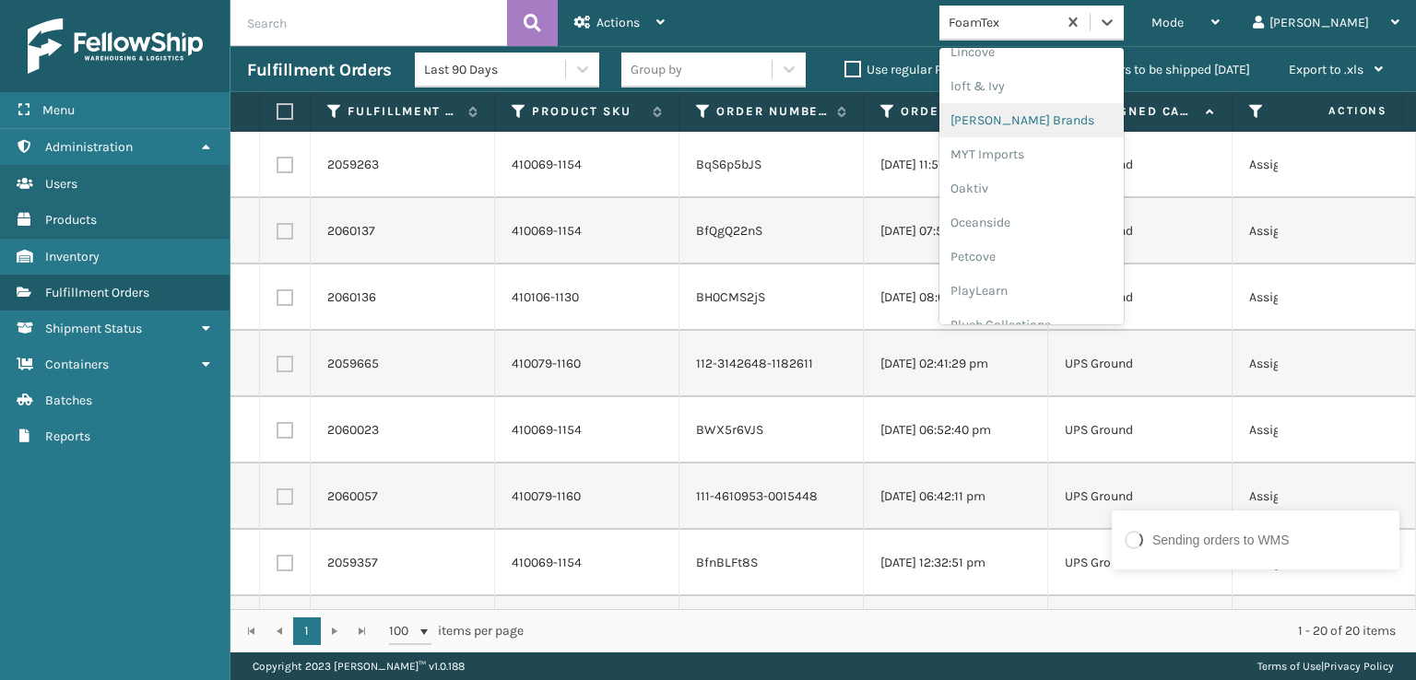
click at [1086, 121] on div "[PERSON_NAME] Brands" at bounding box center [1032, 120] width 184 height 34
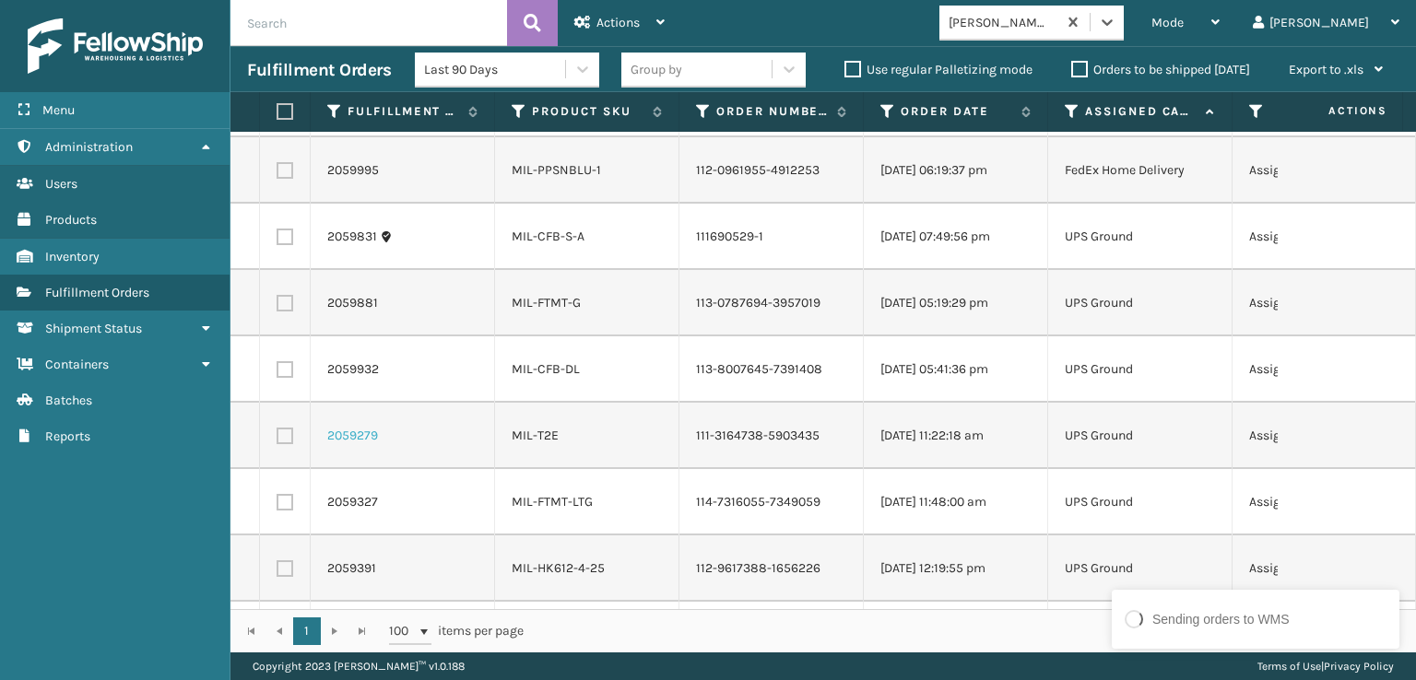
scroll to position [454, 0]
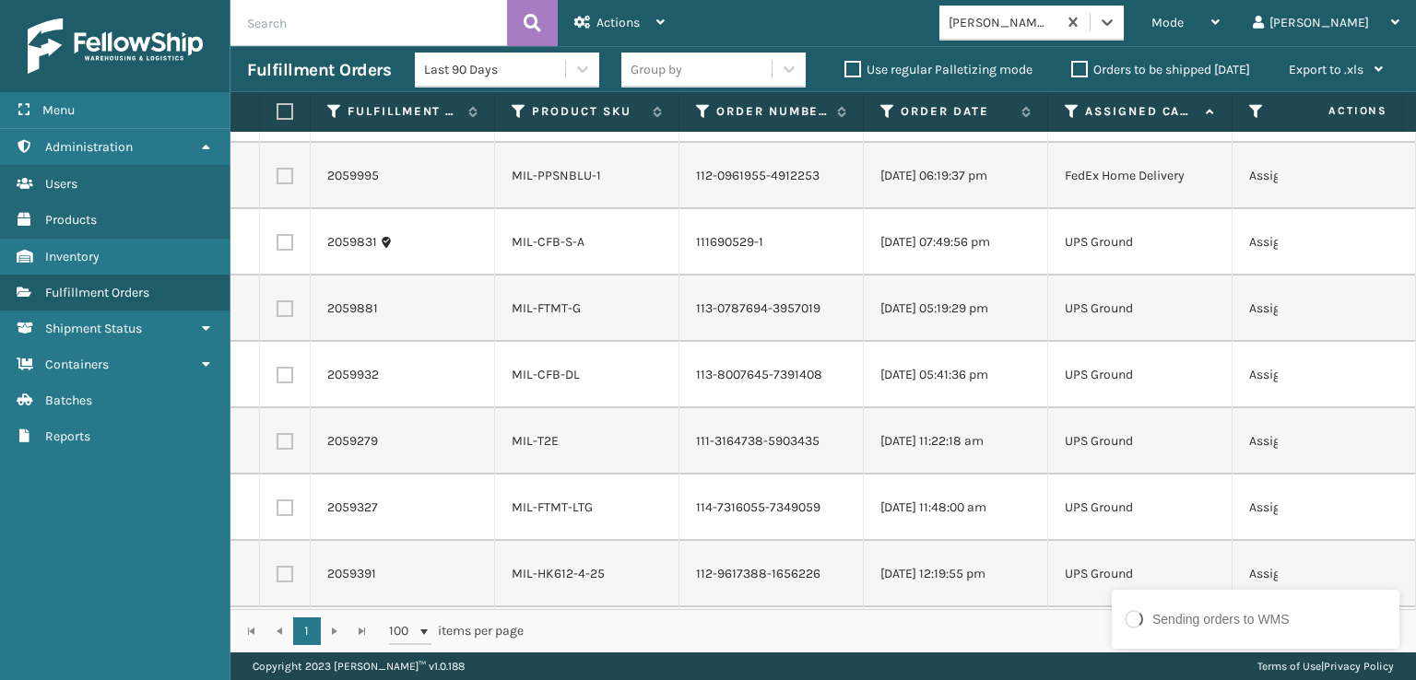
click at [287, 243] on label at bounding box center [285, 242] width 17 height 17
click at [278, 243] on input "checkbox" at bounding box center [277, 240] width 1 height 12
checkbox input "true"
click at [283, 309] on label at bounding box center [285, 309] width 17 height 17
click at [278, 309] on input "checkbox" at bounding box center [277, 307] width 1 height 12
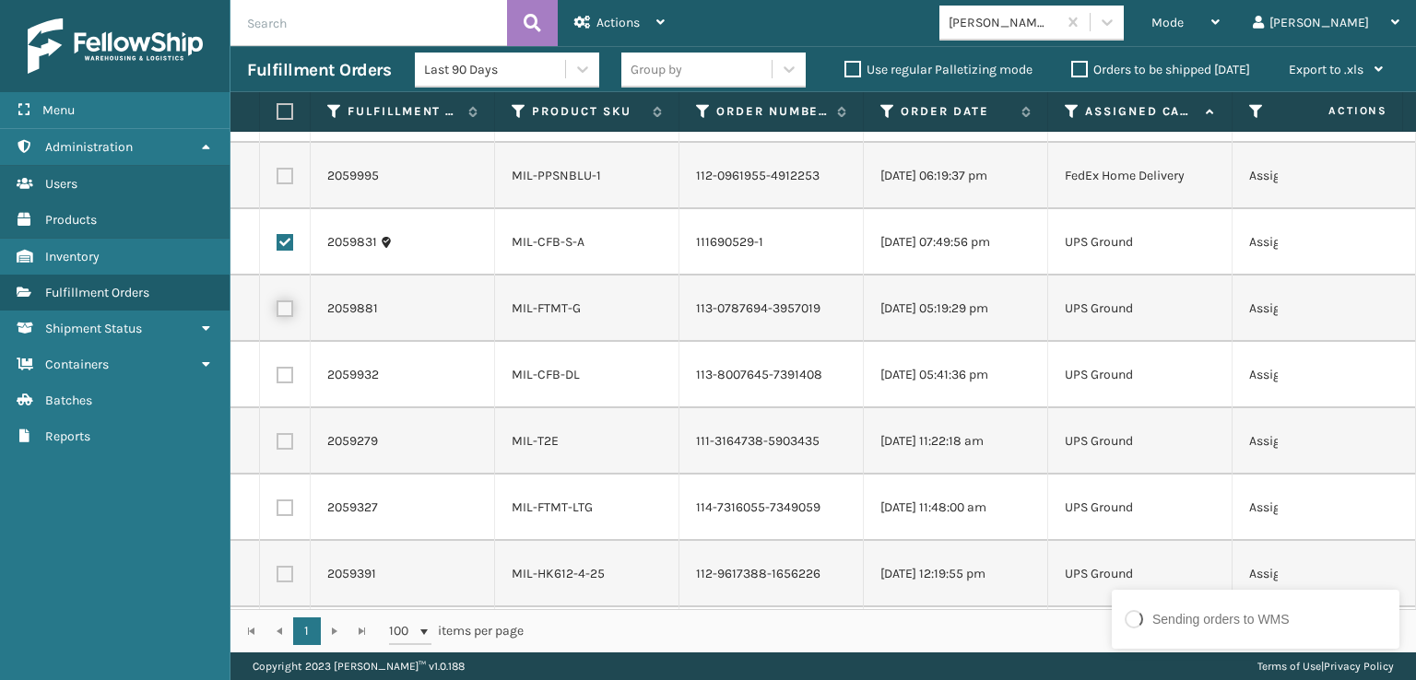
checkbox input "true"
click at [290, 372] on label at bounding box center [285, 375] width 17 height 17
click at [278, 372] on input "checkbox" at bounding box center [277, 373] width 1 height 12
checkbox input "true"
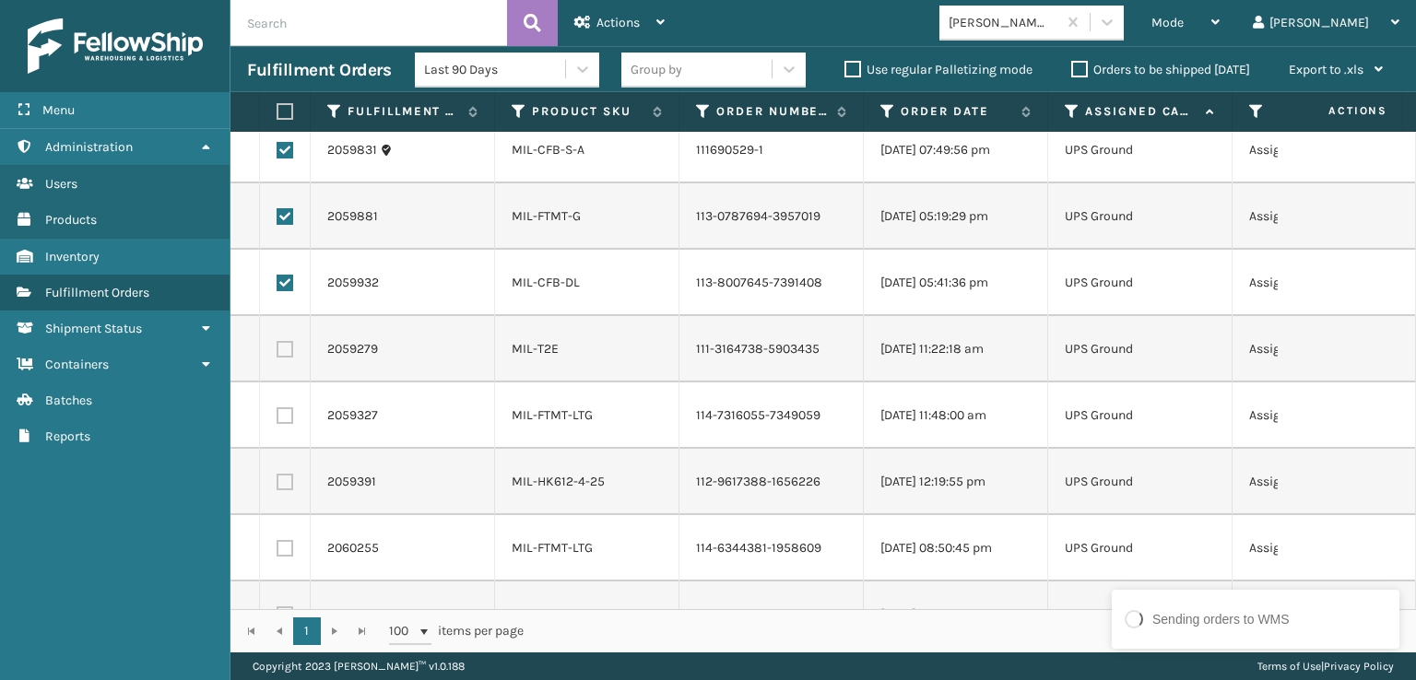
click at [286, 349] on label at bounding box center [285, 349] width 17 height 17
click at [278, 349] on input "checkbox" at bounding box center [277, 347] width 1 height 12
checkbox input "true"
click at [288, 431] on td at bounding box center [285, 416] width 51 height 66
click at [283, 411] on label at bounding box center [285, 416] width 17 height 17
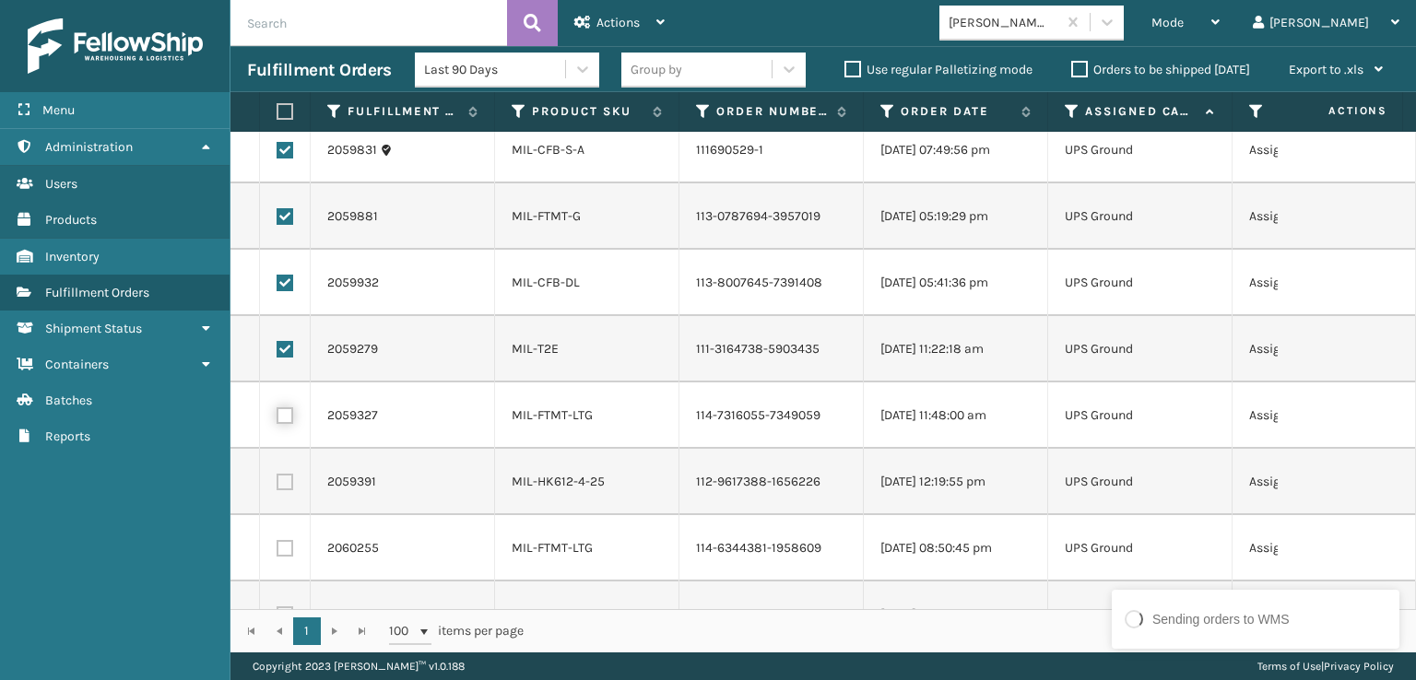
click at [278, 411] on input "checkbox" at bounding box center [277, 414] width 1 height 12
checkbox input "true"
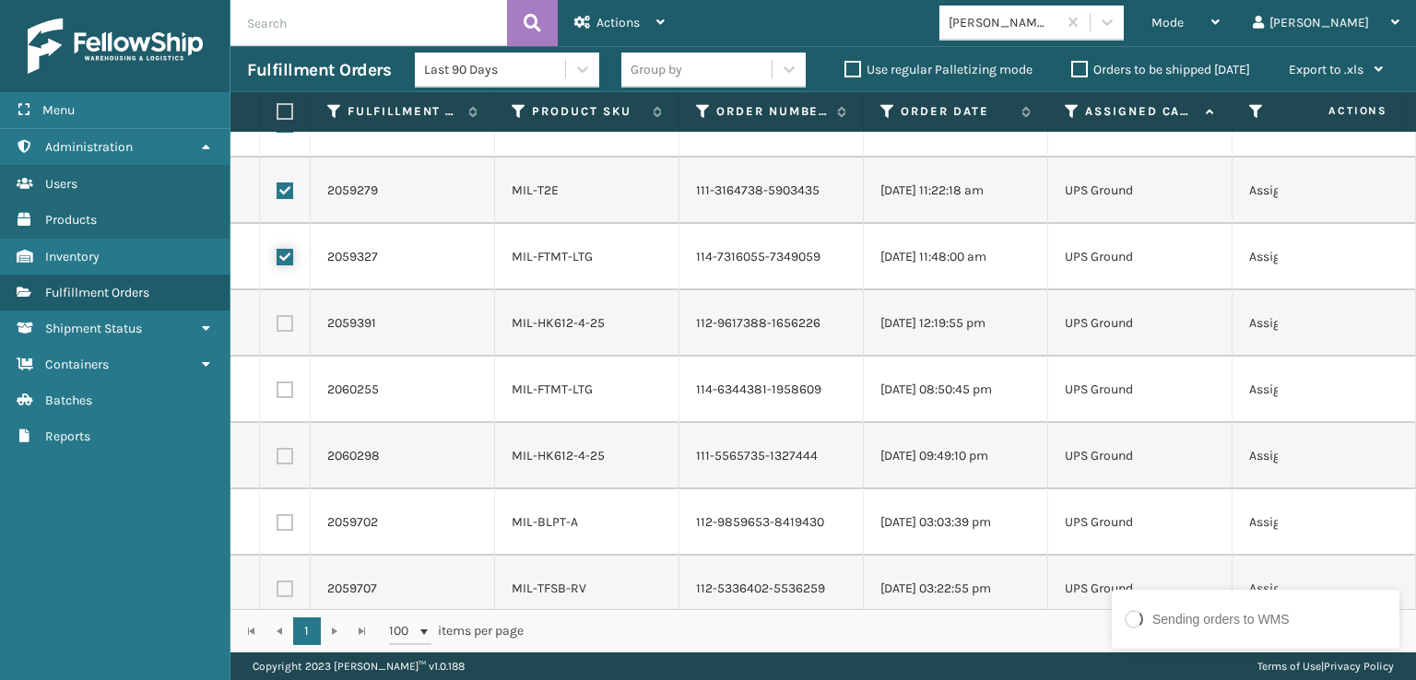
scroll to position [730, 0]
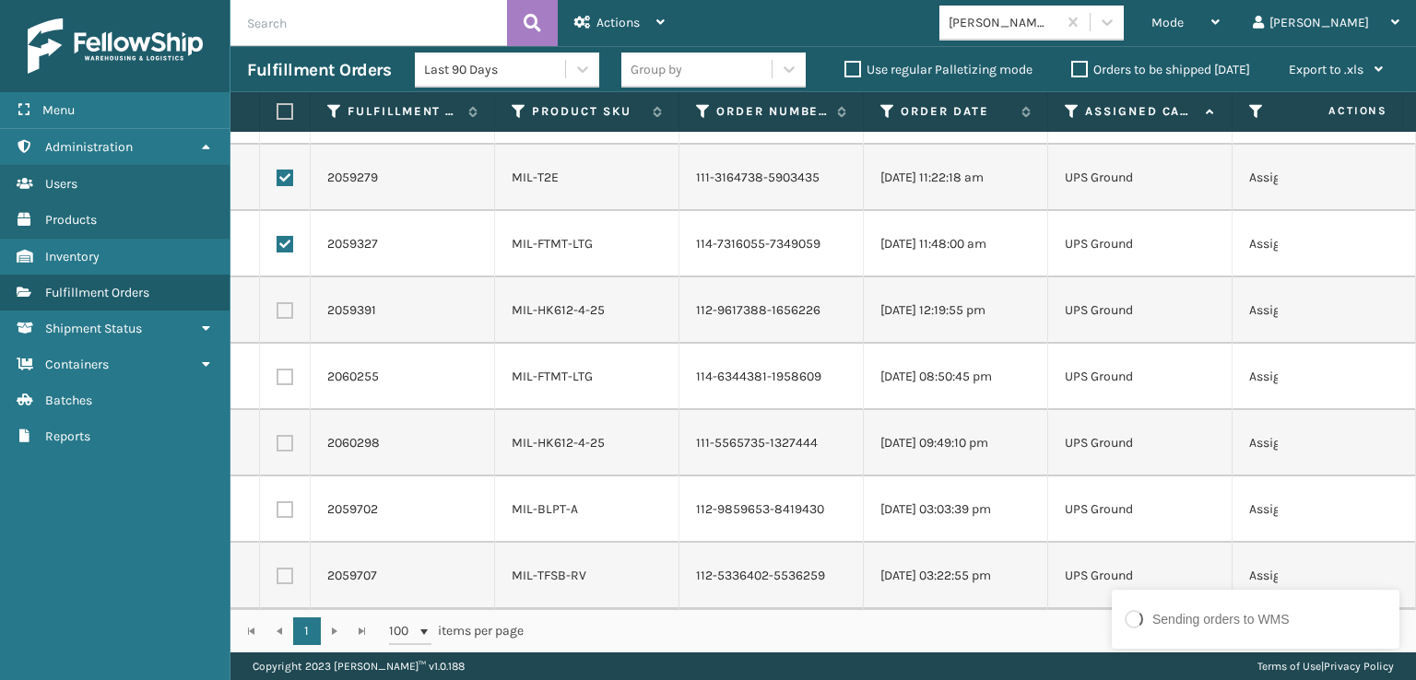
click at [286, 302] on label at bounding box center [285, 310] width 17 height 17
click at [278, 302] on input "checkbox" at bounding box center [277, 308] width 1 height 12
checkbox input "true"
click at [284, 369] on label at bounding box center [285, 377] width 17 height 17
click at [278, 369] on input "checkbox" at bounding box center [277, 375] width 1 height 12
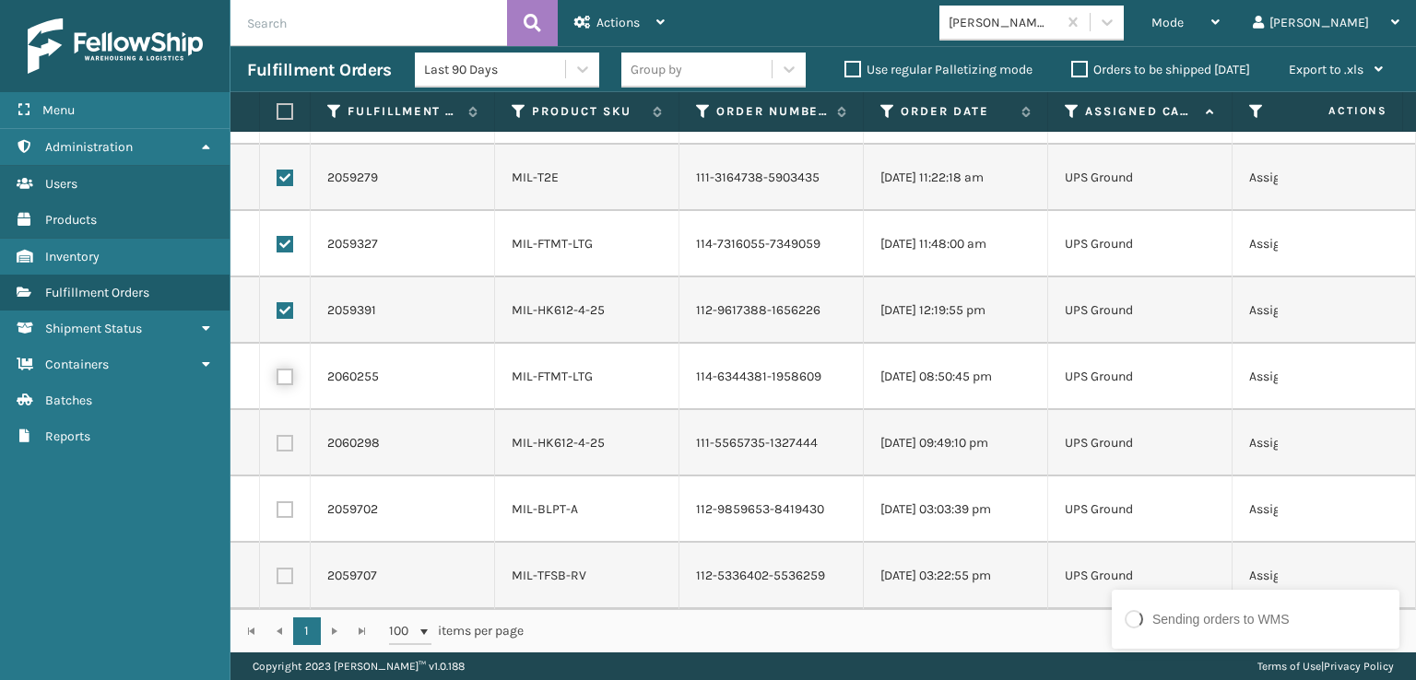
checkbox input "true"
click at [287, 435] on label at bounding box center [285, 443] width 17 height 17
click at [278, 435] on input "checkbox" at bounding box center [277, 441] width 1 height 12
checkbox input "true"
click at [287, 502] on label at bounding box center [285, 510] width 17 height 17
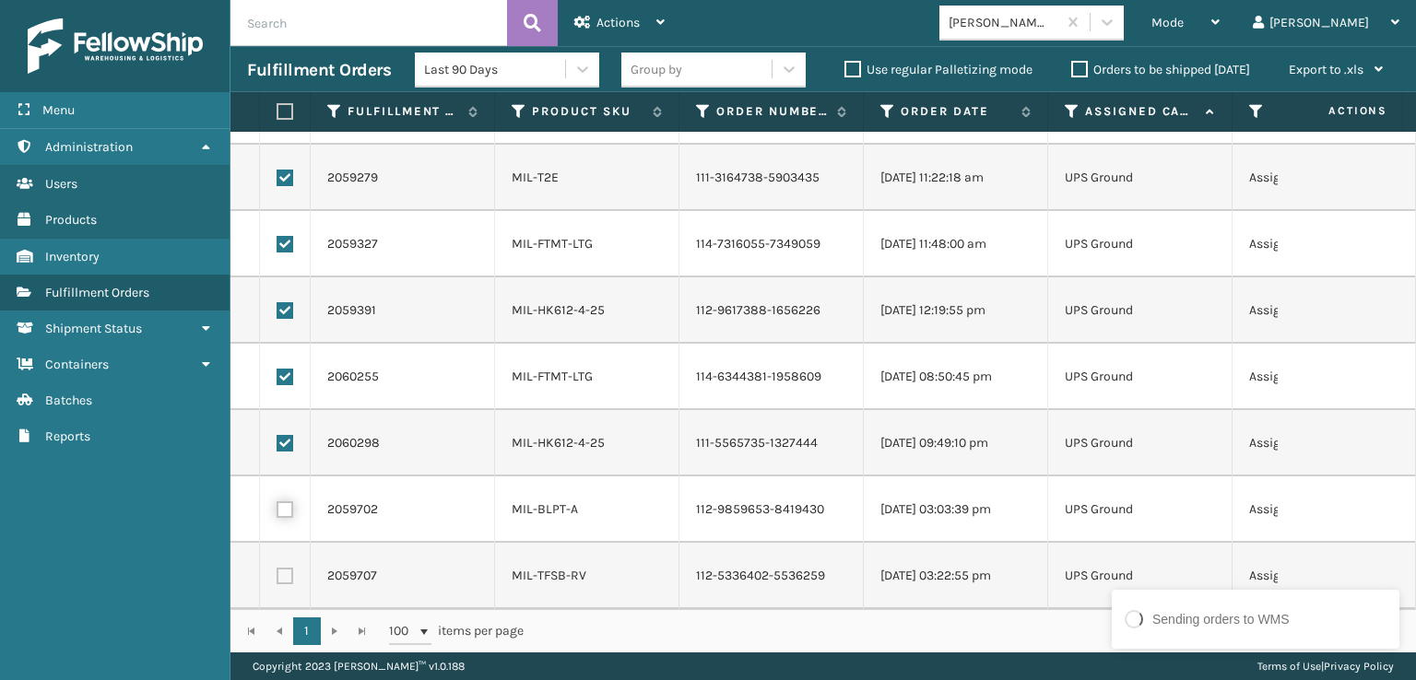
click at [278, 502] on input "checkbox" at bounding box center [277, 508] width 1 height 12
checkbox input "true"
click at [281, 568] on label at bounding box center [285, 576] width 17 height 17
click at [278, 568] on input "checkbox" at bounding box center [277, 574] width 1 height 12
checkbox input "true"
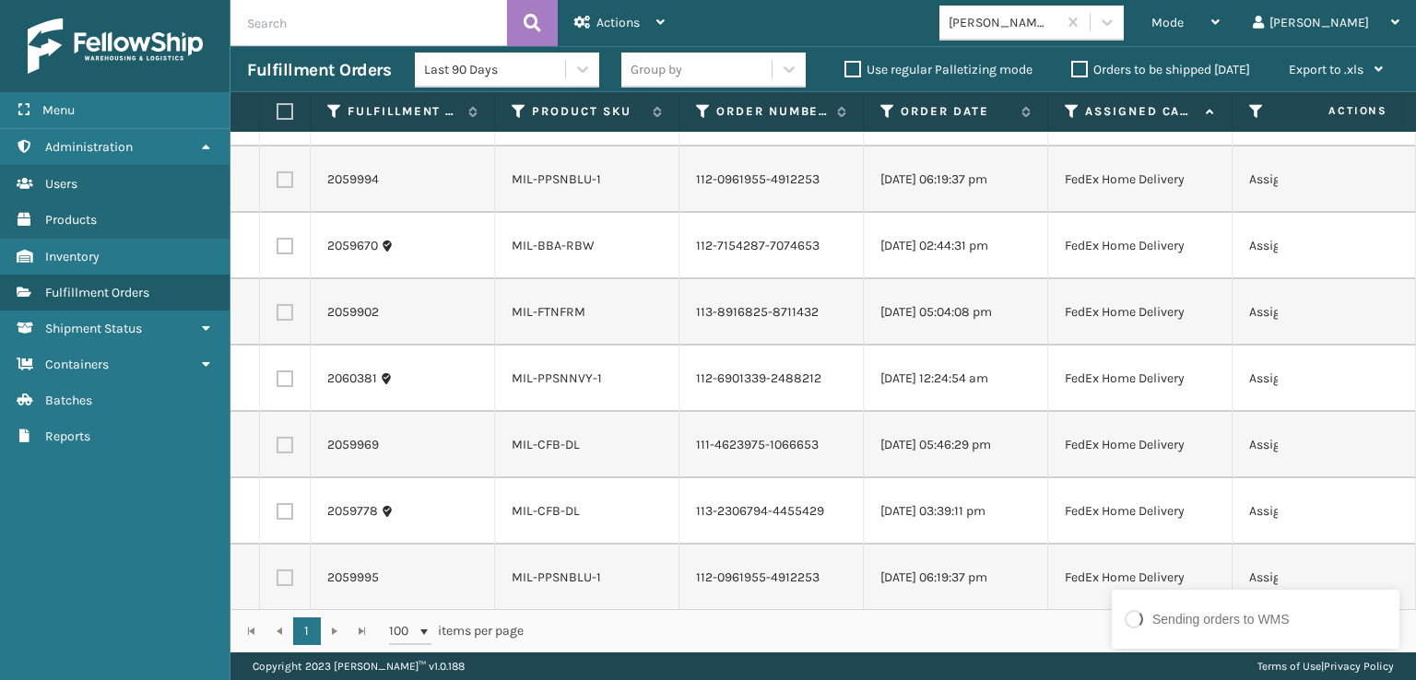
scroll to position [0, 0]
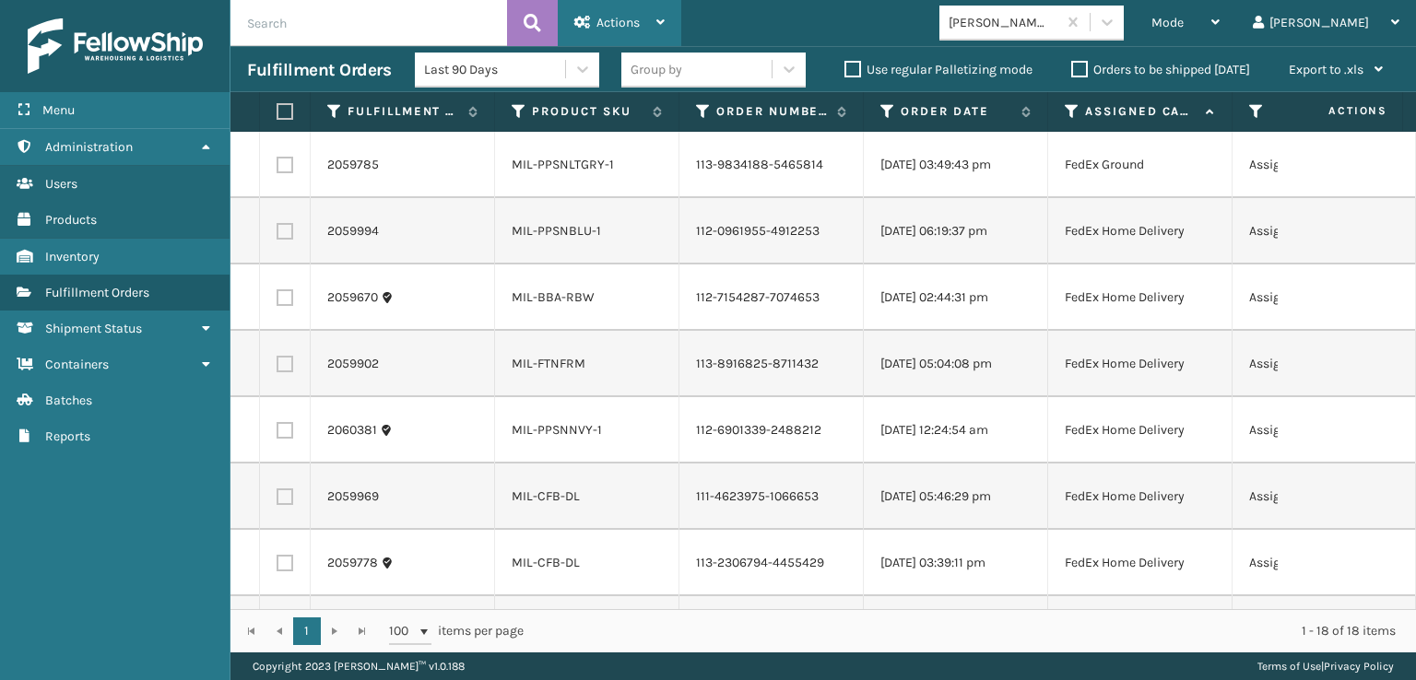
click at [609, 20] on span "Actions" at bounding box center [618, 23] width 43 height 16
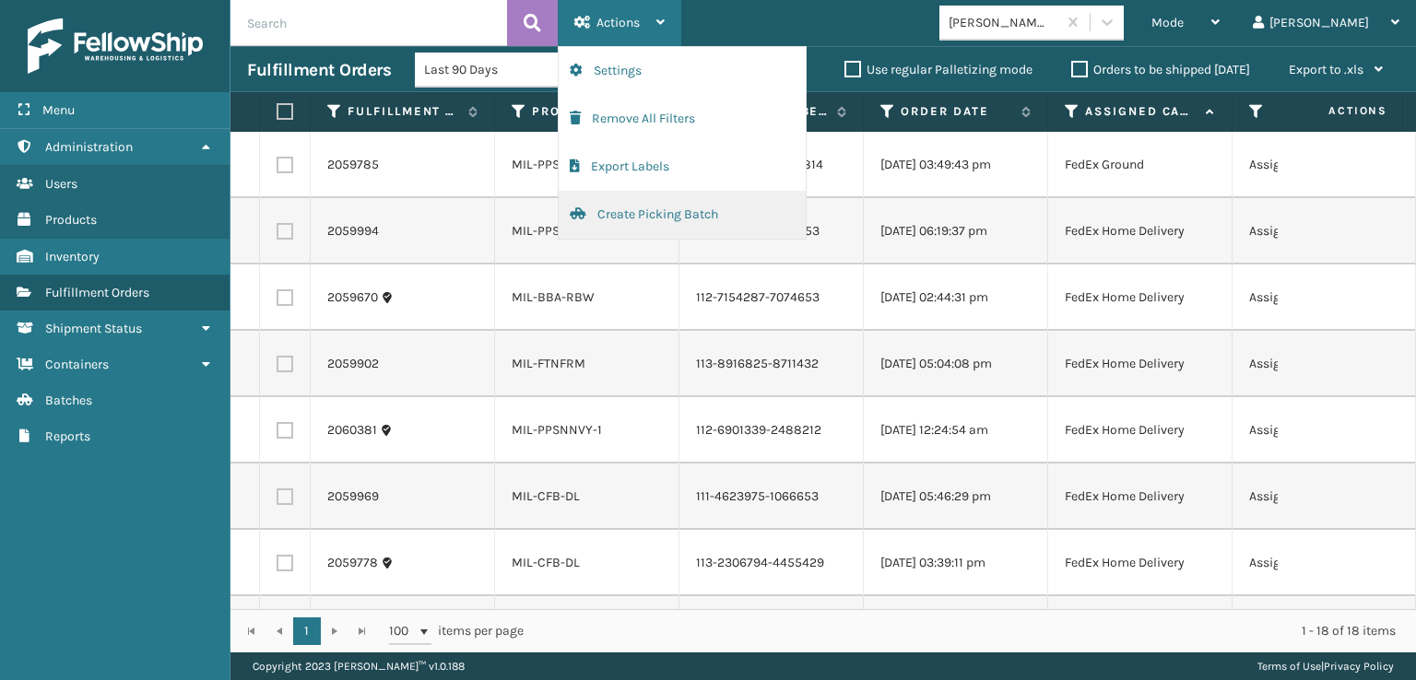
click at [647, 223] on button "Create Picking Batch" at bounding box center [682, 215] width 247 height 48
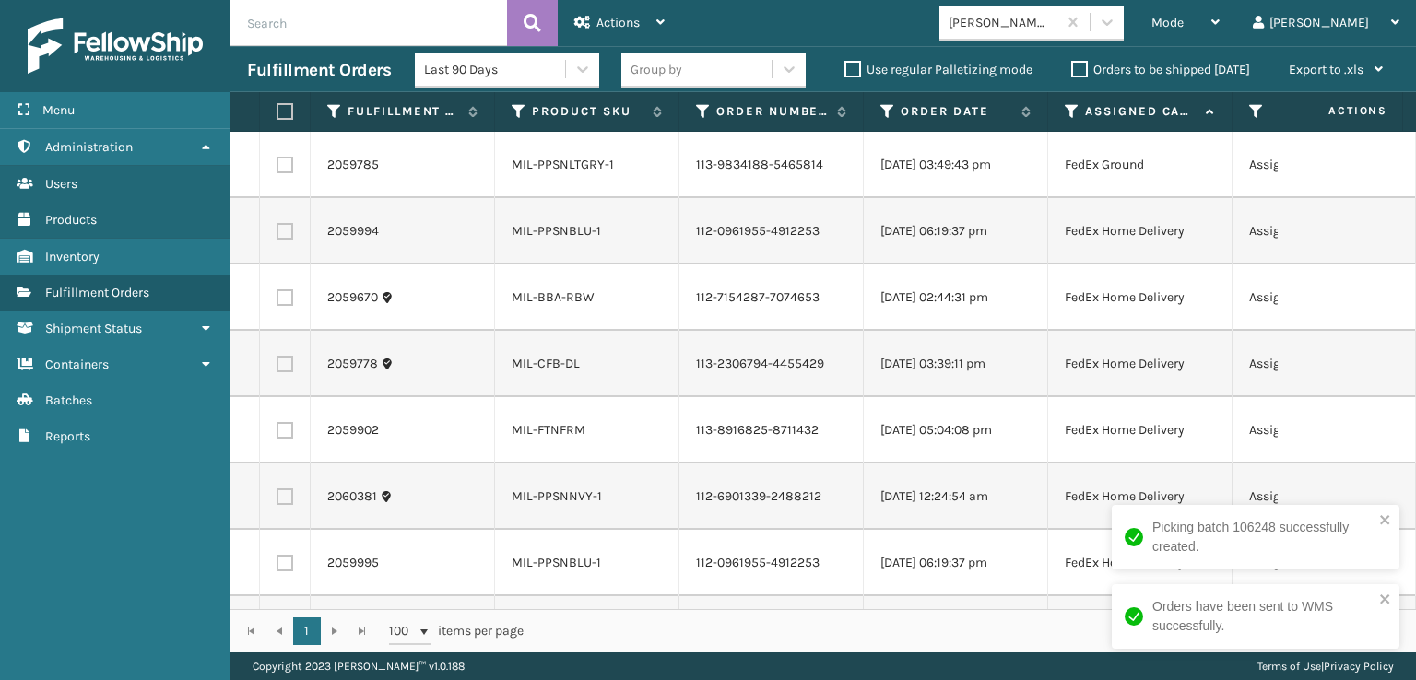
scroll to position [66, 0]
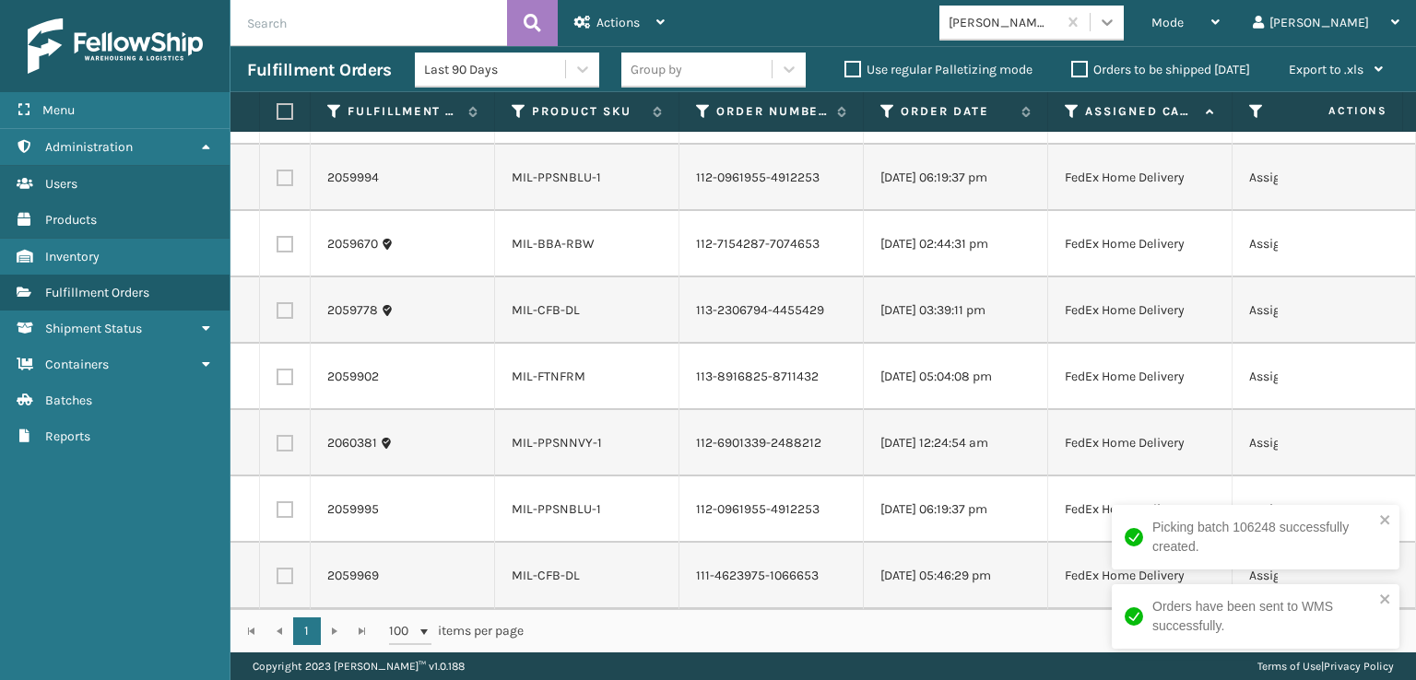
click at [1117, 16] on icon at bounding box center [1107, 22] width 18 height 18
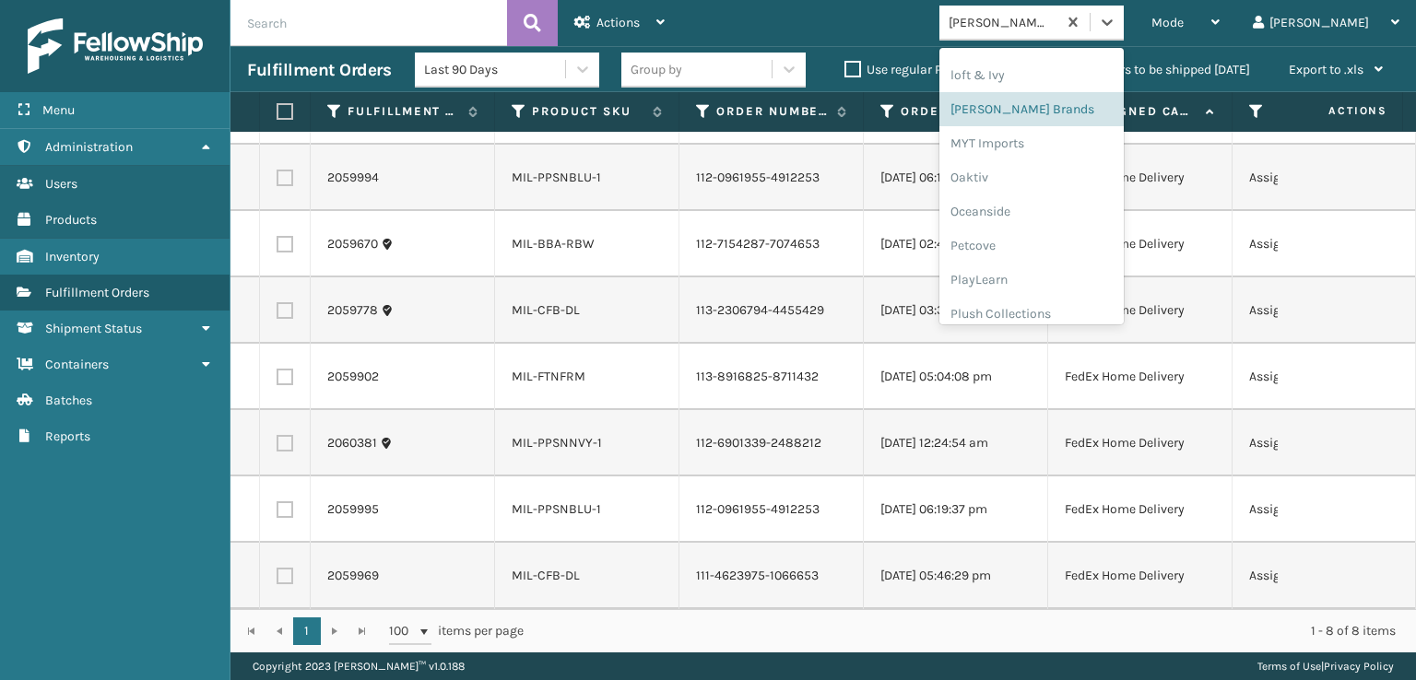
scroll to position [890, 0]
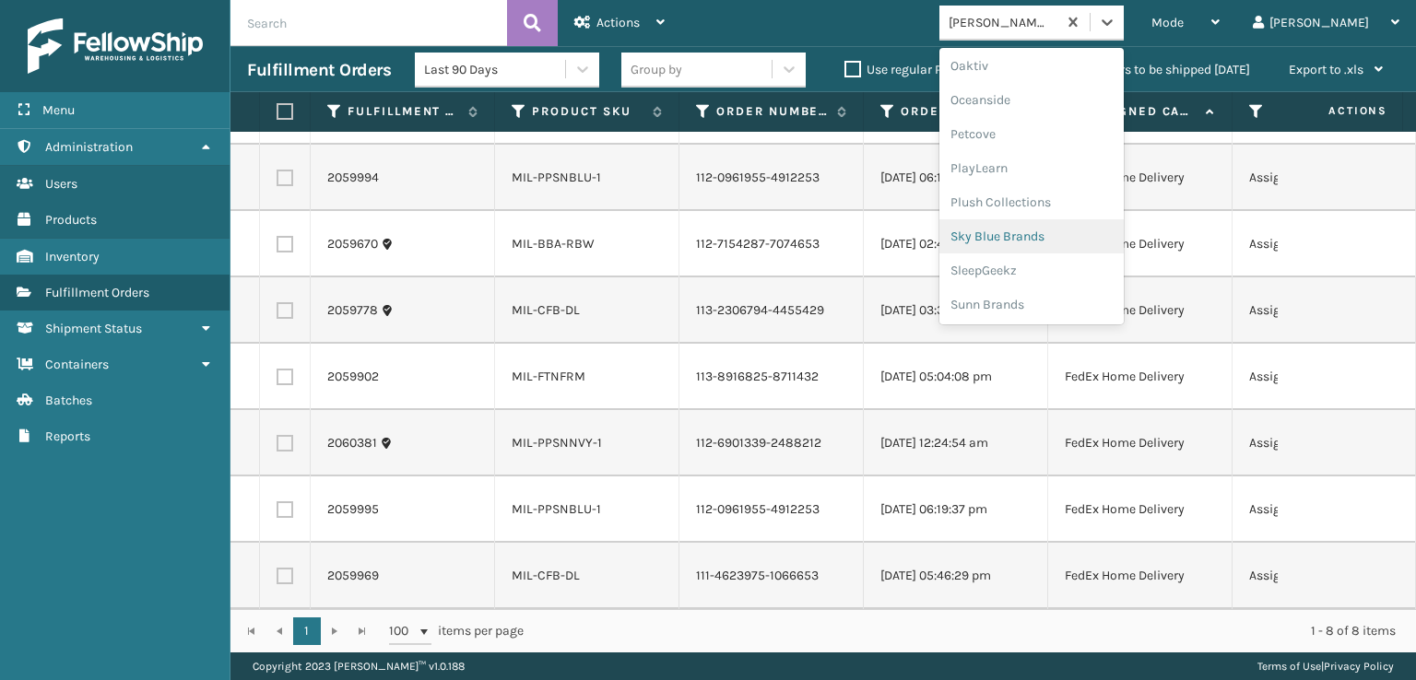
click at [1078, 241] on div "Sky Blue Brands" at bounding box center [1032, 236] width 184 height 34
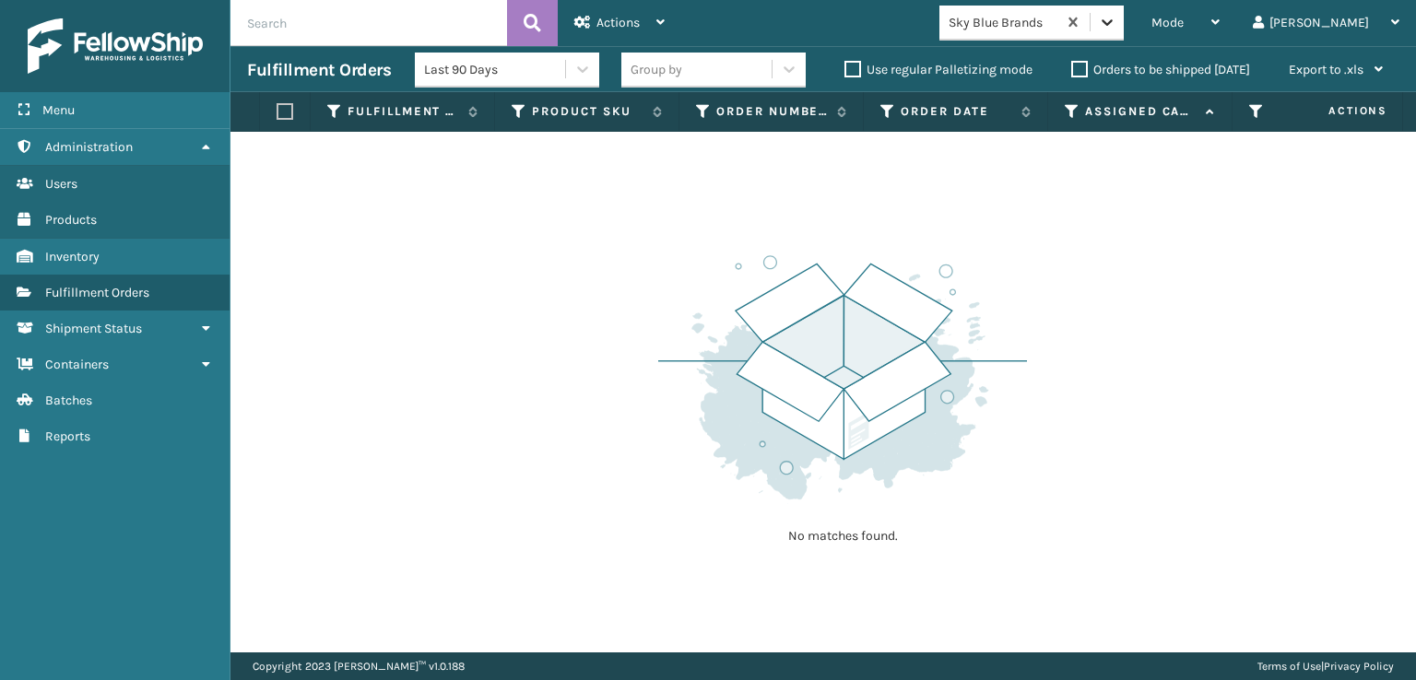
click at [1124, 23] on div at bounding box center [1107, 22] width 33 height 33
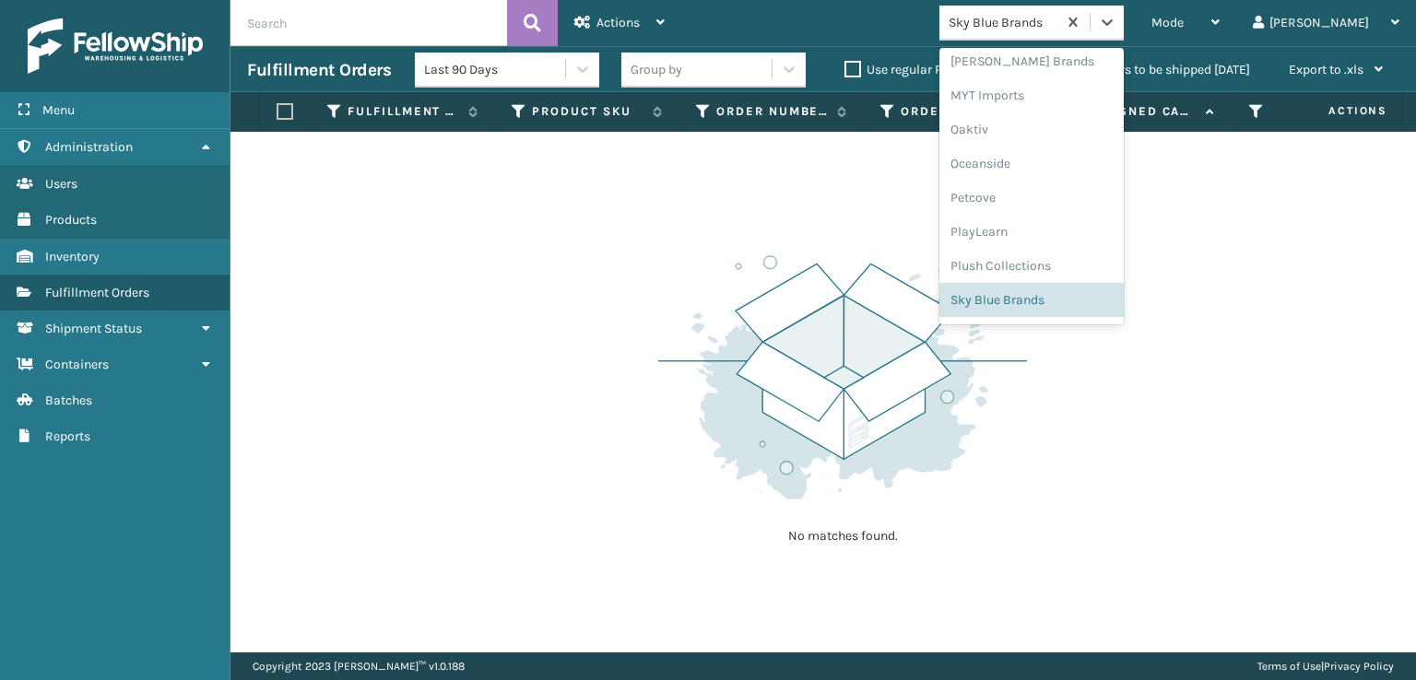
scroll to position [891, 0]
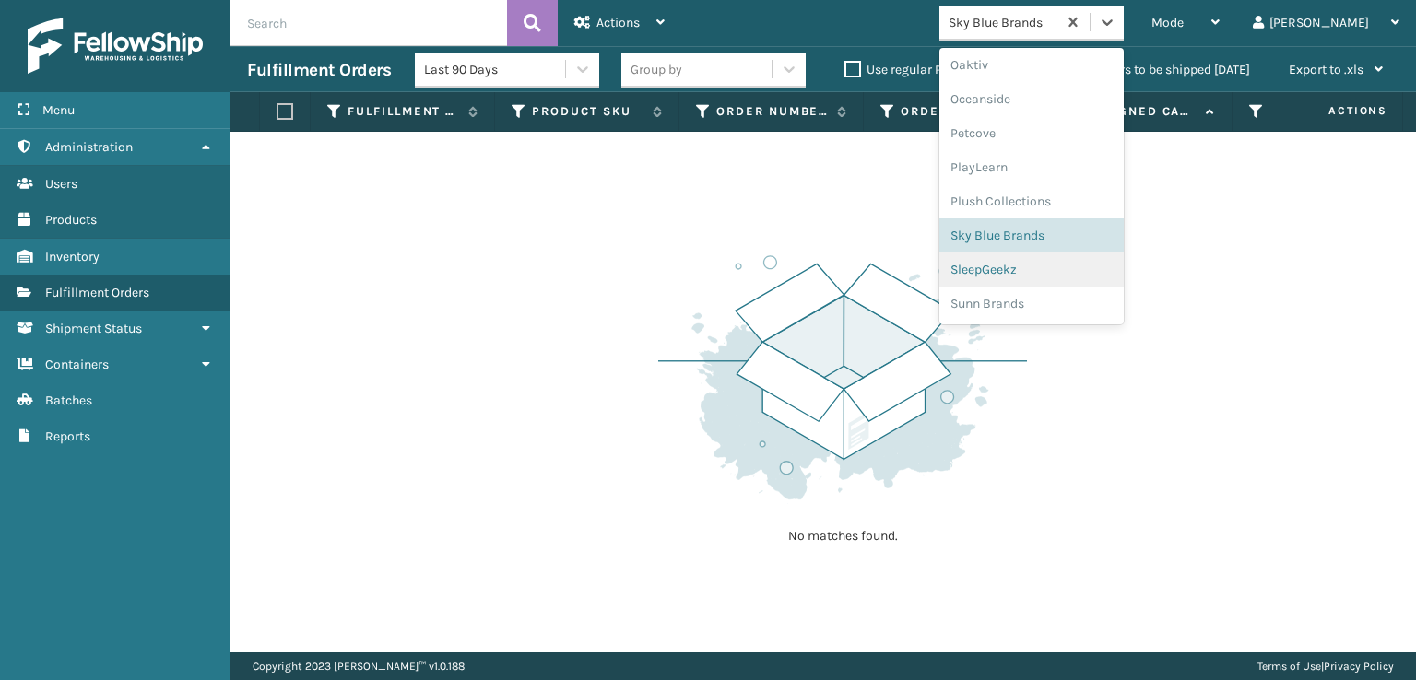
click at [1068, 274] on div "SleepGeekz" at bounding box center [1032, 270] width 184 height 34
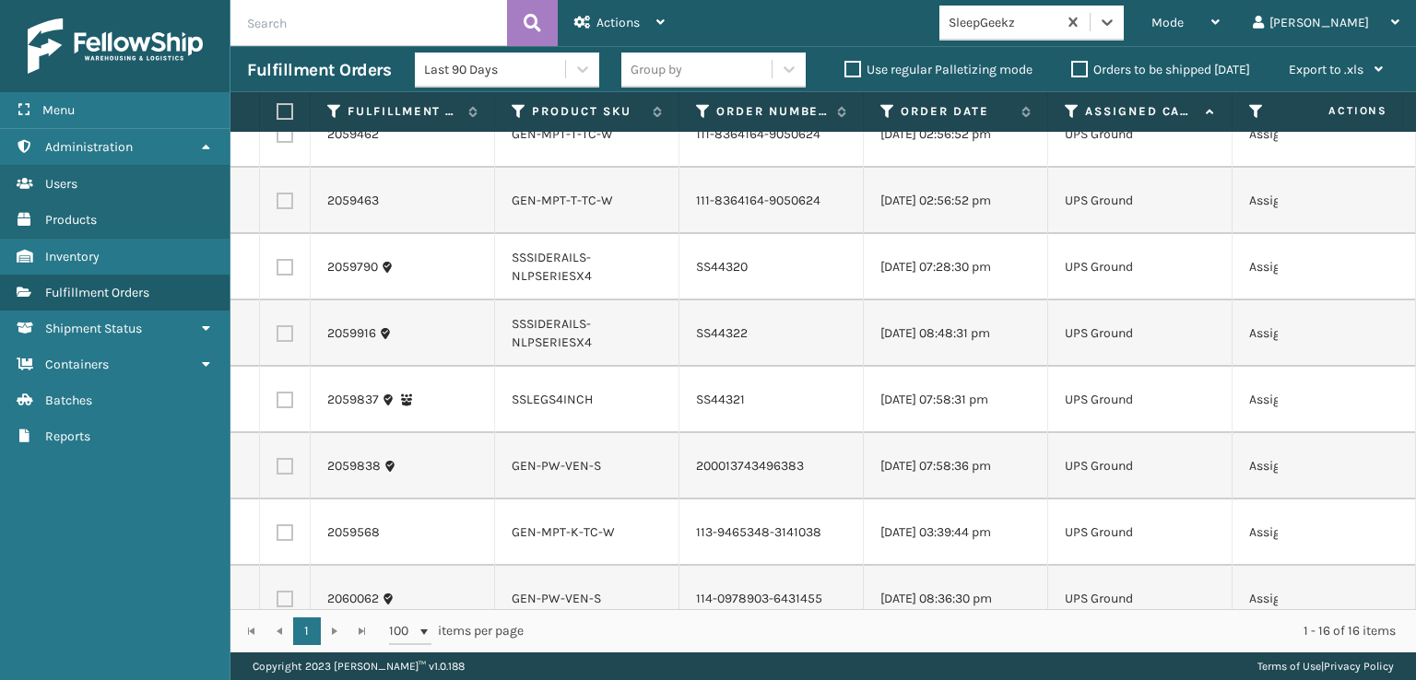
scroll to position [181, 0]
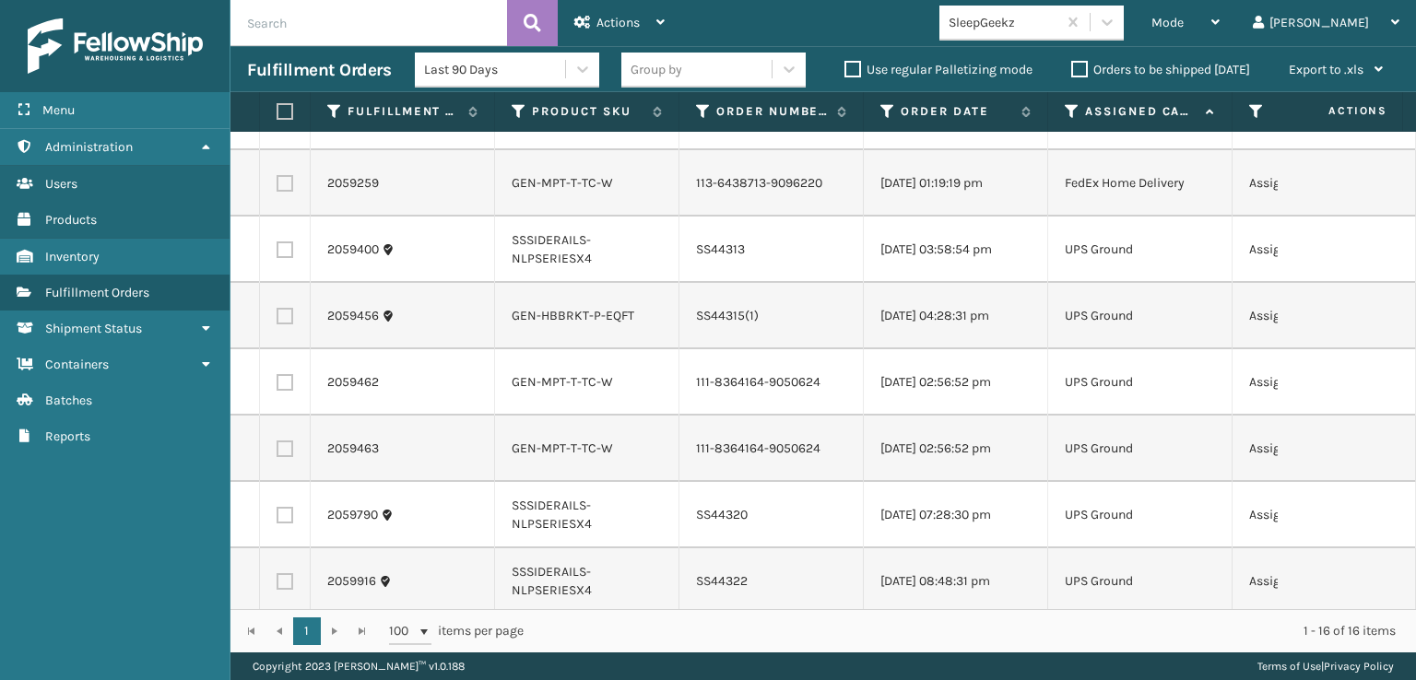
click at [289, 258] on label at bounding box center [285, 250] width 17 height 17
click at [278, 254] on input "checkbox" at bounding box center [277, 248] width 1 height 12
checkbox input "true"
click at [284, 325] on label at bounding box center [285, 316] width 17 height 17
click at [278, 320] on input "checkbox" at bounding box center [277, 314] width 1 height 12
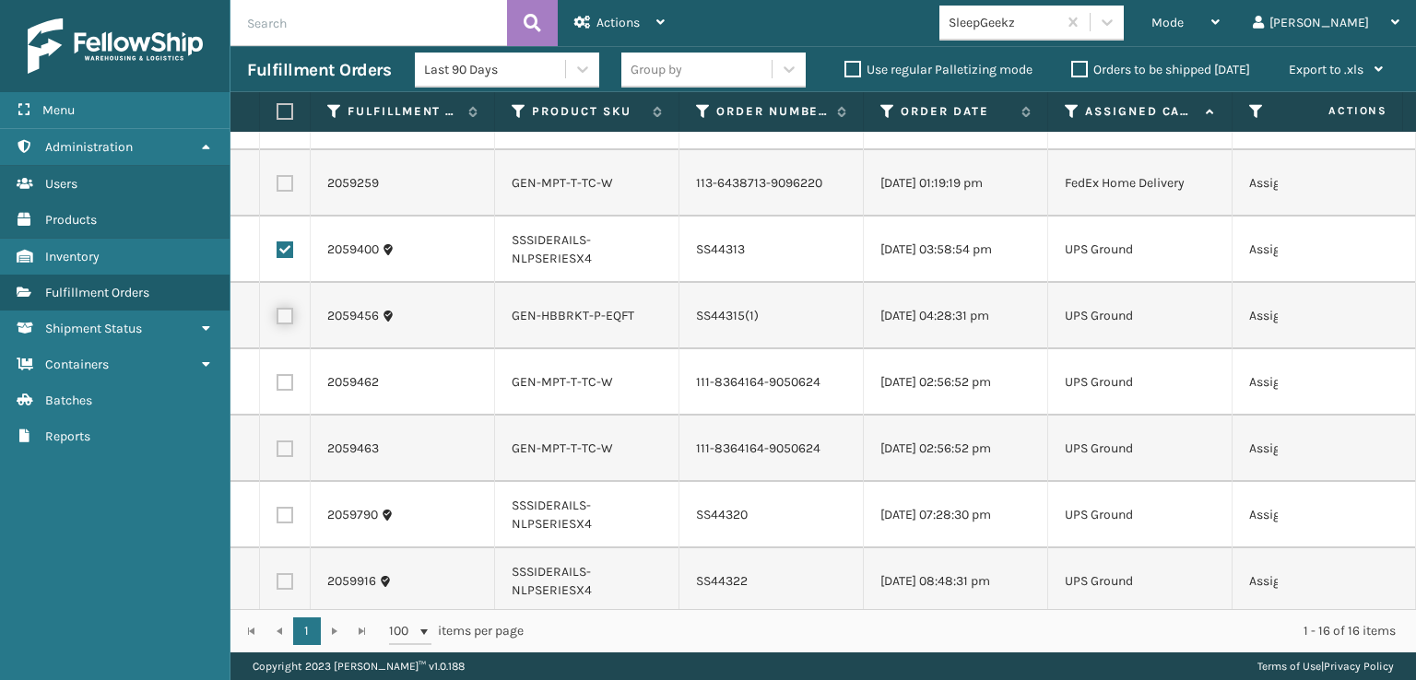
checkbox input "true"
drag, startPoint x: 277, startPoint y: 423, endPoint x: 282, endPoint y: 444, distance: 21.9
click at [278, 391] on label at bounding box center [285, 382] width 17 height 17
click at [278, 386] on input "checkbox" at bounding box center [277, 380] width 1 height 12
checkbox input "true"
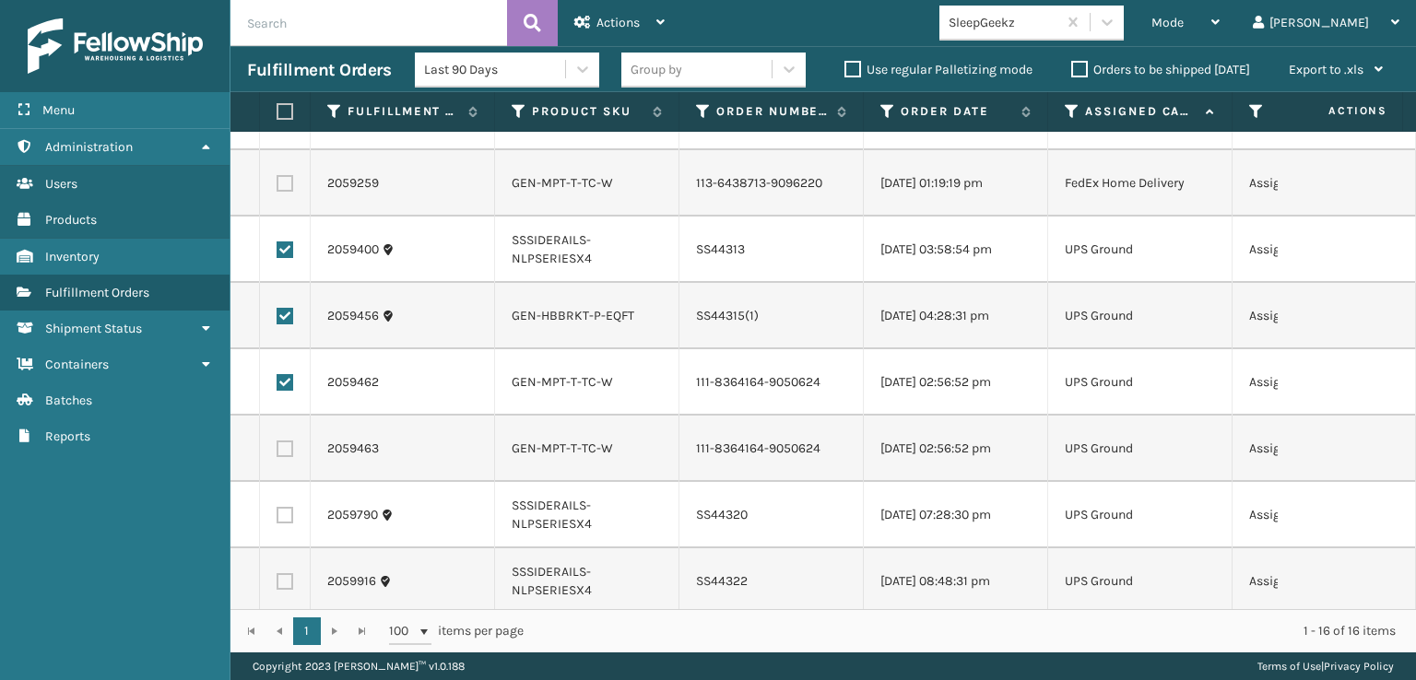
click at [289, 457] on label at bounding box center [285, 449] width 17 height 17
click at [278, 453] on input "checkbox" at bounding box center [277, 447] width 1 height 12
checkbox input "true"
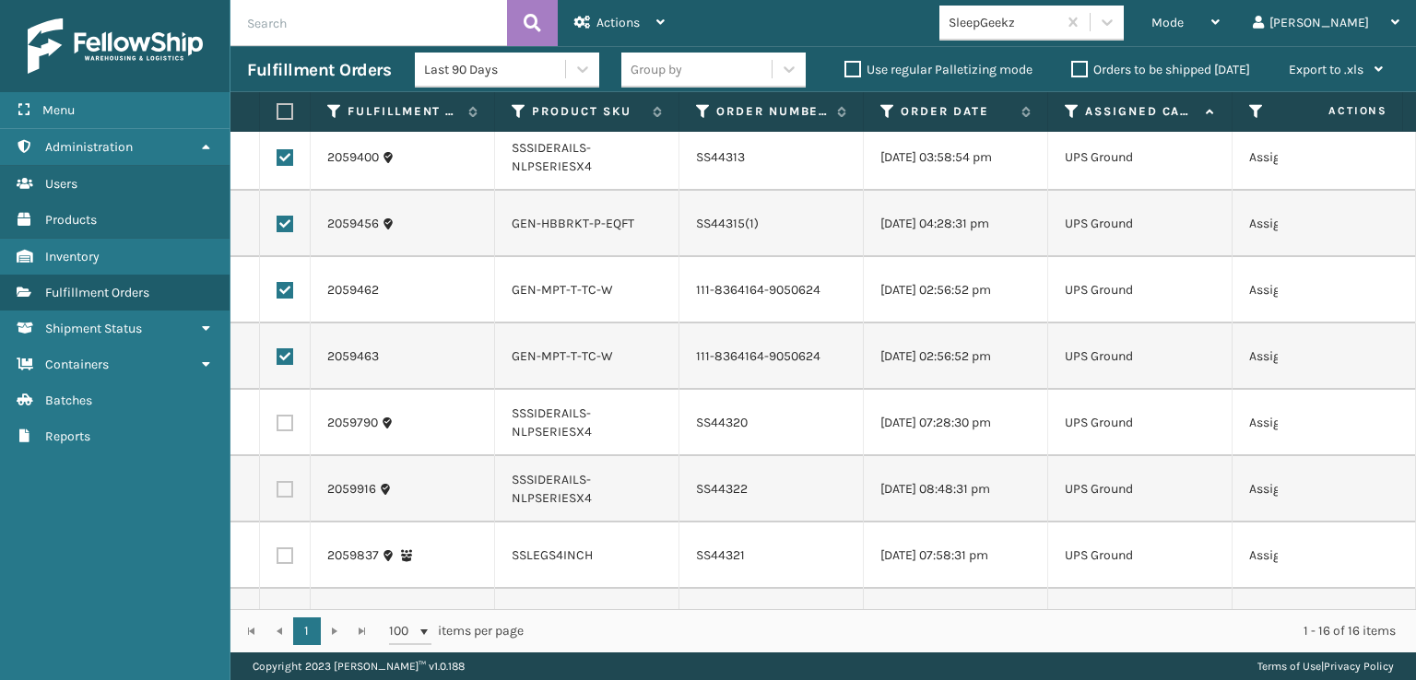
click at [279, 432] on label at bounding box center [285, 423] width 17 height 17
click at [278, 427] on input "checkbox" at bounding box center [277, 421] width 1 height 12
checkbox input "true"
click at [286, 498] on label at bounding box center [285, 489] width 17 height 17
click at [278, 493] on input "checkbox" at bounding box center [277, 487] width 1 height 12
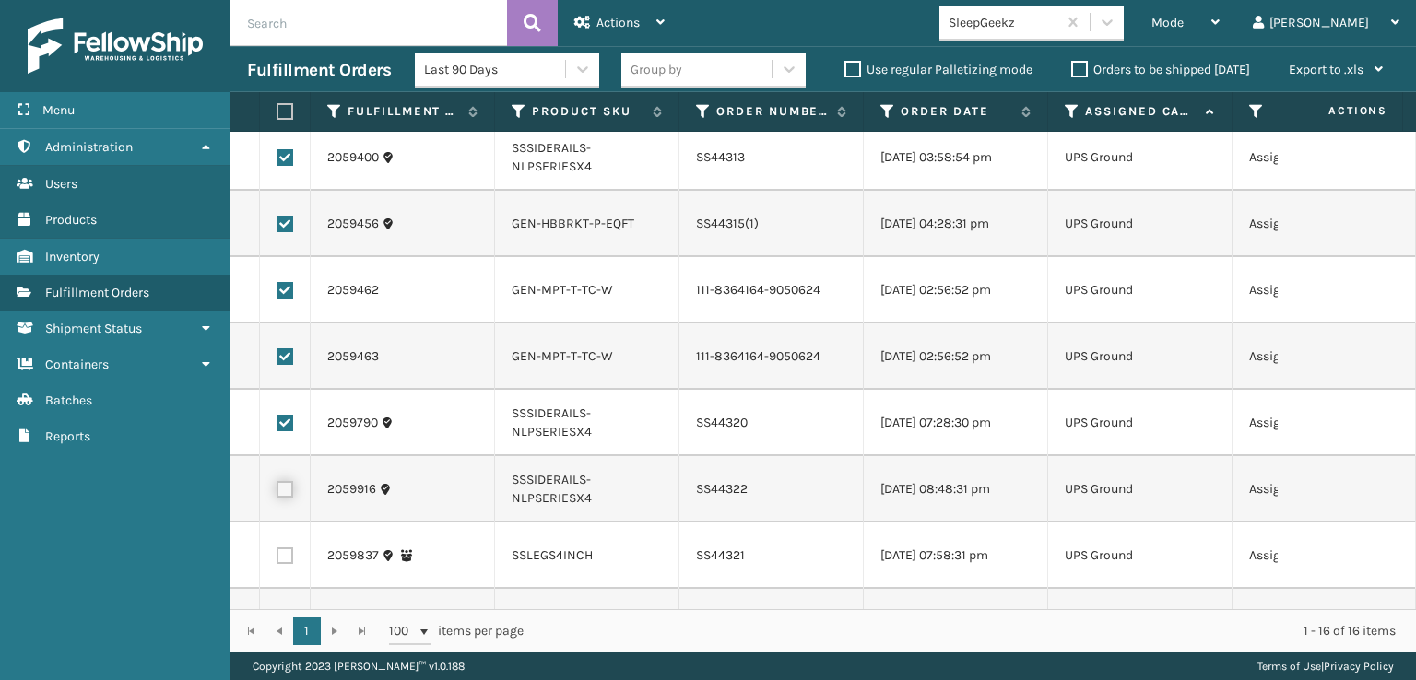
checkbox input "true"
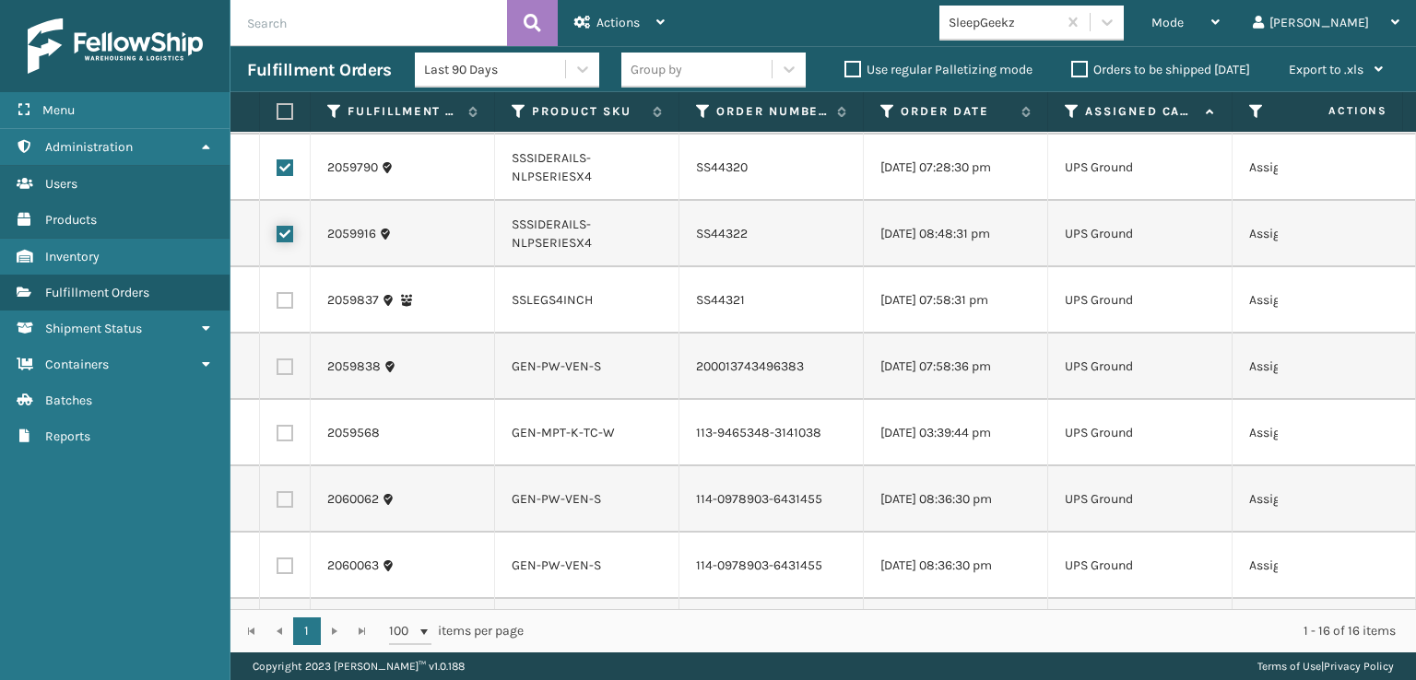
scroll to position [550, 0]
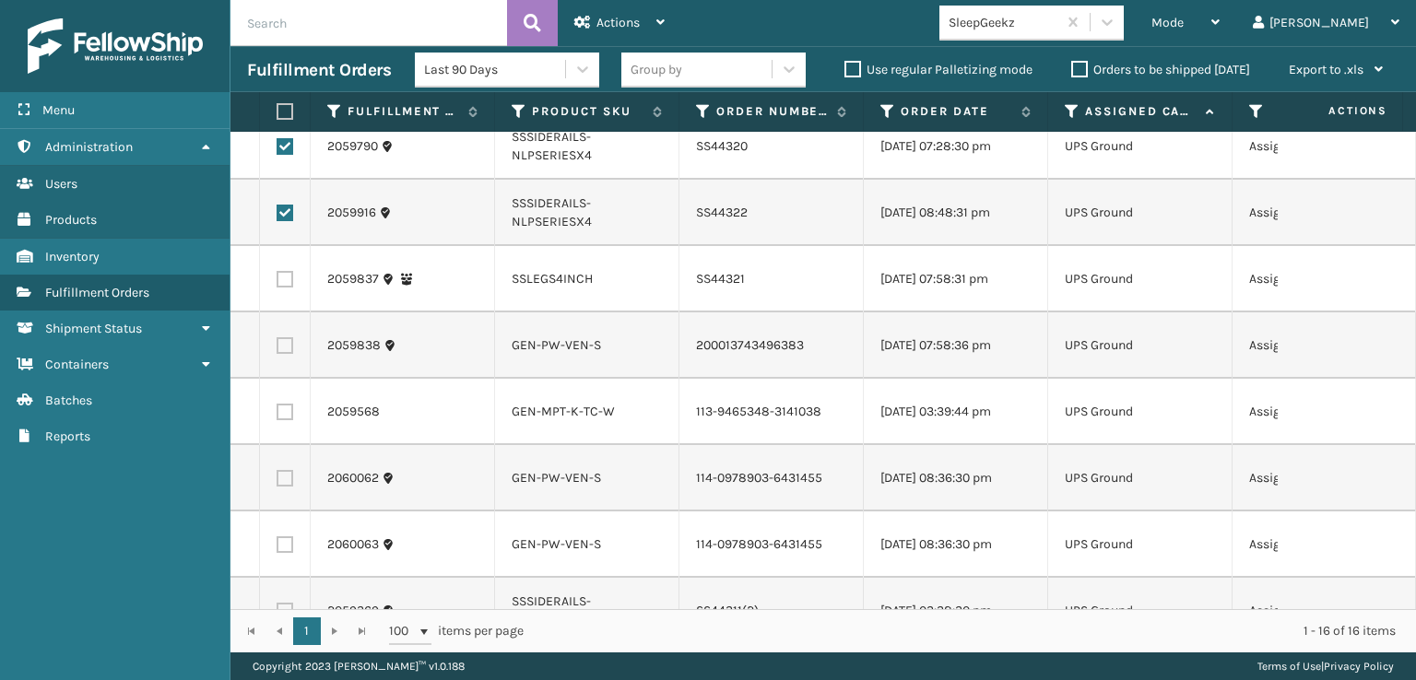
click at [277, 288] on label at bounding box center [285, 279] width 17 height 17
click at [277, 283] on input "checkbox" at bounding box center [277, 277] width 1 height 12
checkbox input "true"
click at [279, 354] on label at bounding box center [285, 345] width 17 height 17
click at [278, 349] on input "checkbox" at bounding box center [277, 343] width 1 height 12
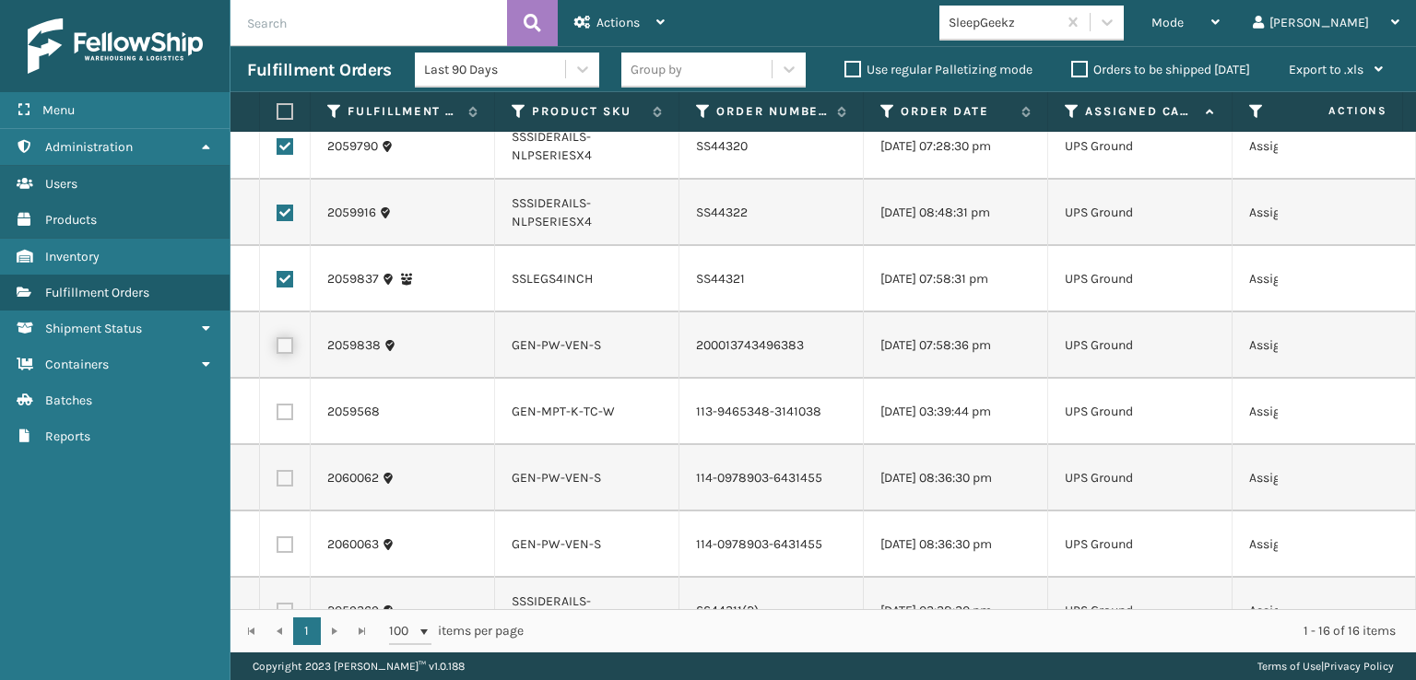
checkbox input "true"
click at [290, 420] on label at bounding box center [285, 412] width 17 height 17
click at [278, 416] on input "checkbox" at bounding box center [277, 410] width 1 height 12
checkbox input "true"
click at [285, 487] on label at bounding box center [285, 478] width 17 height 17
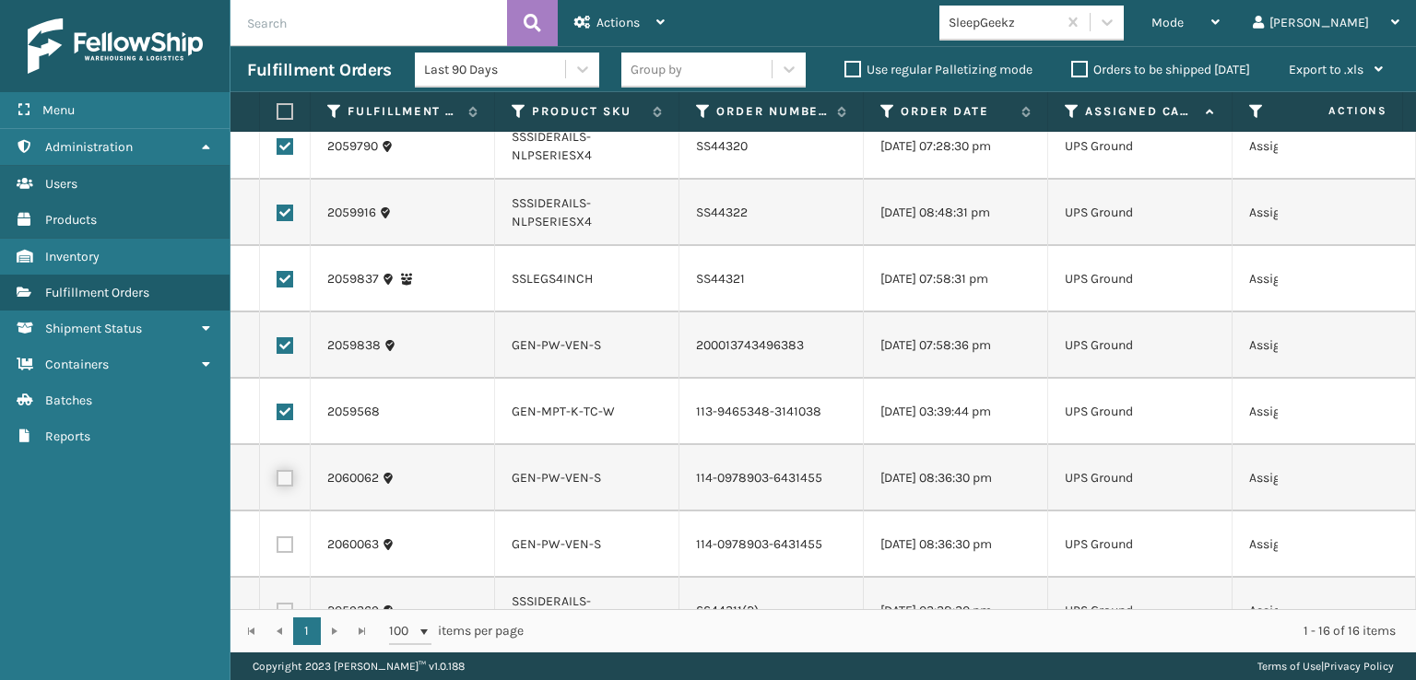
click at [278, 482] on input "checkbox" at bounding box center [277, 476] width 1 height 12
checkbox input "true"
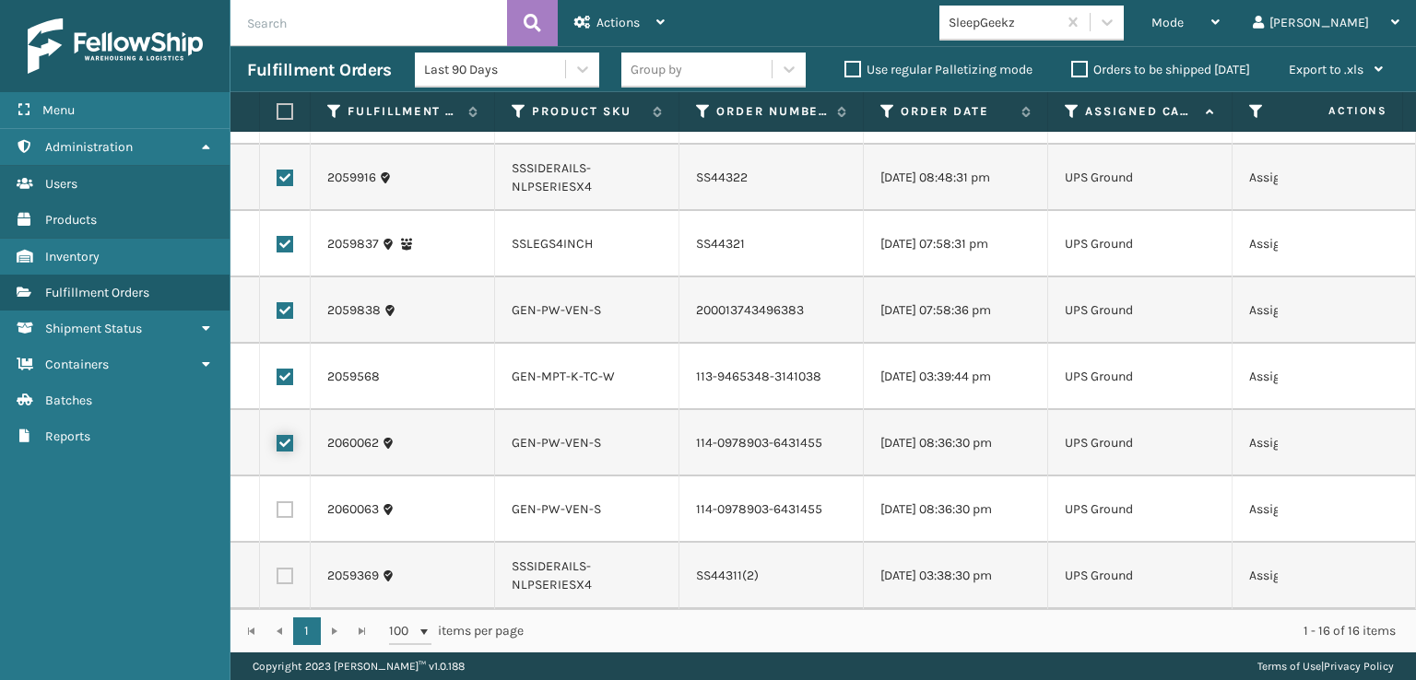
scroll to position [642, 0]
click at [280, 502] on label at bounding box center [285, 510] width 17 height 17
click at [278, 502] on input "checkbox" at bounding box center [277, 508] width 1 height 12
checkbox input "true"
click at [286, 568] on label at bounding box center [285, 576] width 17 height 17
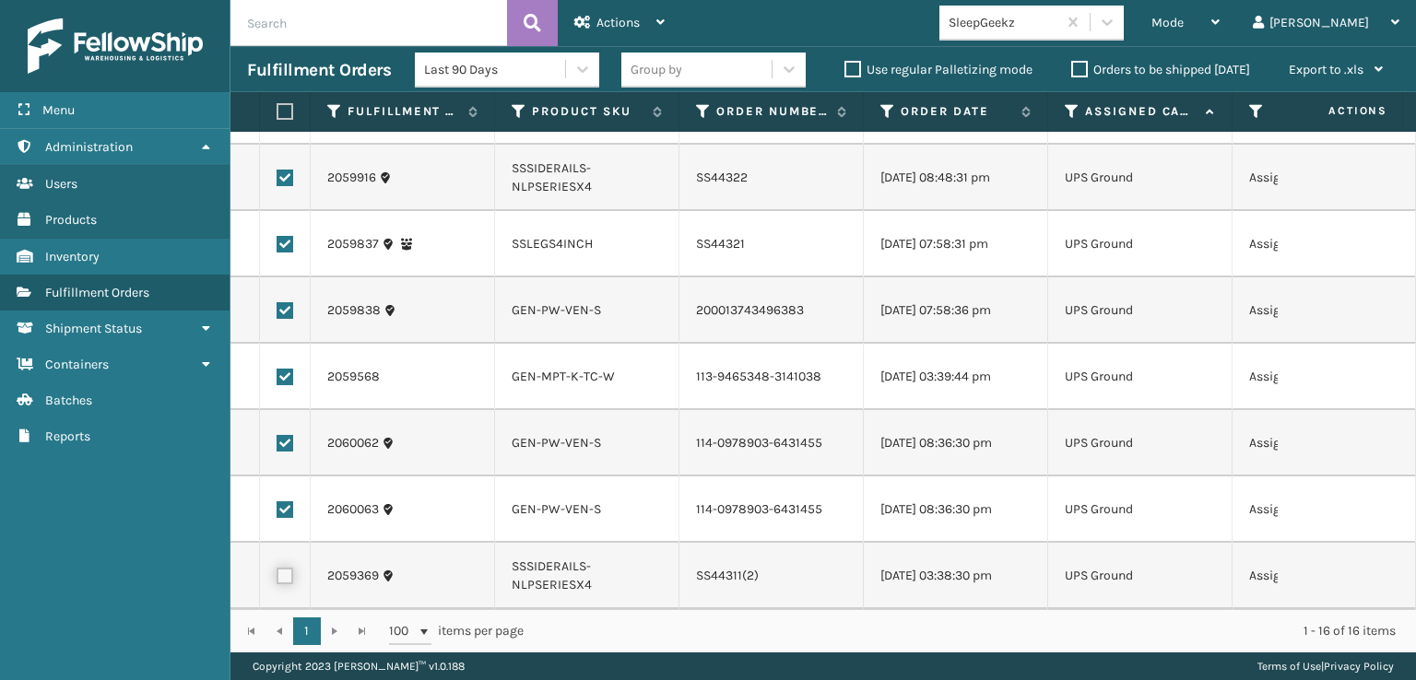
click at [278, 568] on input "checkbox" at bounding box center [277, 574] width 1 height 12
checkbox input "true"
click at [643, 20] on div "Actions" at bounding box center [619, 23] width 90 height 46
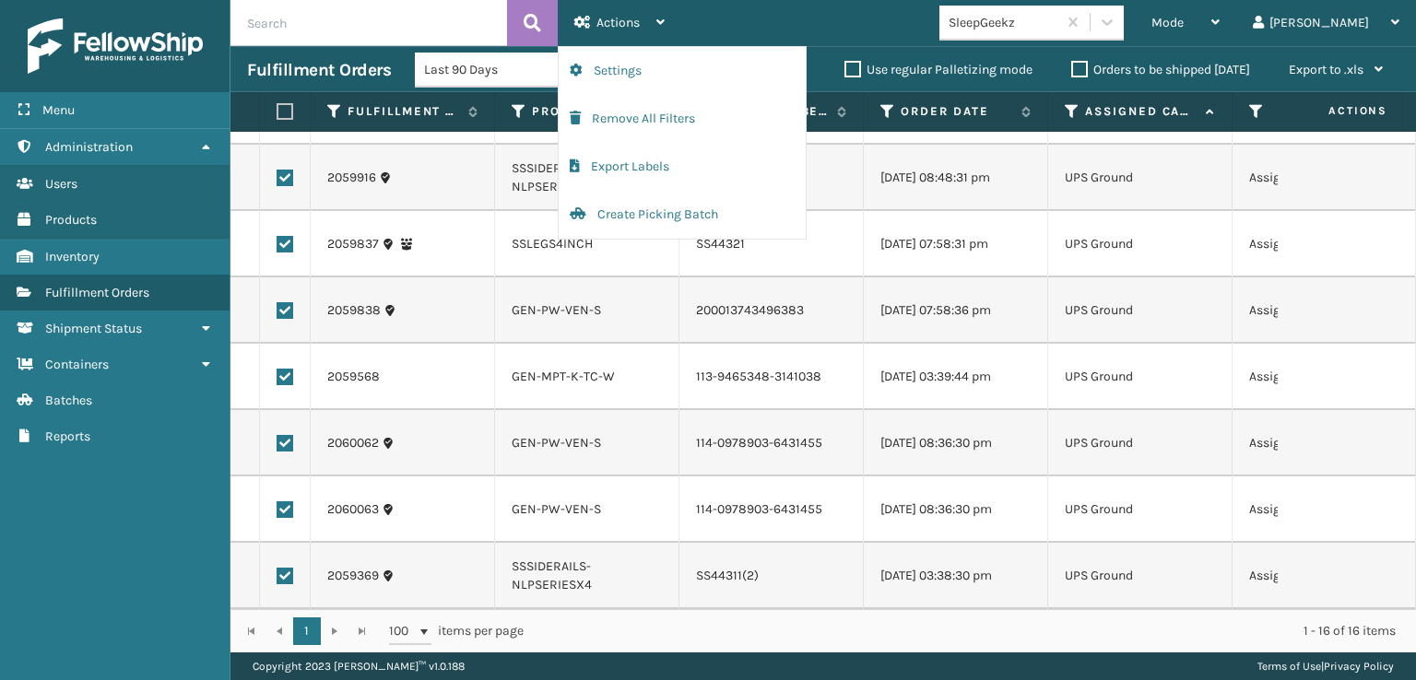
drag, startPoint x: 993, startPoint y: 453, endPoint x: 977, endPoint y: 427, distance: 30.2
click at [993, 447] on td "[DATE] 08:36:30 pm" at bounding box center [956, 443] width 184 height 66
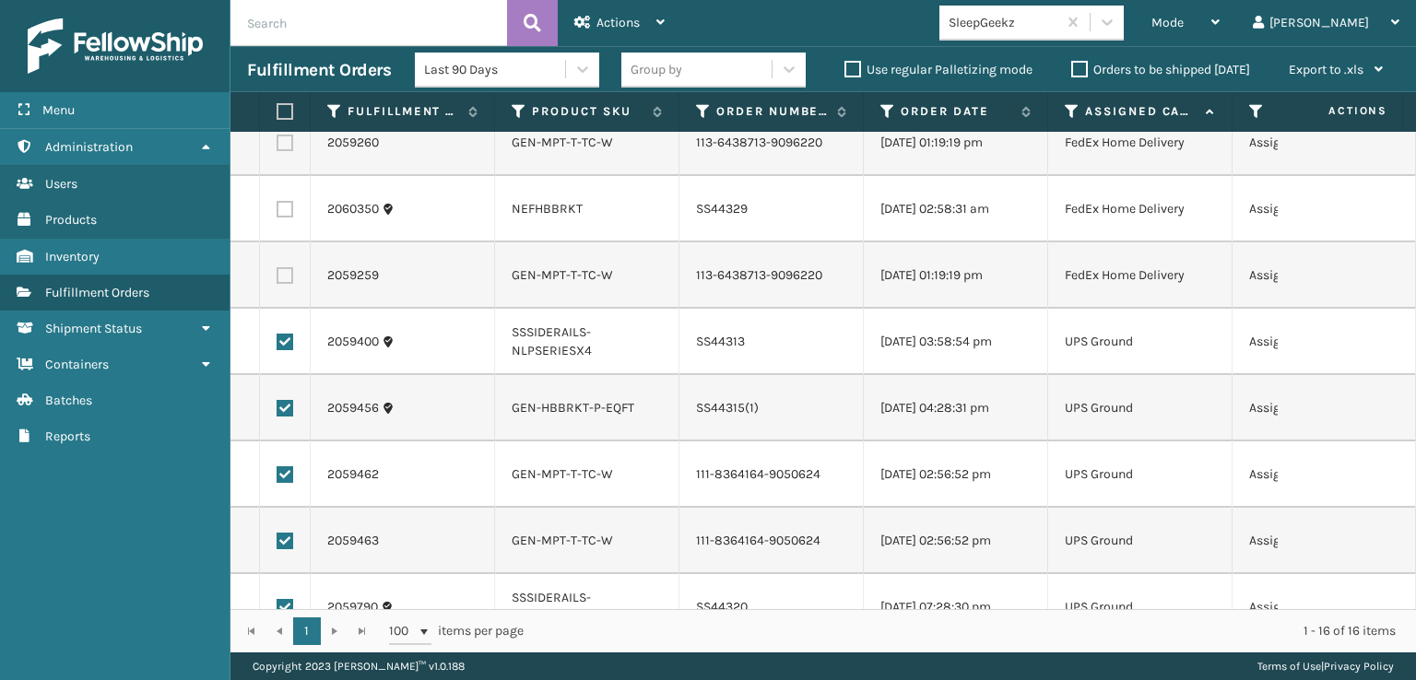
scroll to position [0, 0]
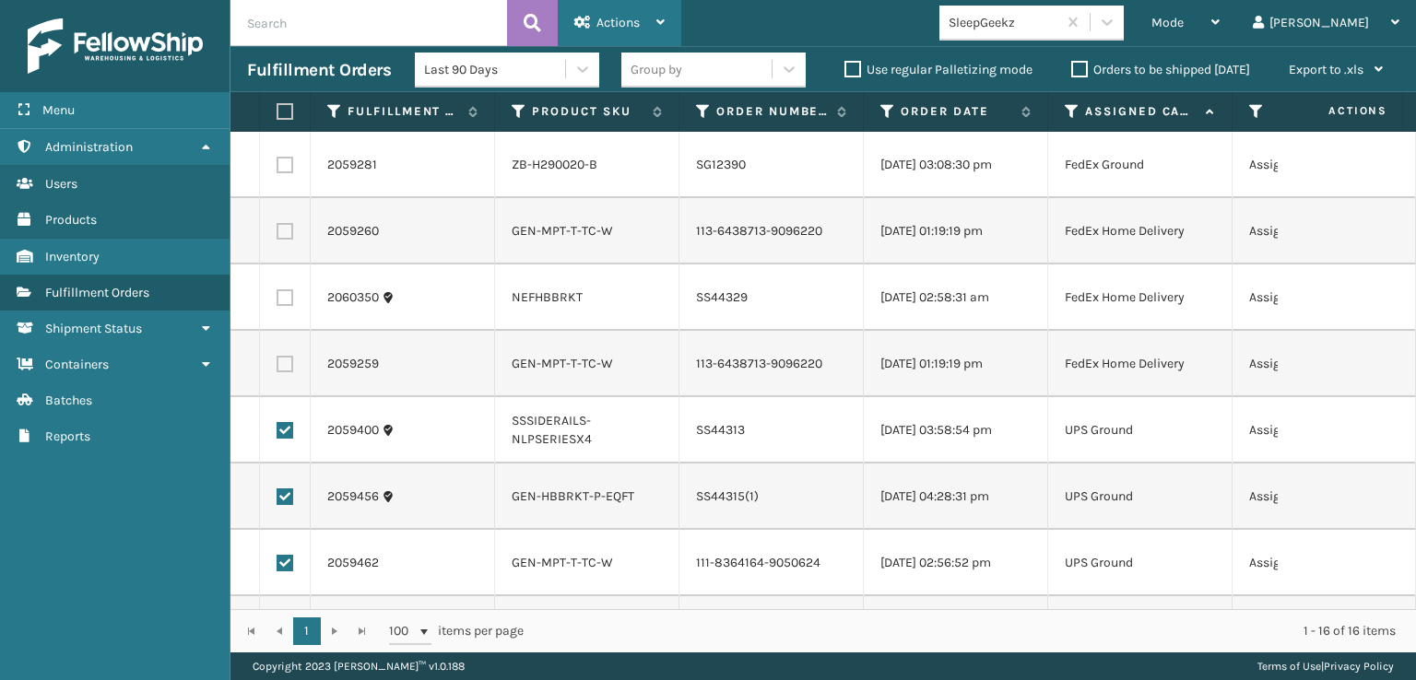
click at [650, 17] on div "Actions" at bounding box center [619, 23] width 90 height 46
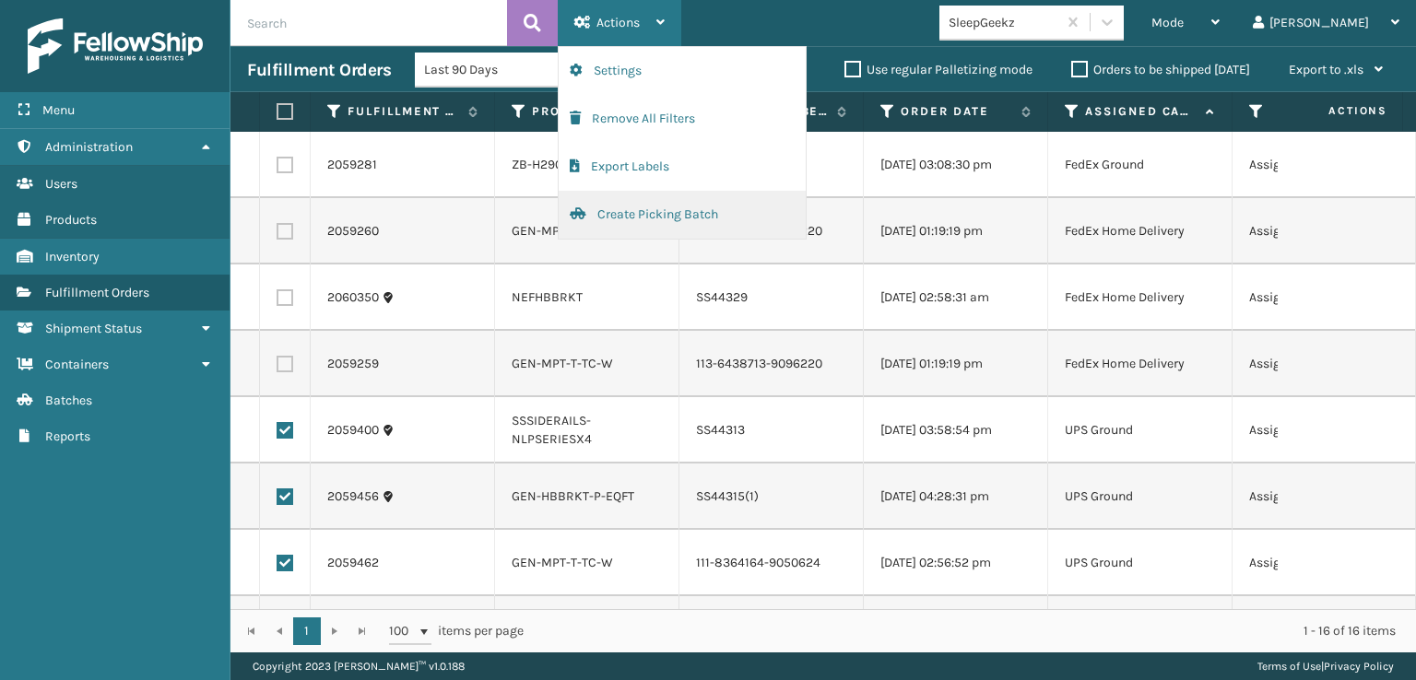
click at [649, 215] on button "Create Picking Batch" at bounding box center [682, 215] width 247 height 48
